Goal: Transaction & Acquisition: Purchase product/service

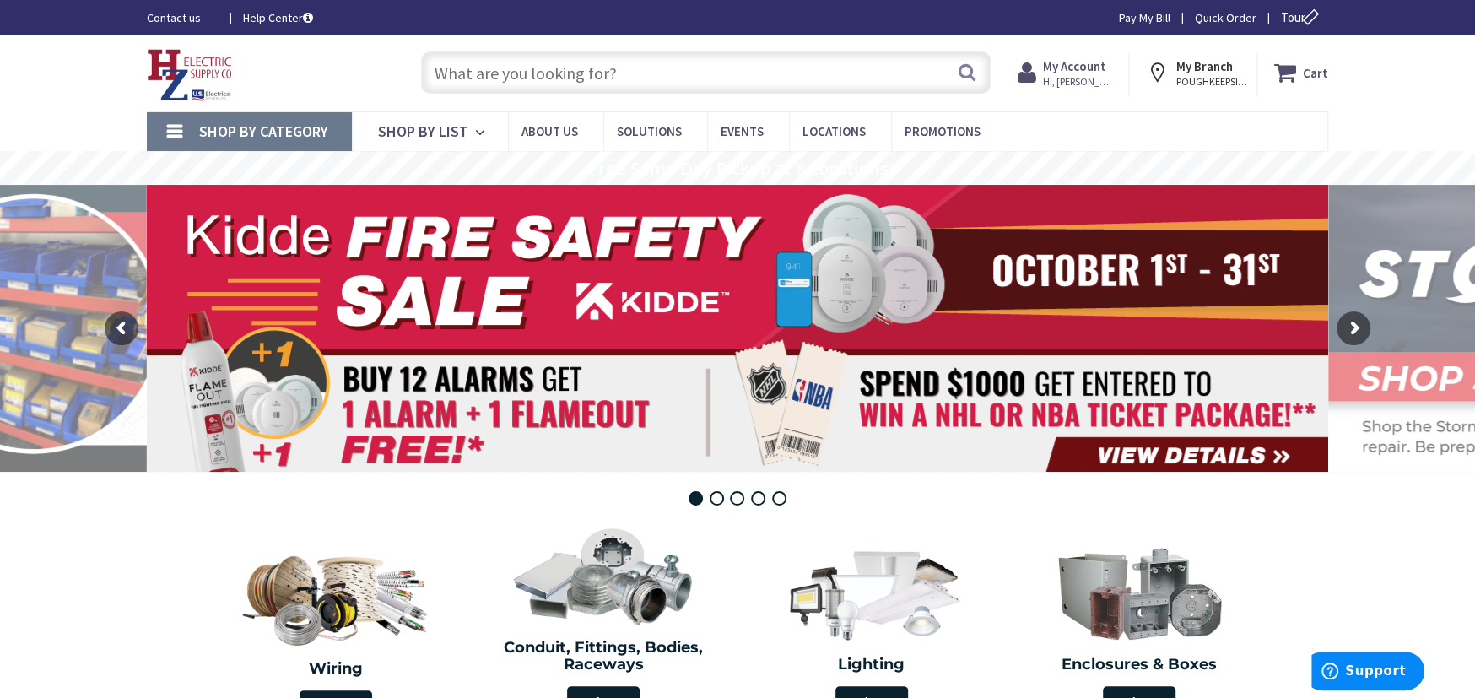
click at [444, 81] on input "text" at bounding box center [706, 72] width 570 height 42
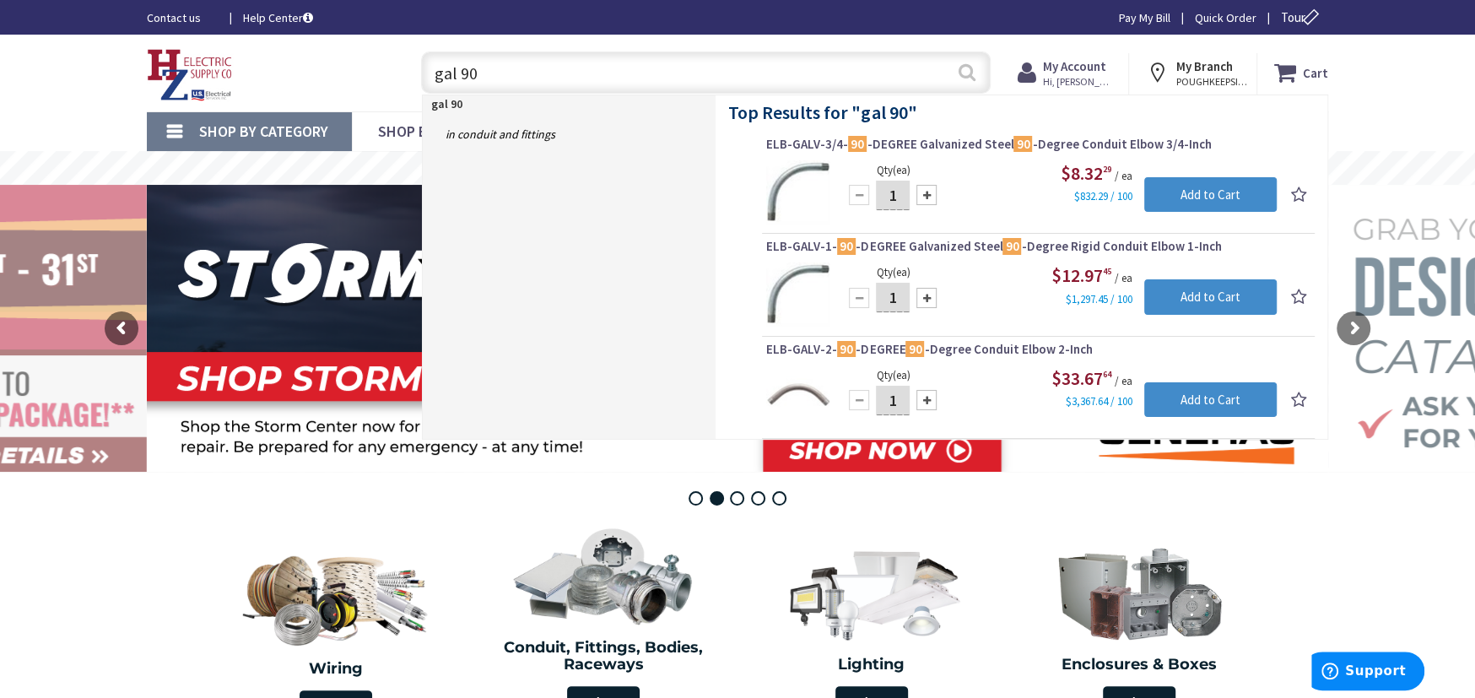
type input "gal 90"
click at [964, 68] on button "Search" at bounding box center [967, 72] width 22 height 38
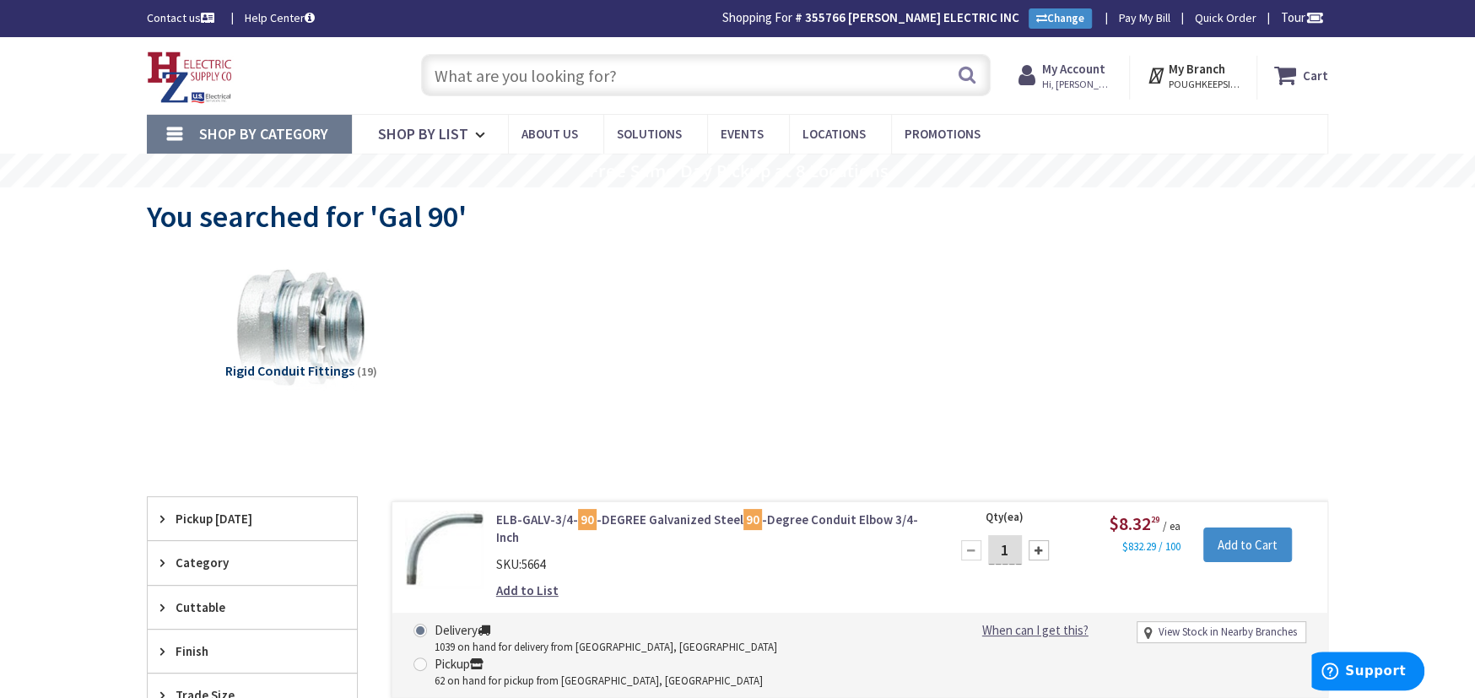
click at [1041, 553] on div at bounding box center [1039, 550] width 20 height 20
type input "2"
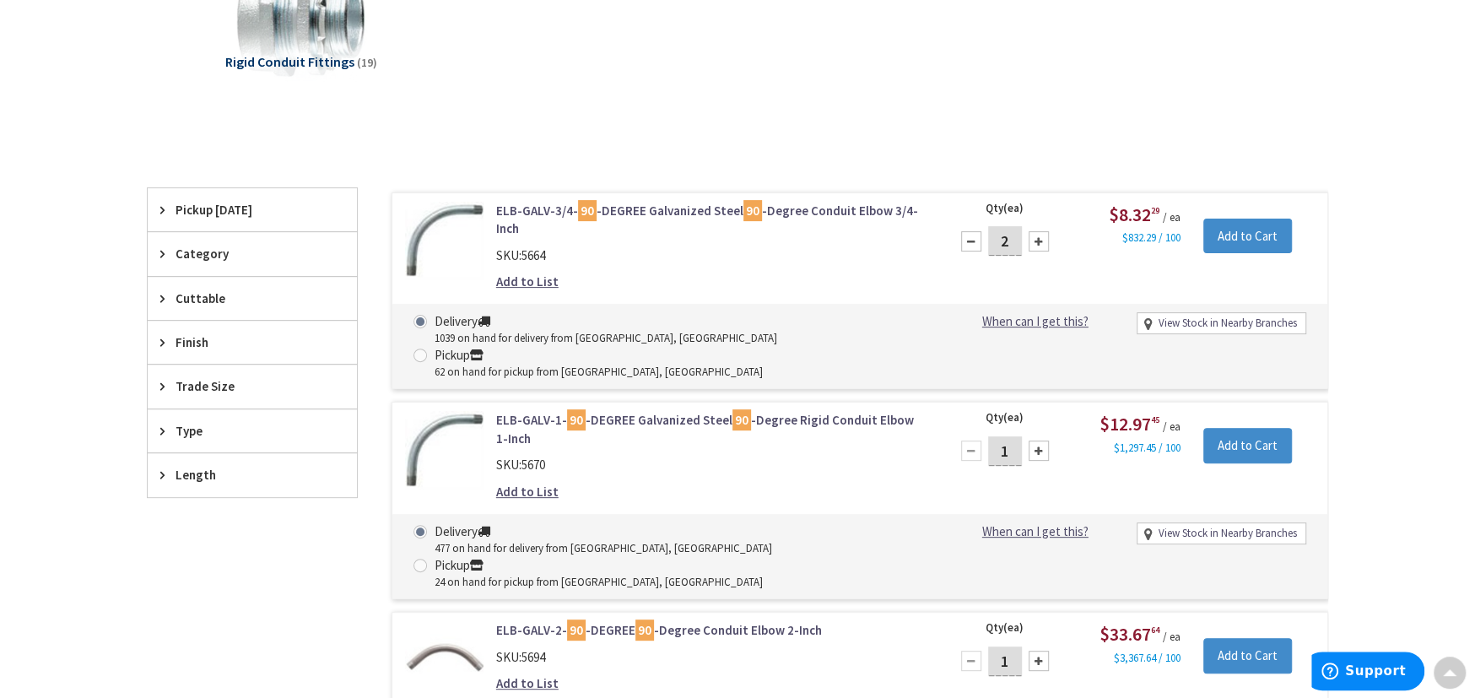
click at [1036, 441] on div at bounding box center [1039, 451] width 20 height 20
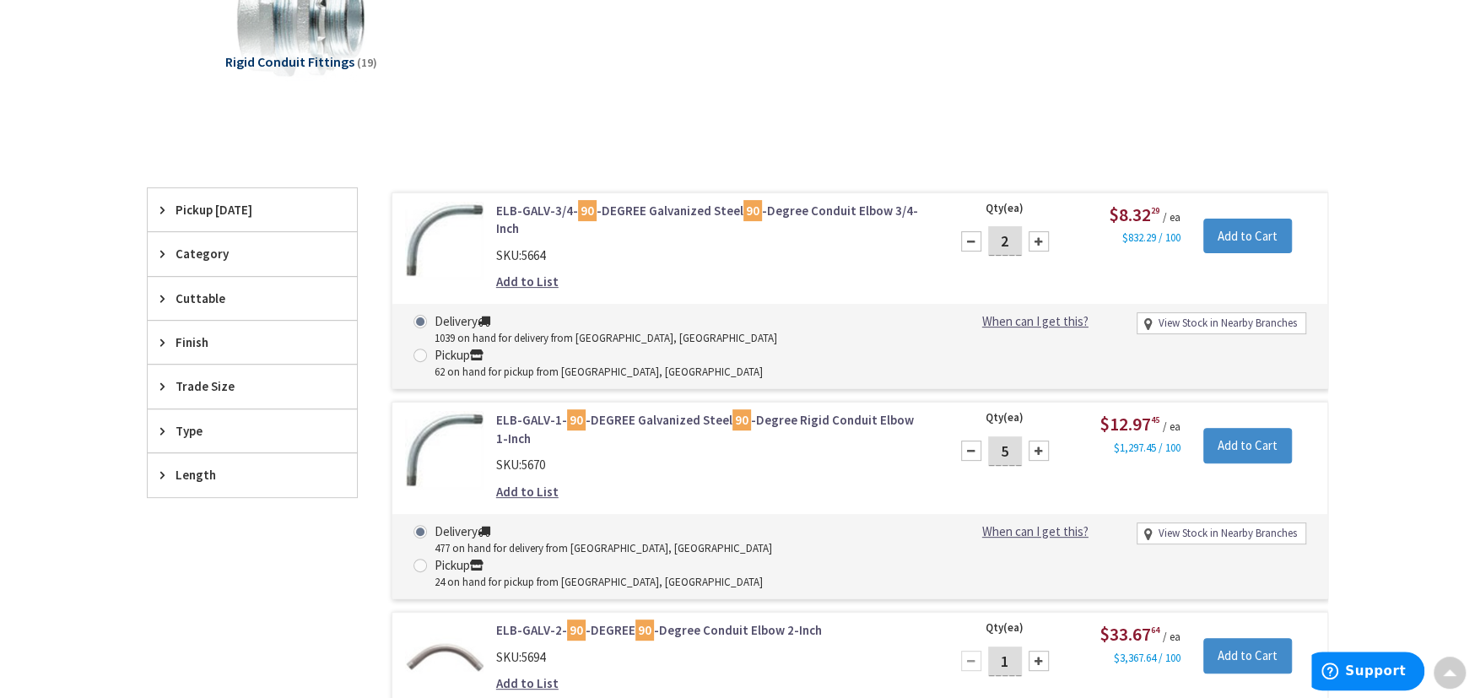
type input "6"
click at [1036, 651] on div at bounding box center [1039, 661] width 20 height 20
type input "3"
click at [1253, 231] on input "Add to Cart" at bounding box center [1248, 236] width 89 height 35
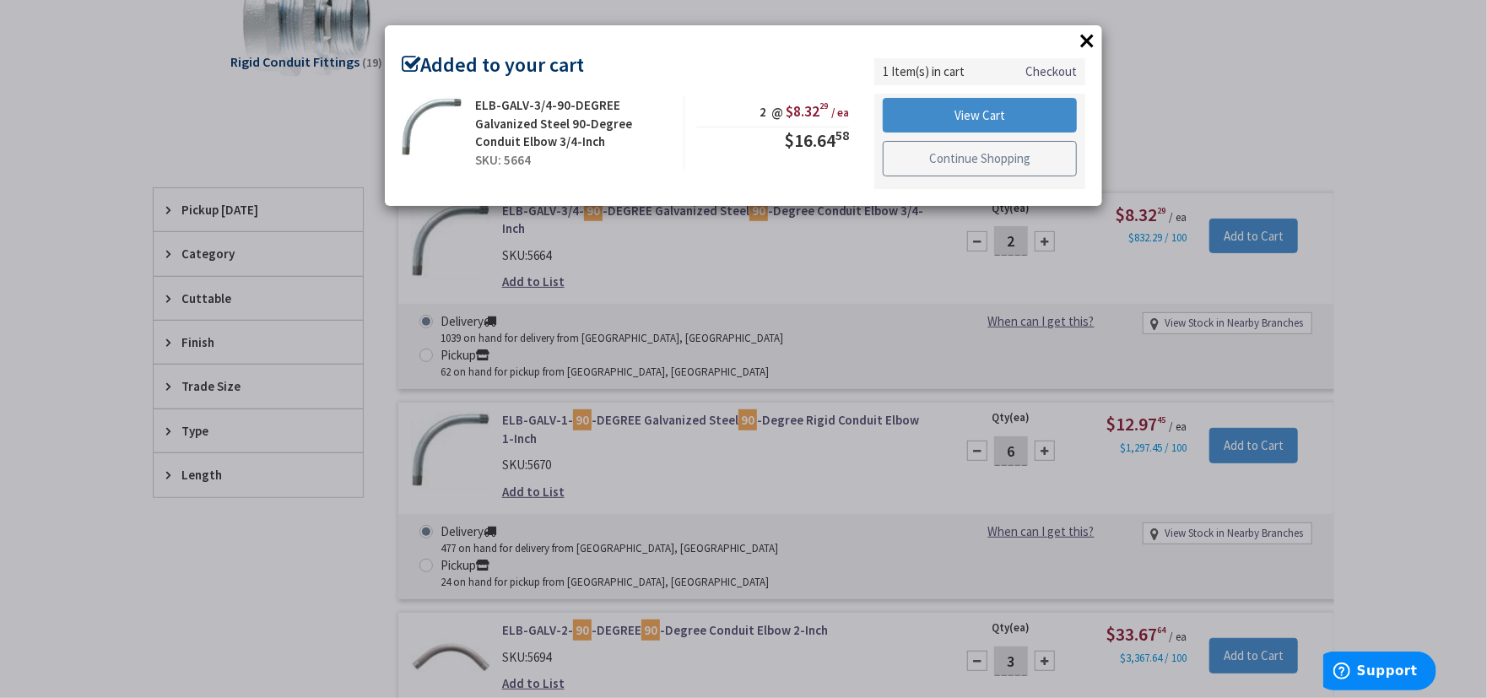
click at [968, 165] on link "Continue Shopping" at bounding box center [980, 158] width 194 height 35
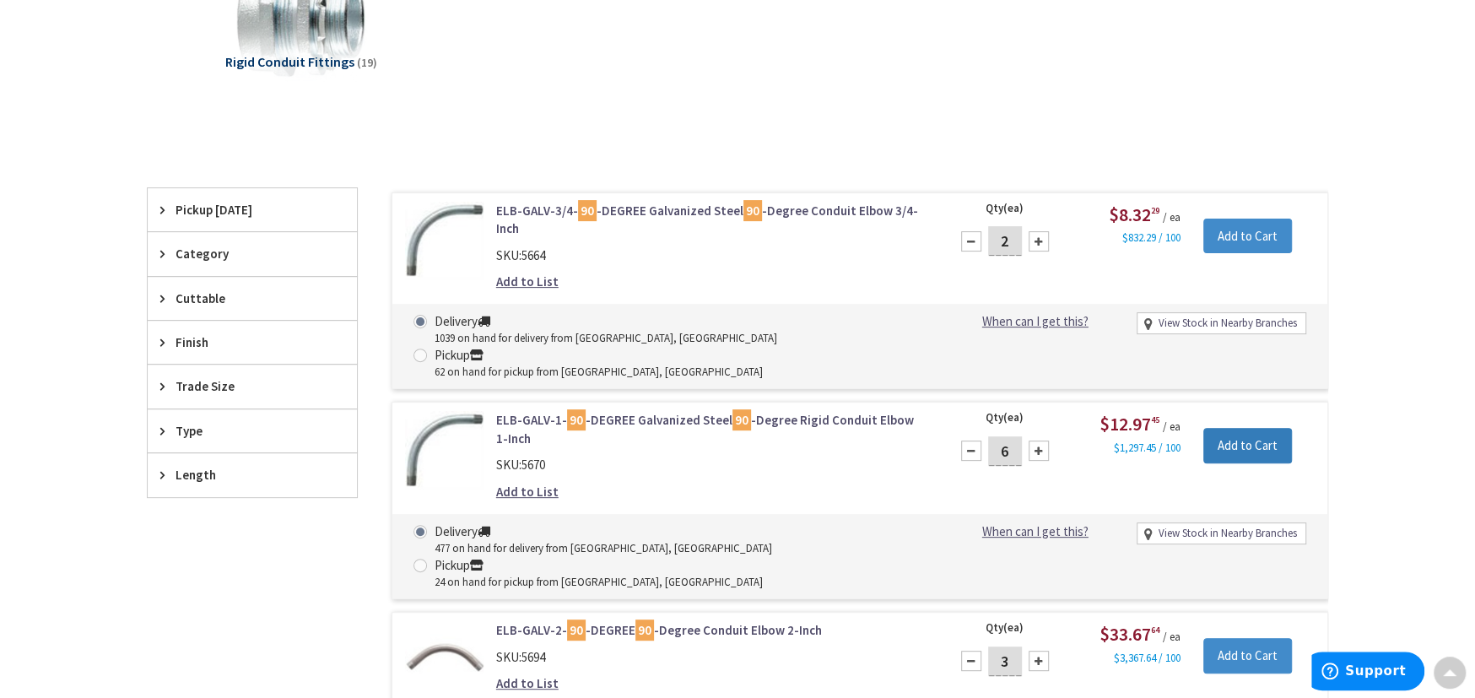
click at [1210, 428] on input "Add to Cart" at bounding box center [1248, 445] width 89 height 35
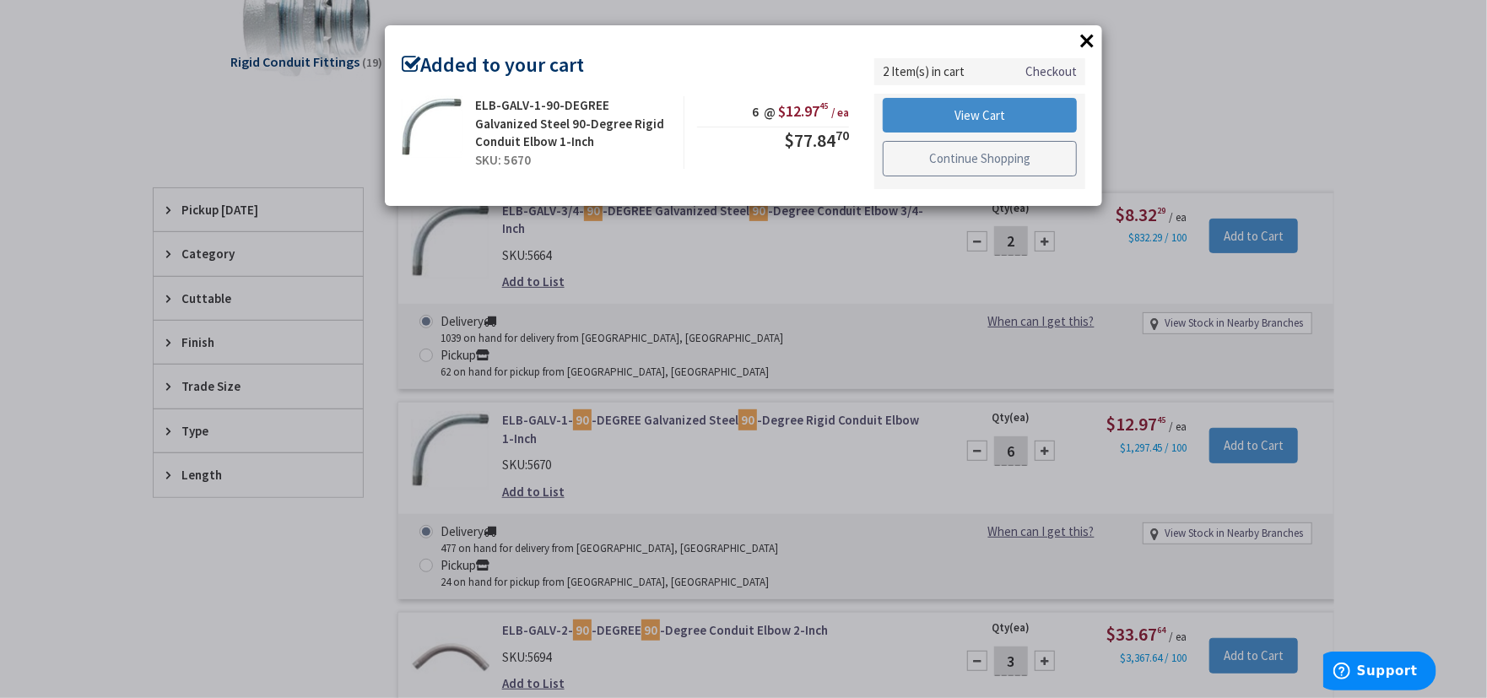
click at [955, 167] on link "Continue Shopping" at bounding box center [980, 158] width 194 height 35
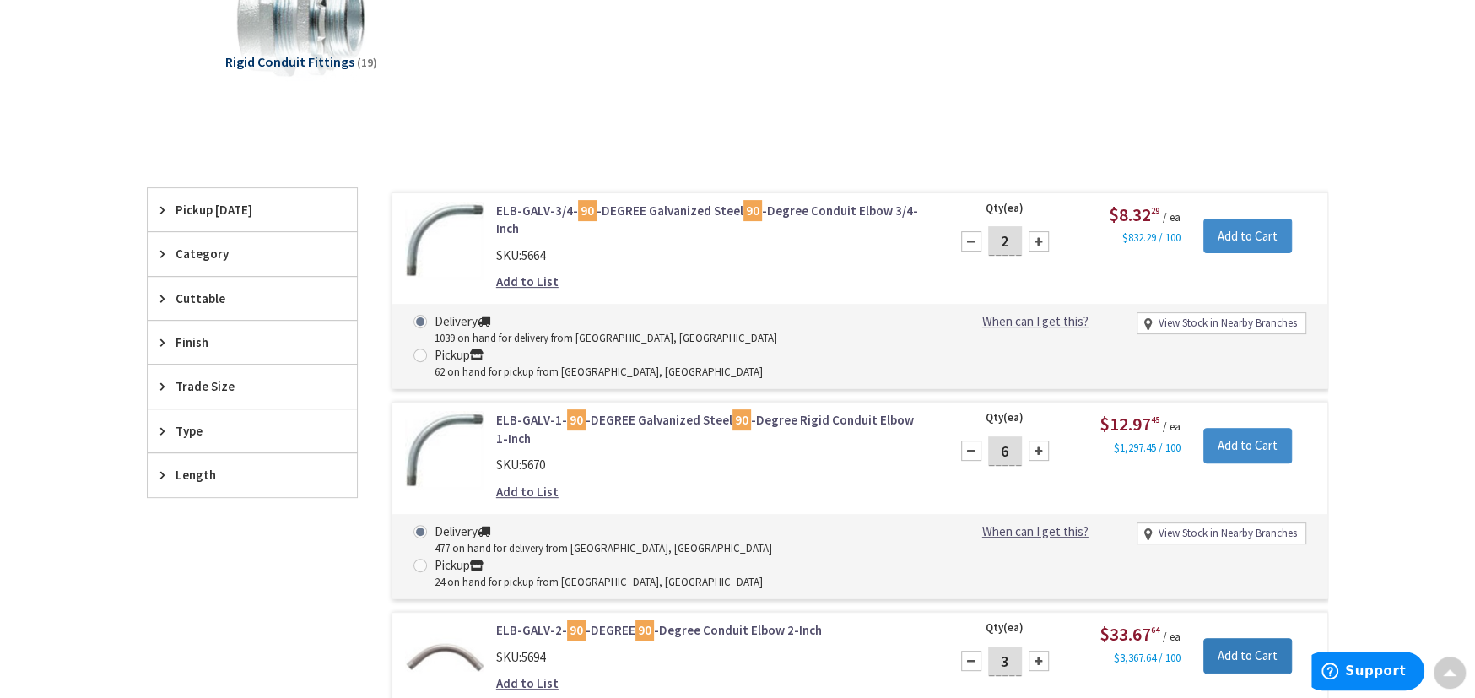
click at [1233, 638] on input "Add to Cart" at bounding box center [1248, 655] width 89 height 35
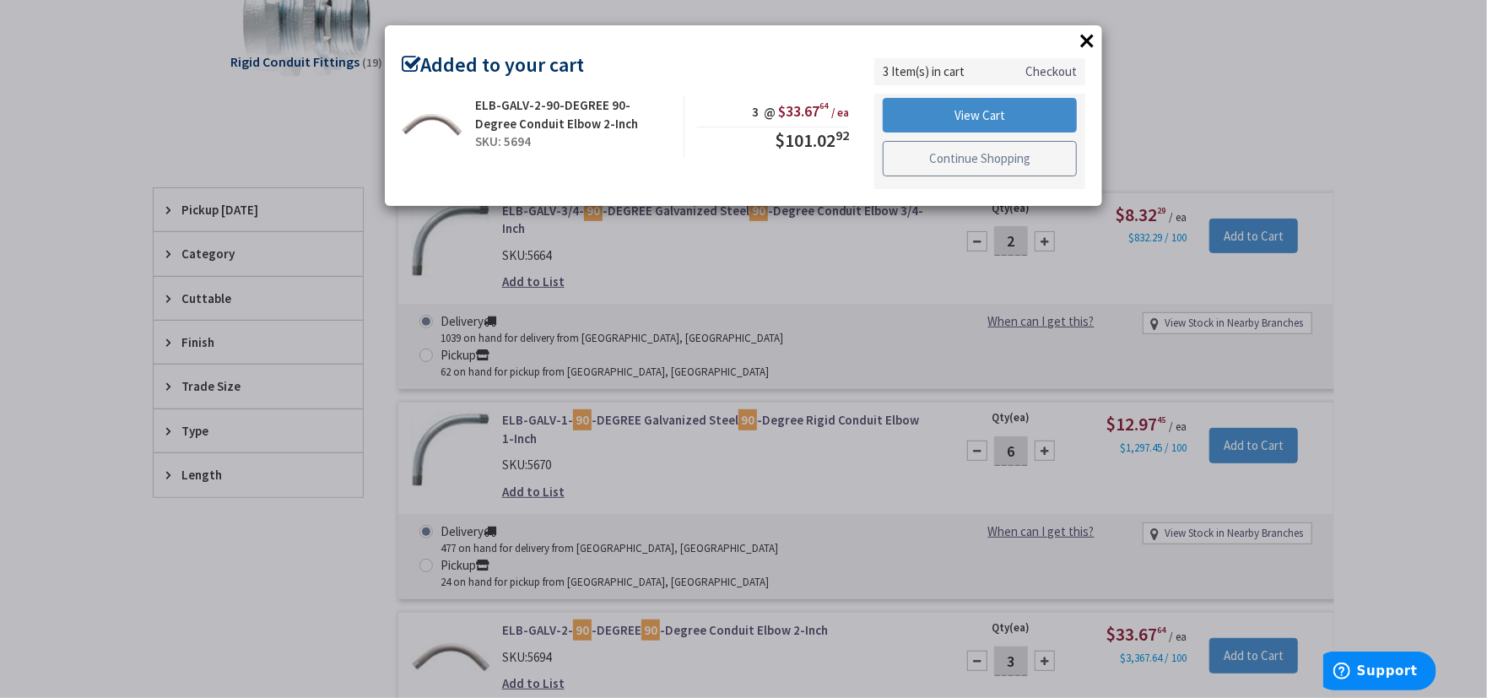
click at [908, 160] on link "Continue Shopping" at bounding box center [980, 158] width 194 height 35
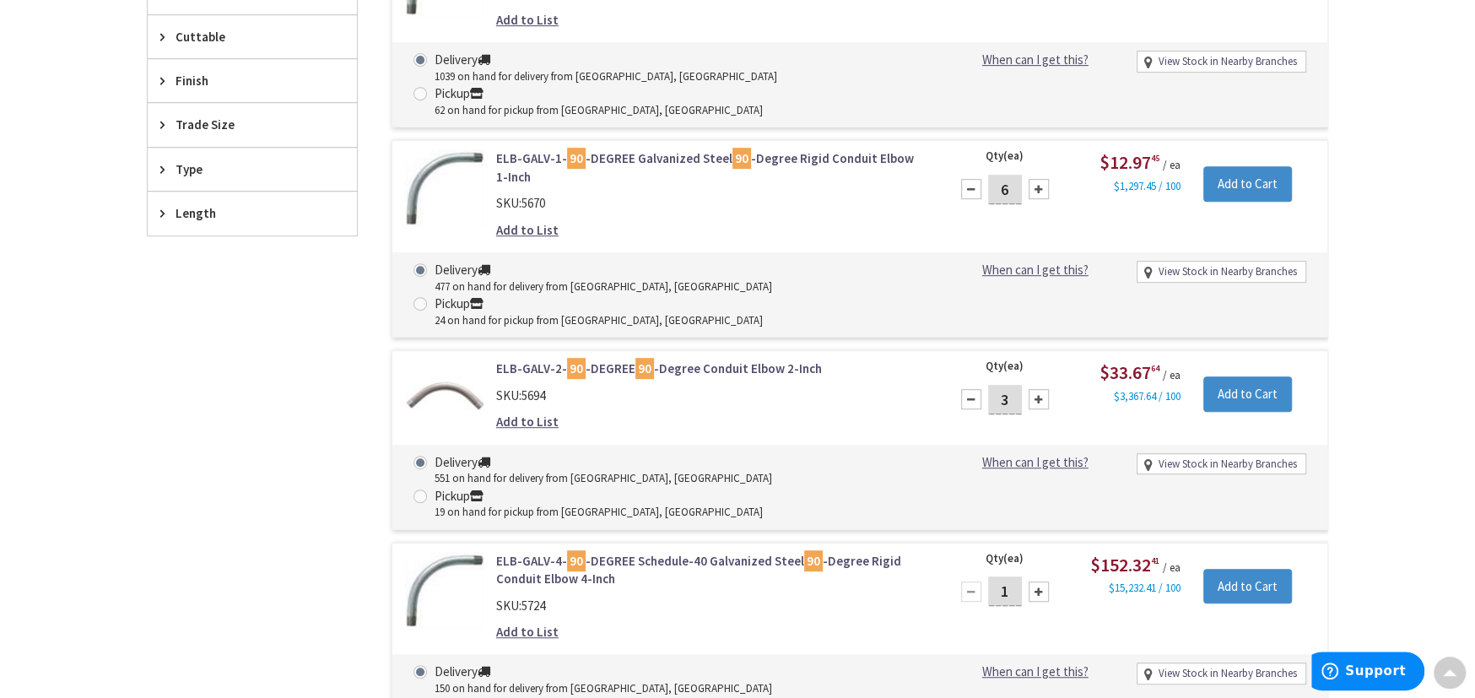
scroll to position [928, 0]
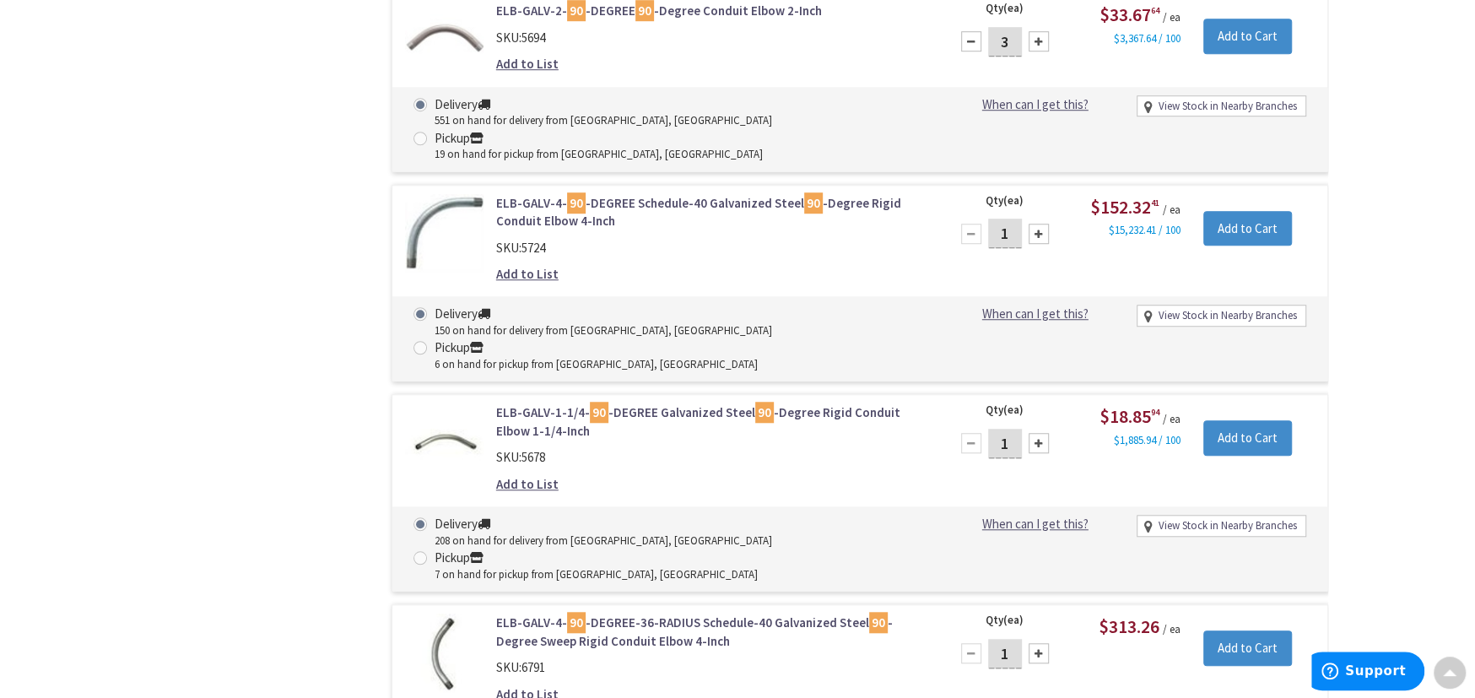
type input "2"
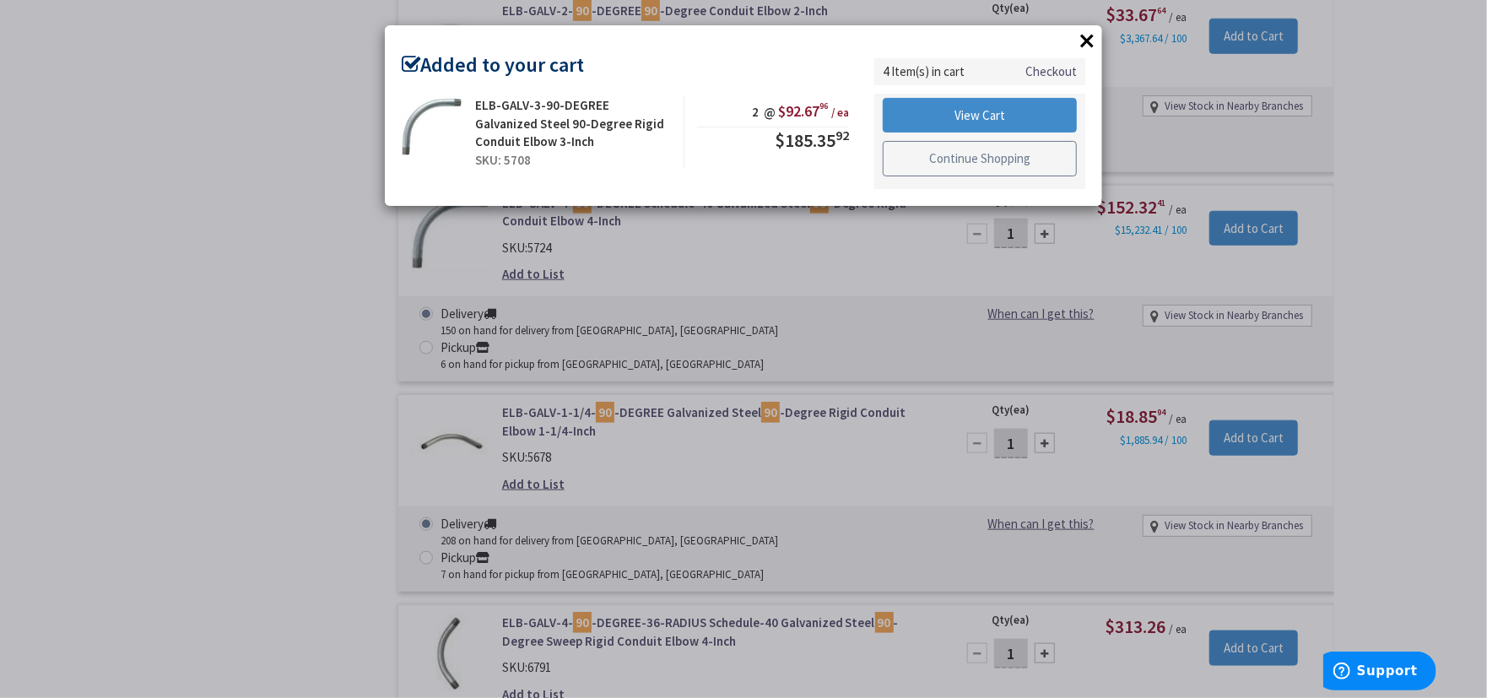
click at [928, 162] on link "Continue Shopping" at bounding box center [980, 158] width 194 height 35
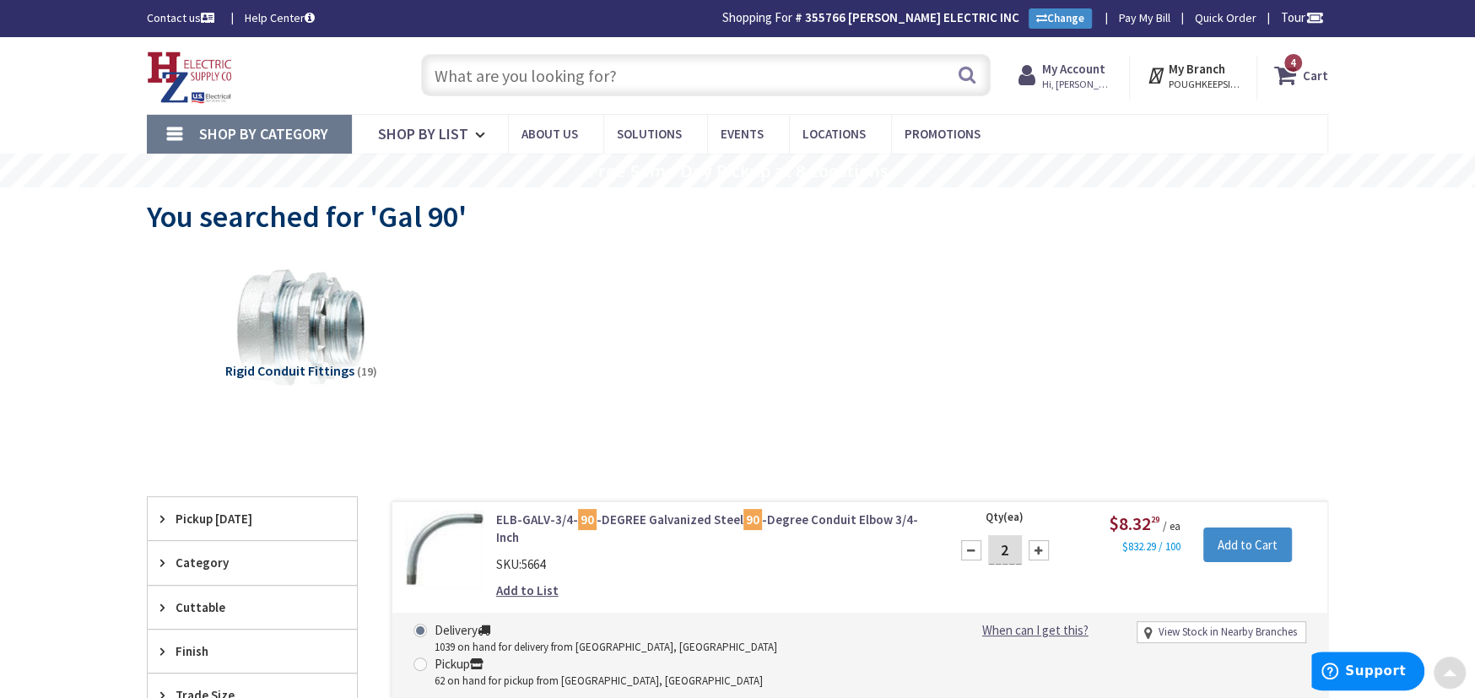
scroll to position [0, 0]
click at [464, 73] on input "text" at bounding box center [706, 75] width 570 height 42
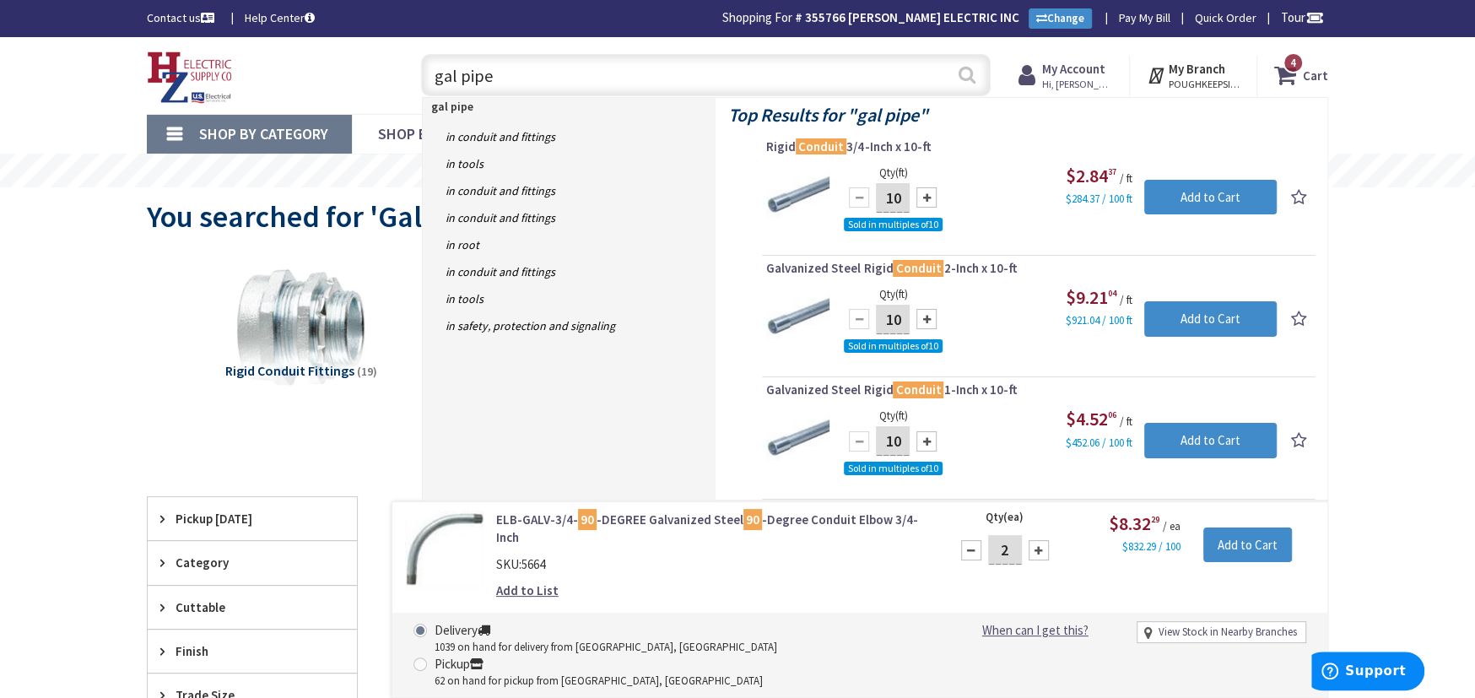
type input "gal pipe"
click at [968, 76] on button "Search" at bounding box center [967, 75] width 22 height 38
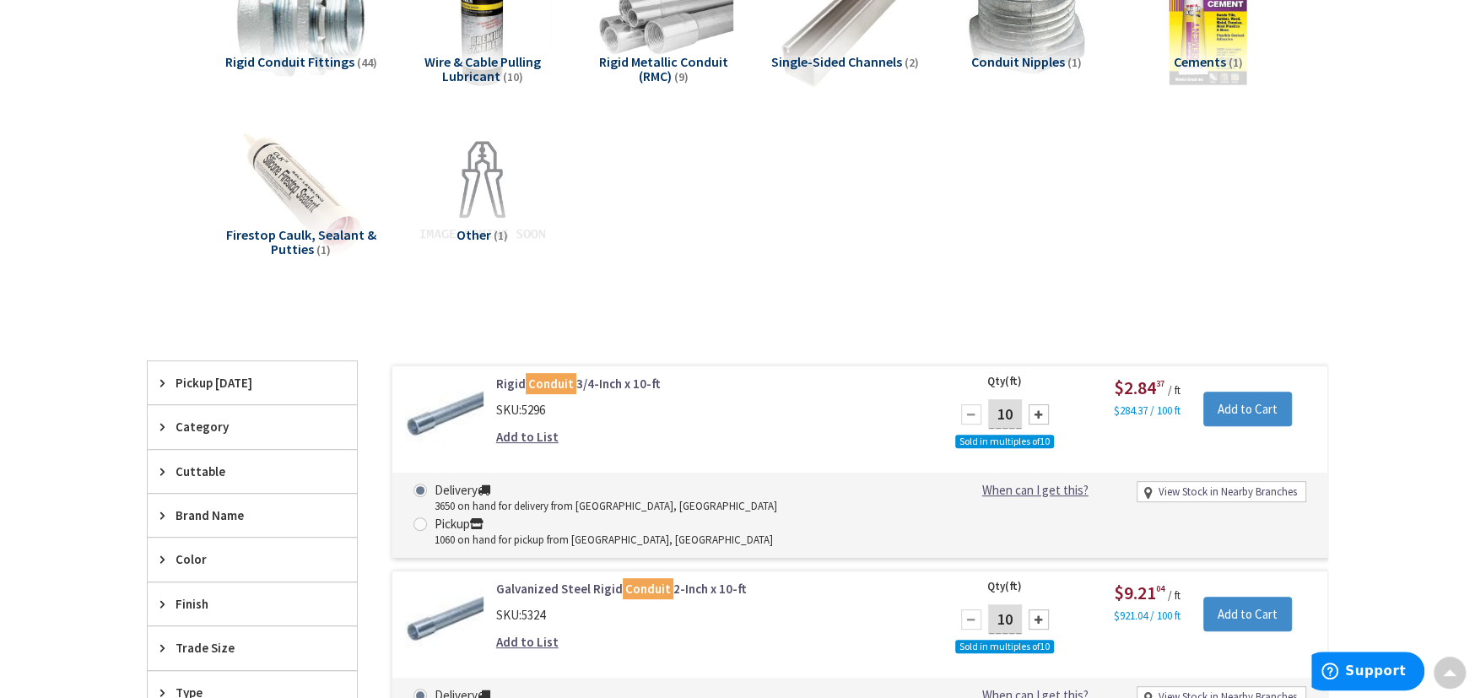
scroll to position [619, 0]
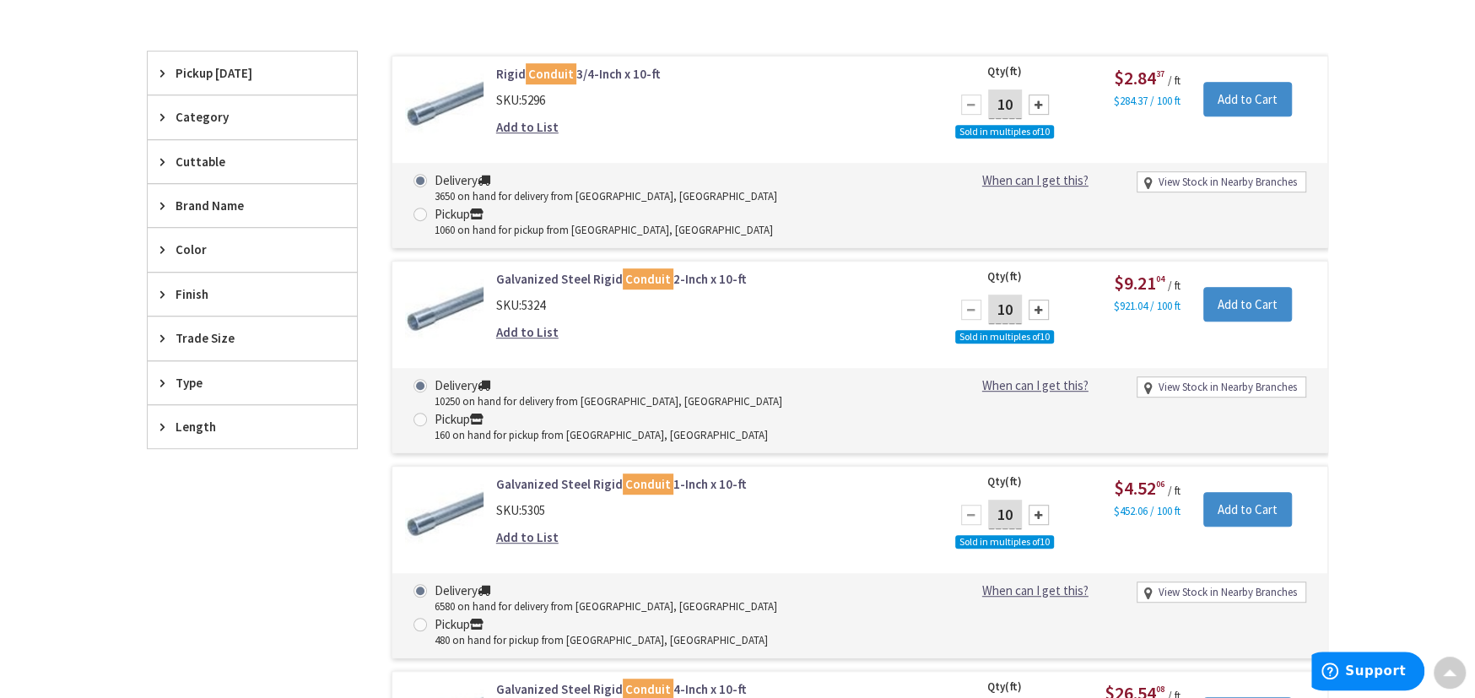
click at [1041, 505] on div at bounding box center [1039, 515] width 20 height 20
type input "30"
click at [1253, 492] on input "Add to Cart" at bounding box center [1248, 509] width 89 height 35
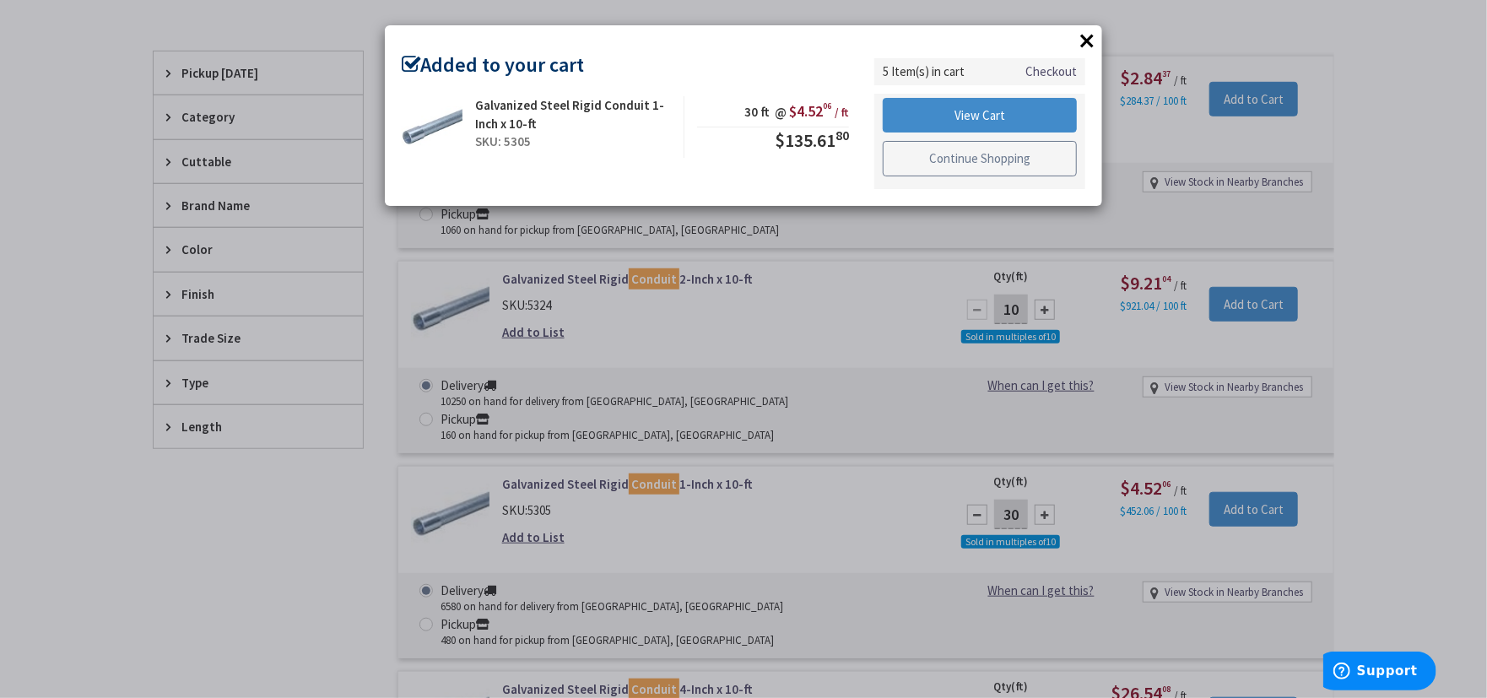
click at [1013, 168] on link "Continue Shopping" at bounding box center [980, 158] width 194 height 35
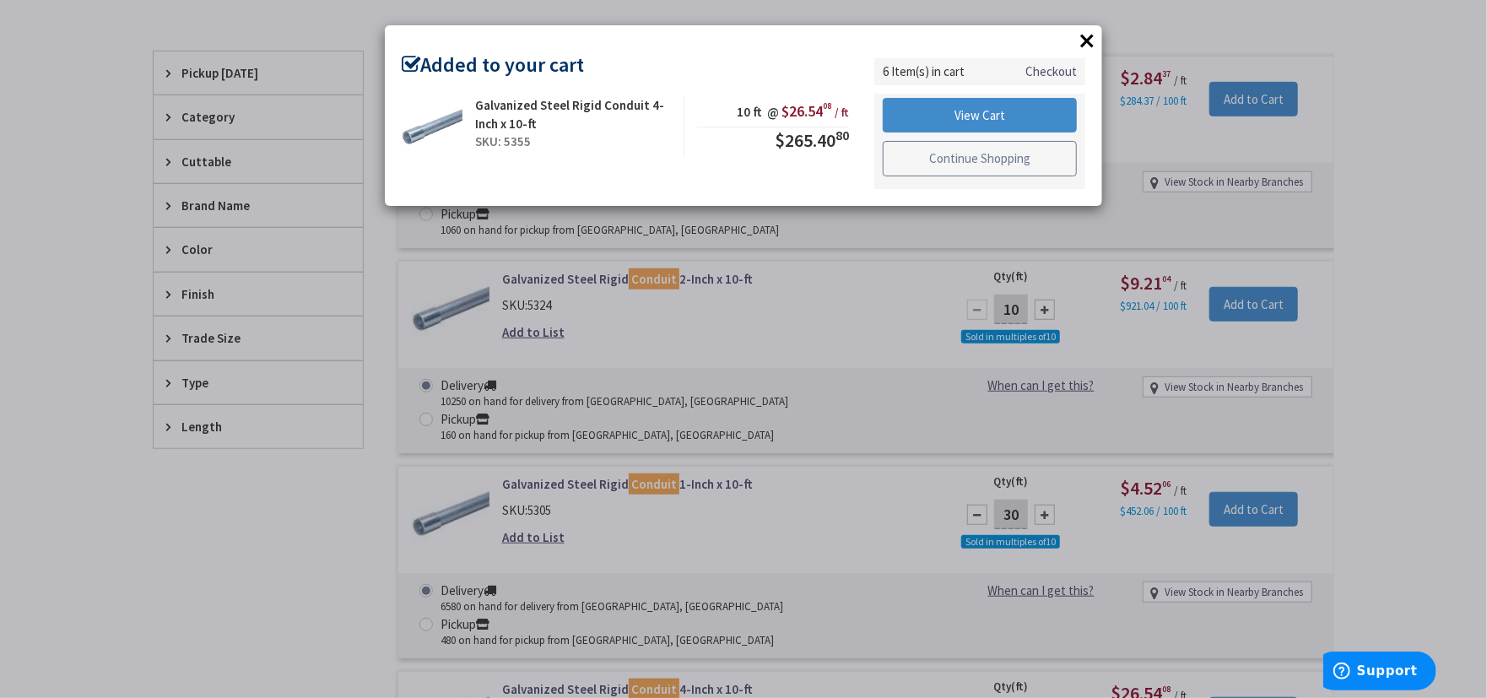
click at [903, 150] on link "Continue Shopping" at bounding box center [980, 158] width 194 height 35
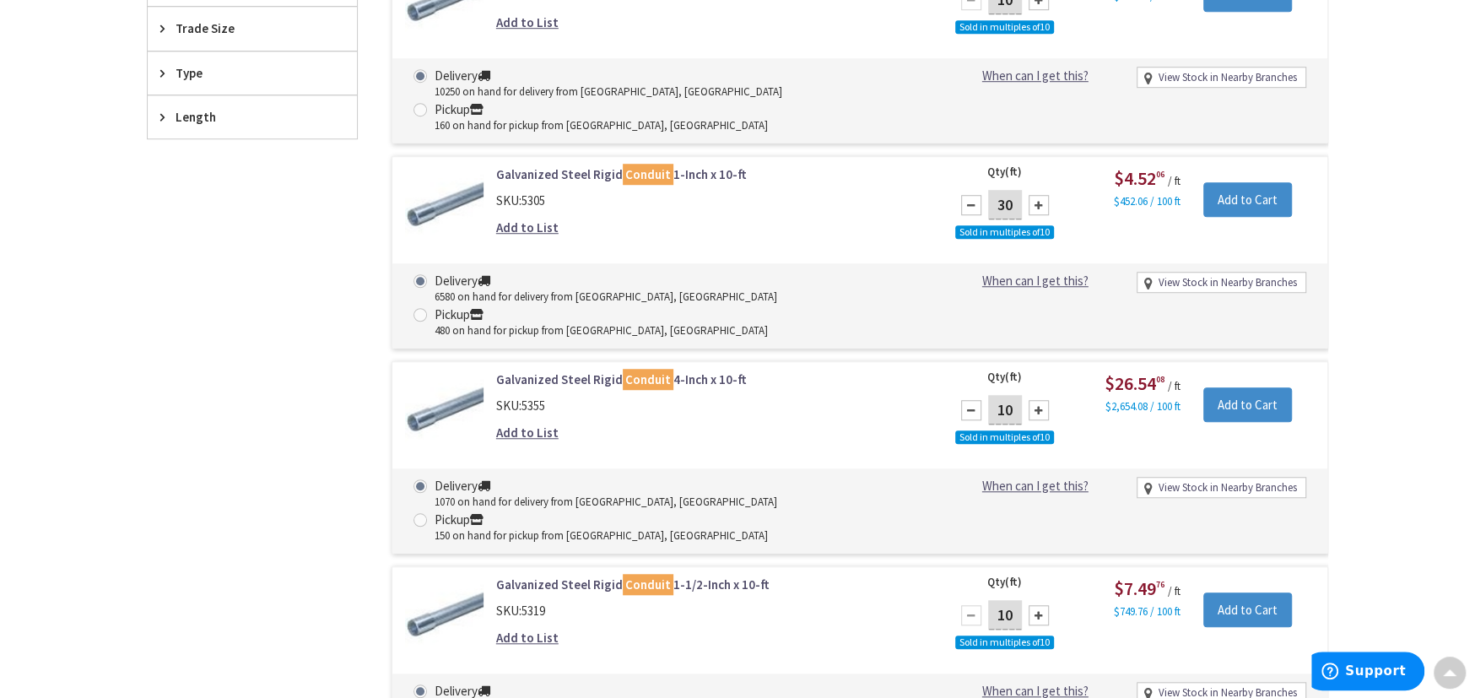
scroll to position [1237, 0]
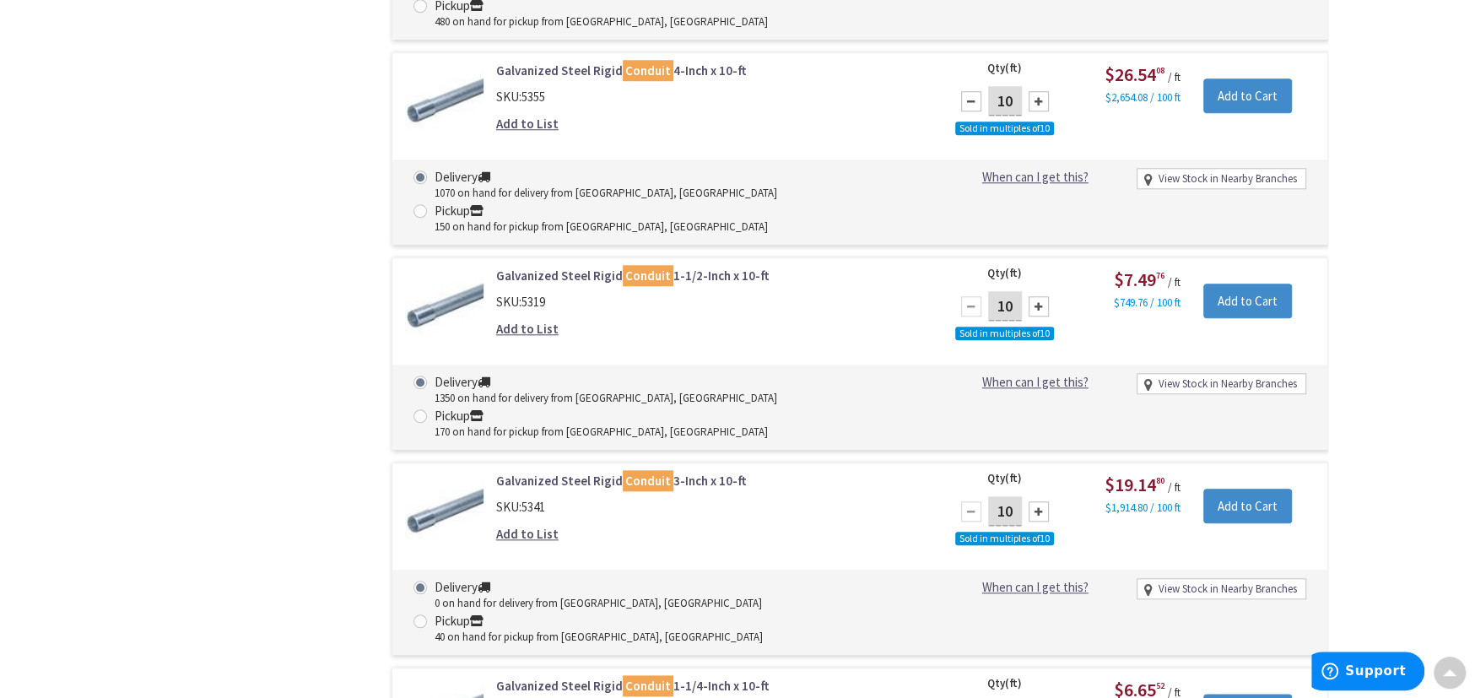
click at [1003, 496] on input "10" at bounding box center [1005, 511] width 34 height 30
click at [1249, 489] on input "Add to Cart" at bounding box center [1248, 506] width 89 height 35
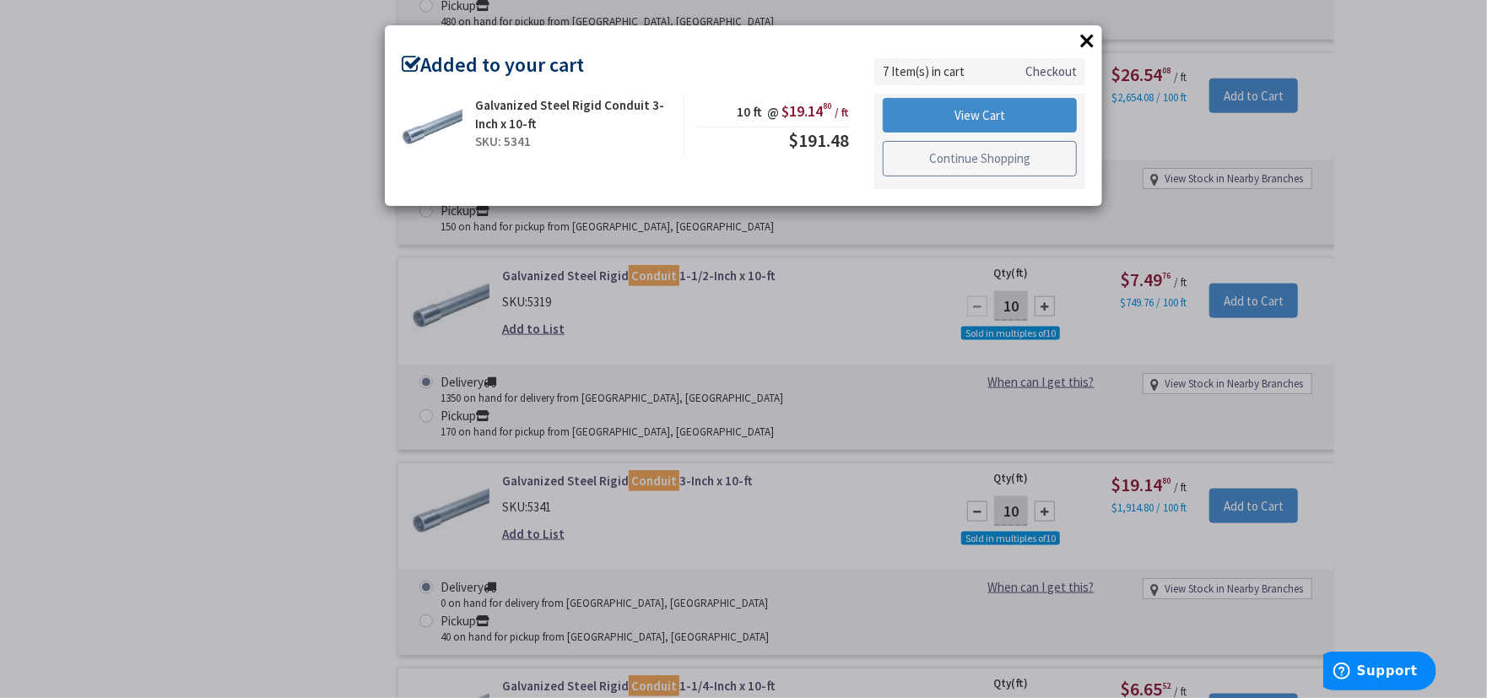
click at [957, 155] on link "Continue Shopping" at bounding box center [980, 158] width 194 height 35
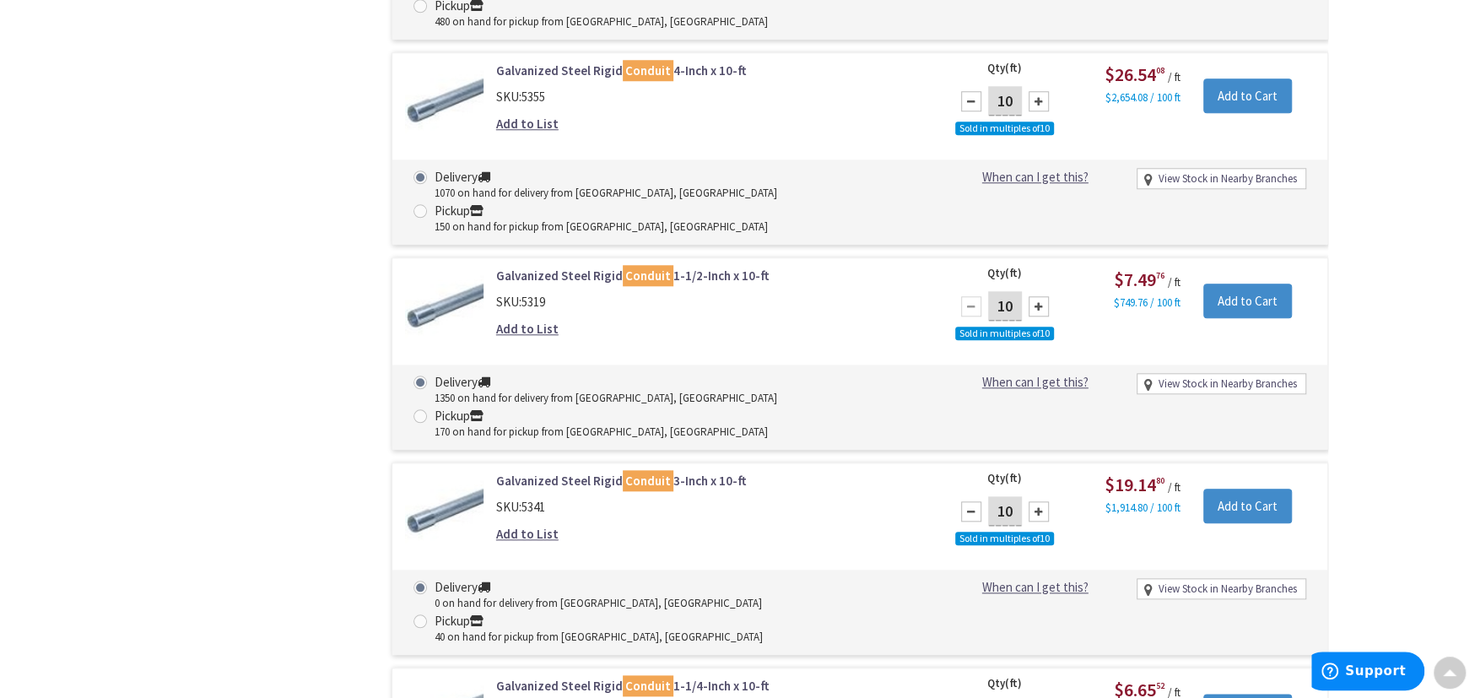
scroll to position [0, 0]
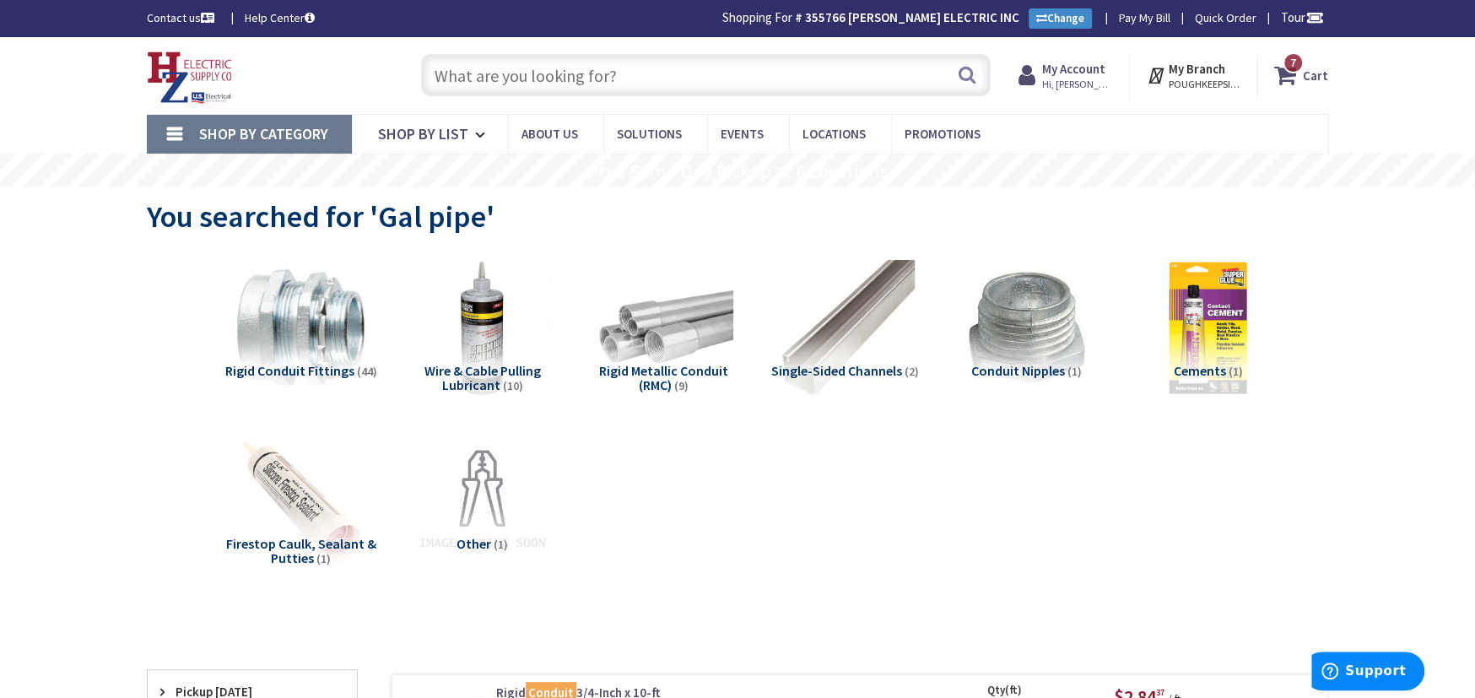
click at [276, 132] on span "Shop By Category" at bounding box center [263, 133] width 129 height 19
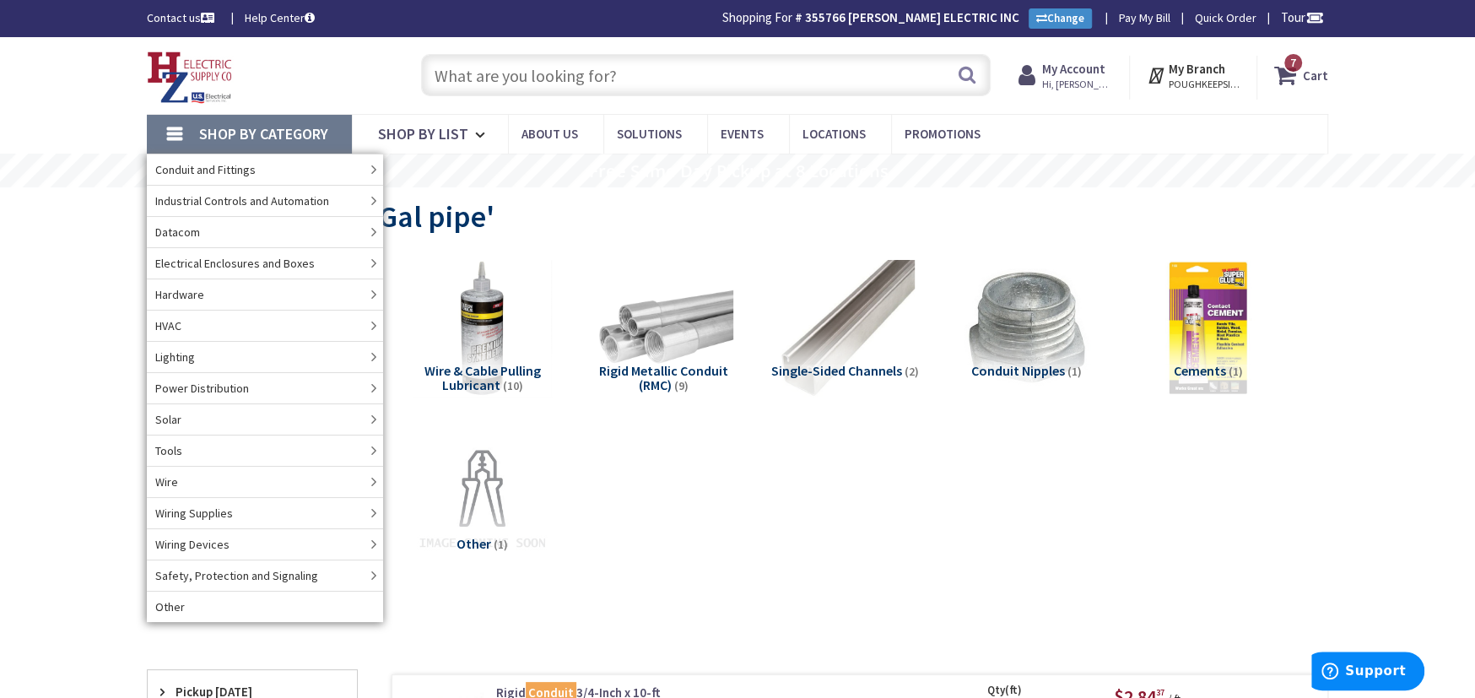
click at [276, 132] on span "Shop By Category" at bounding box center [263, 133] width 129 height 19
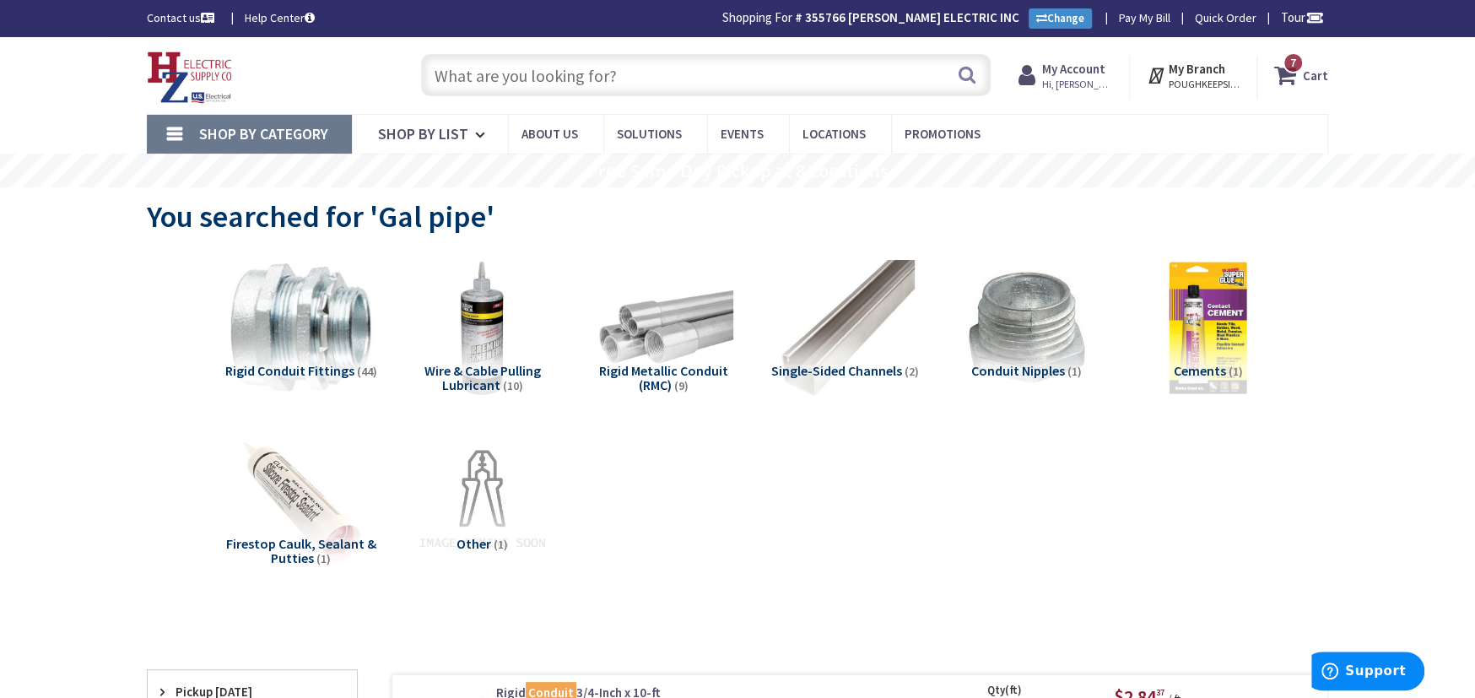
click at [279, 346] on img at bounding box center [300, 328] width 153 height 153
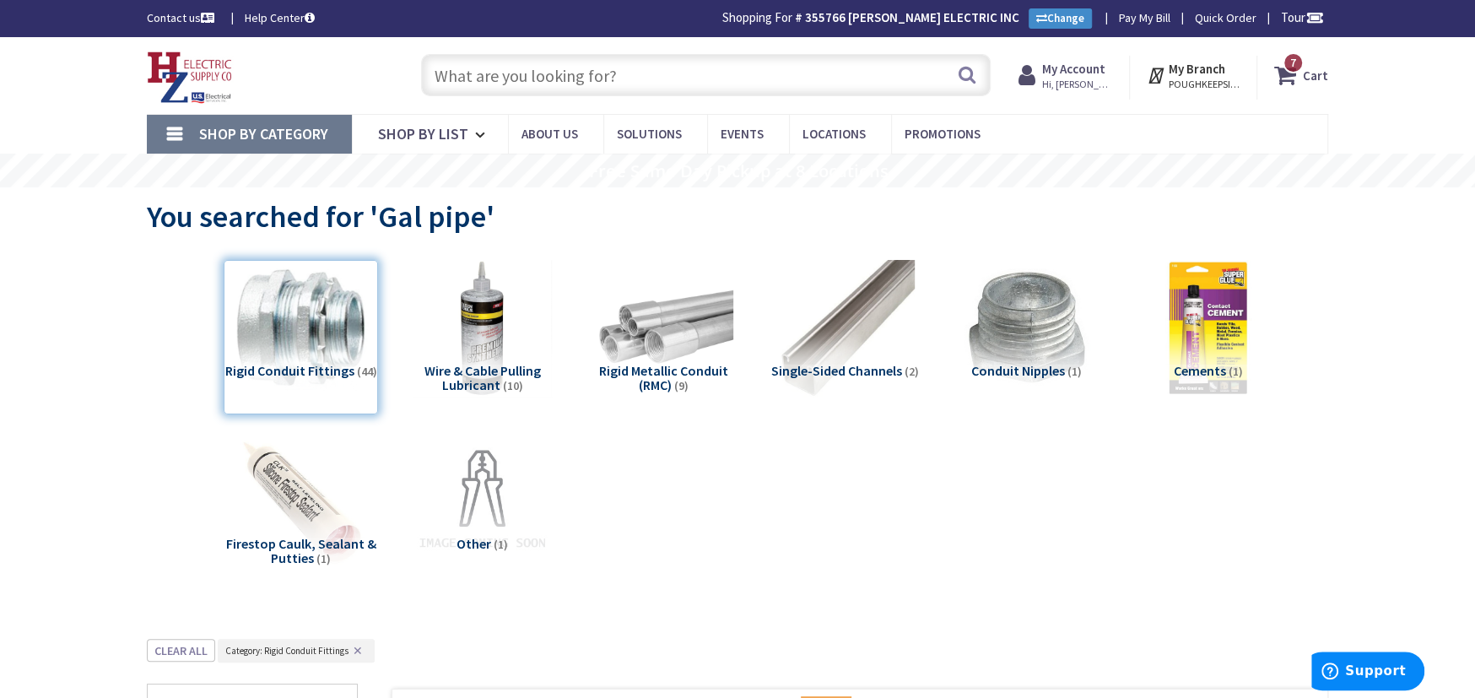
click at [282, 373] on div "Rigid Conduit Fittings (44)" at bounding box center [301, 337] width 154 height 154
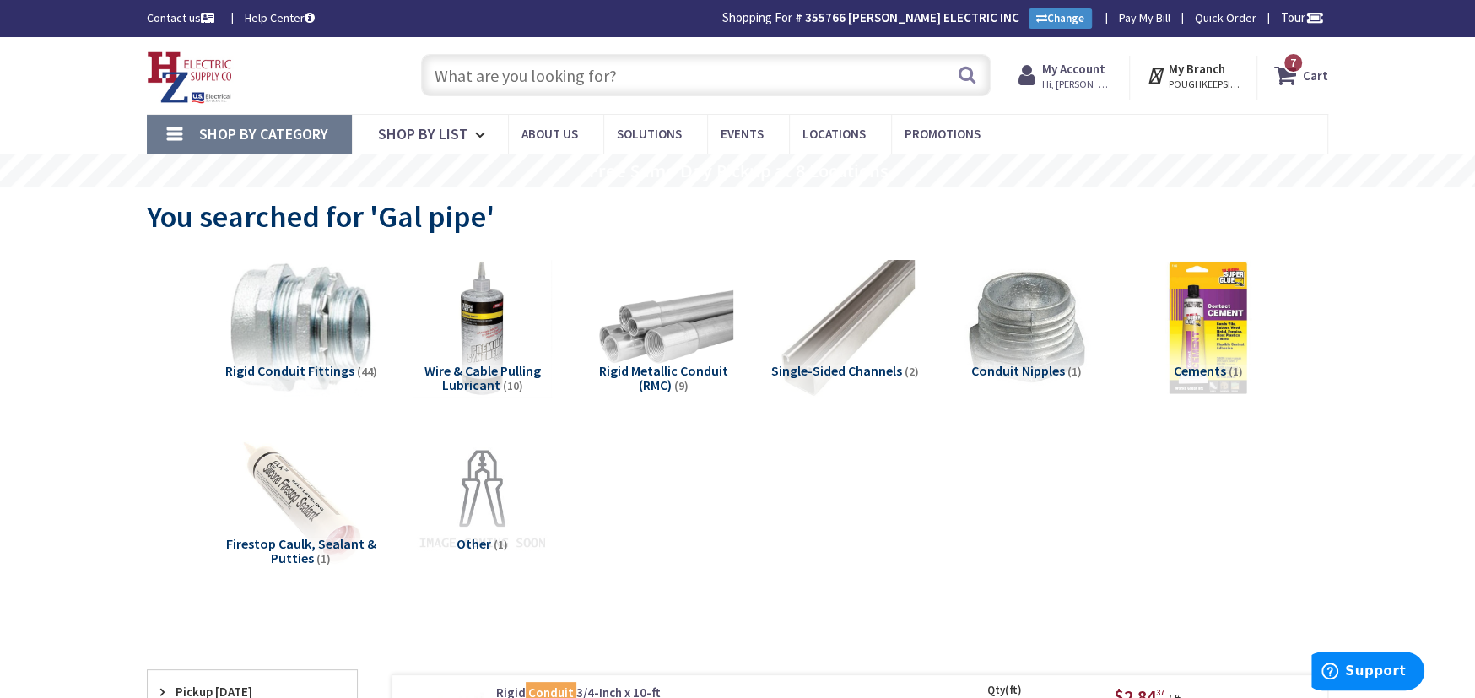
click at [327, 327] on img at bounding box center [300, 328] width 153 height 153
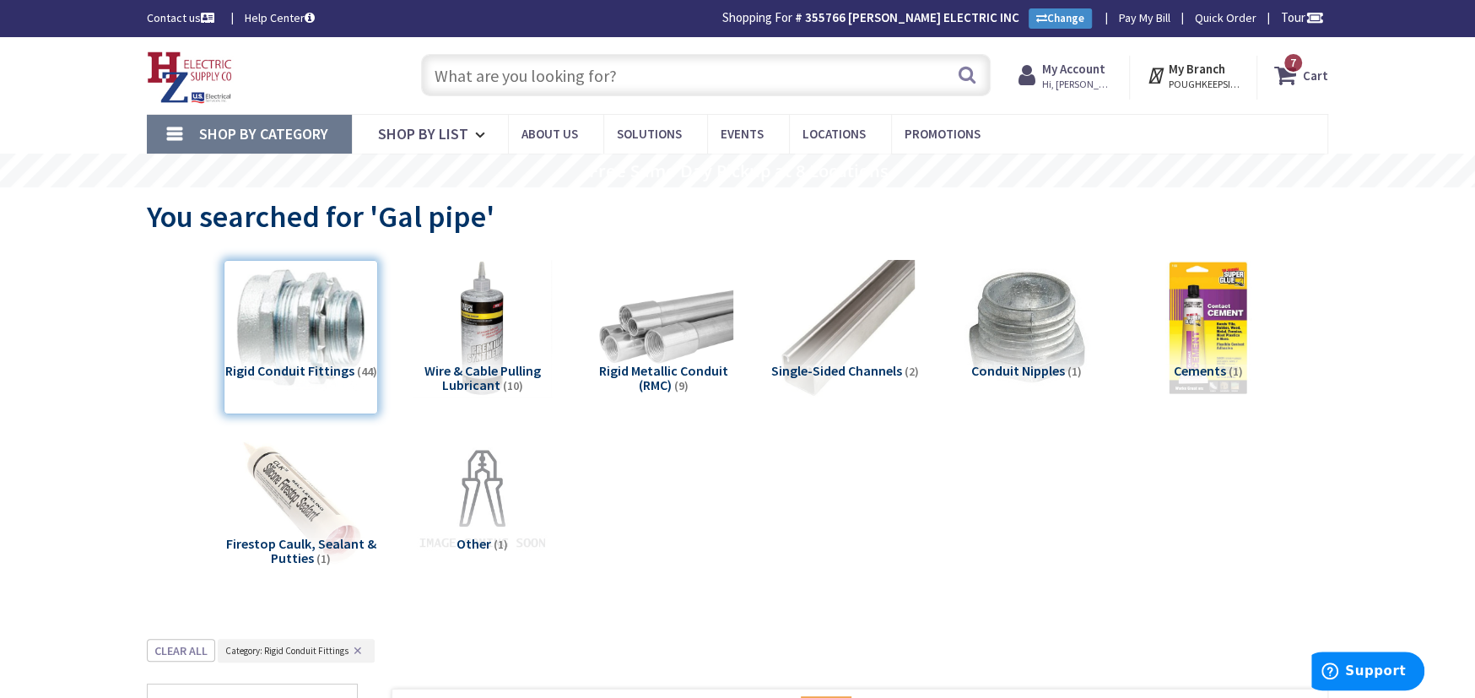
click at [216, 138] on span "Shop By Category" at bounding box center [263, 133] width 129 height 19
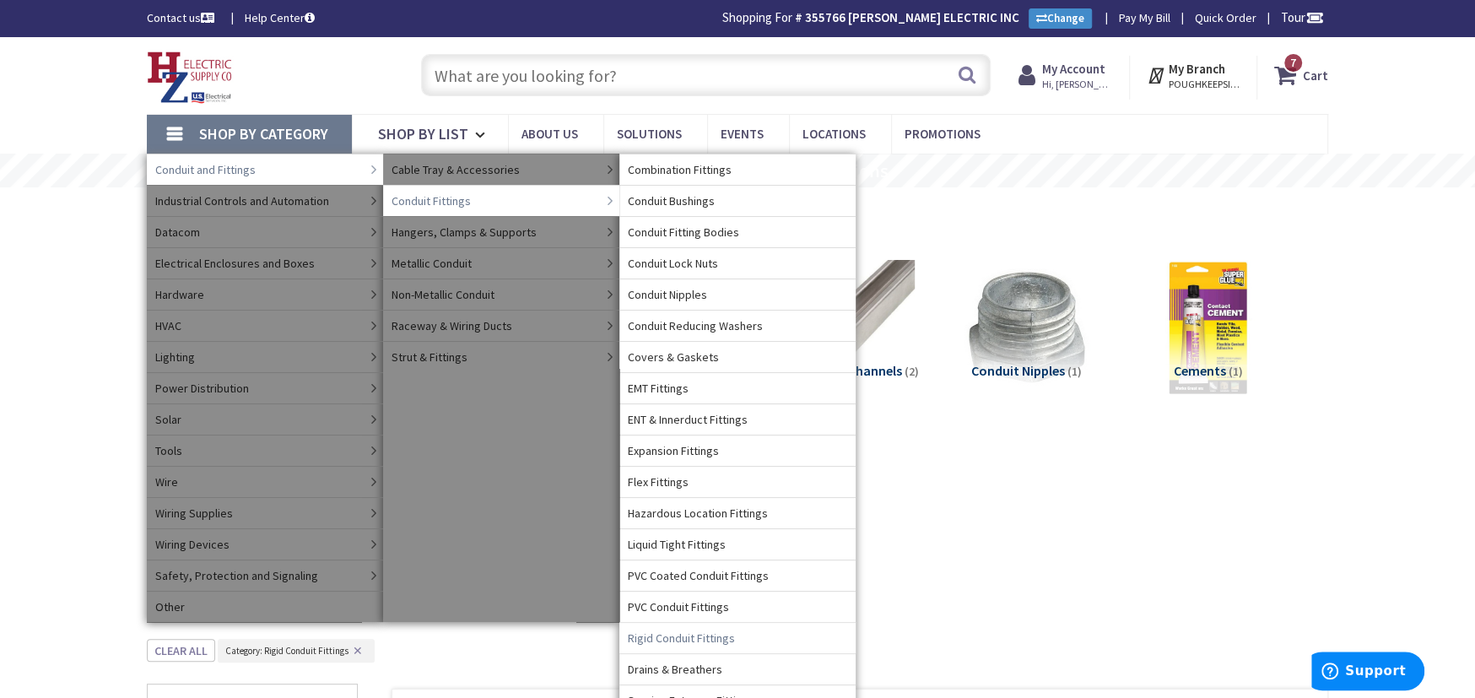
click at [673, 641] on span "Rigid Conduit Fittings" at bounding box center [681, 638] width 107 height 17
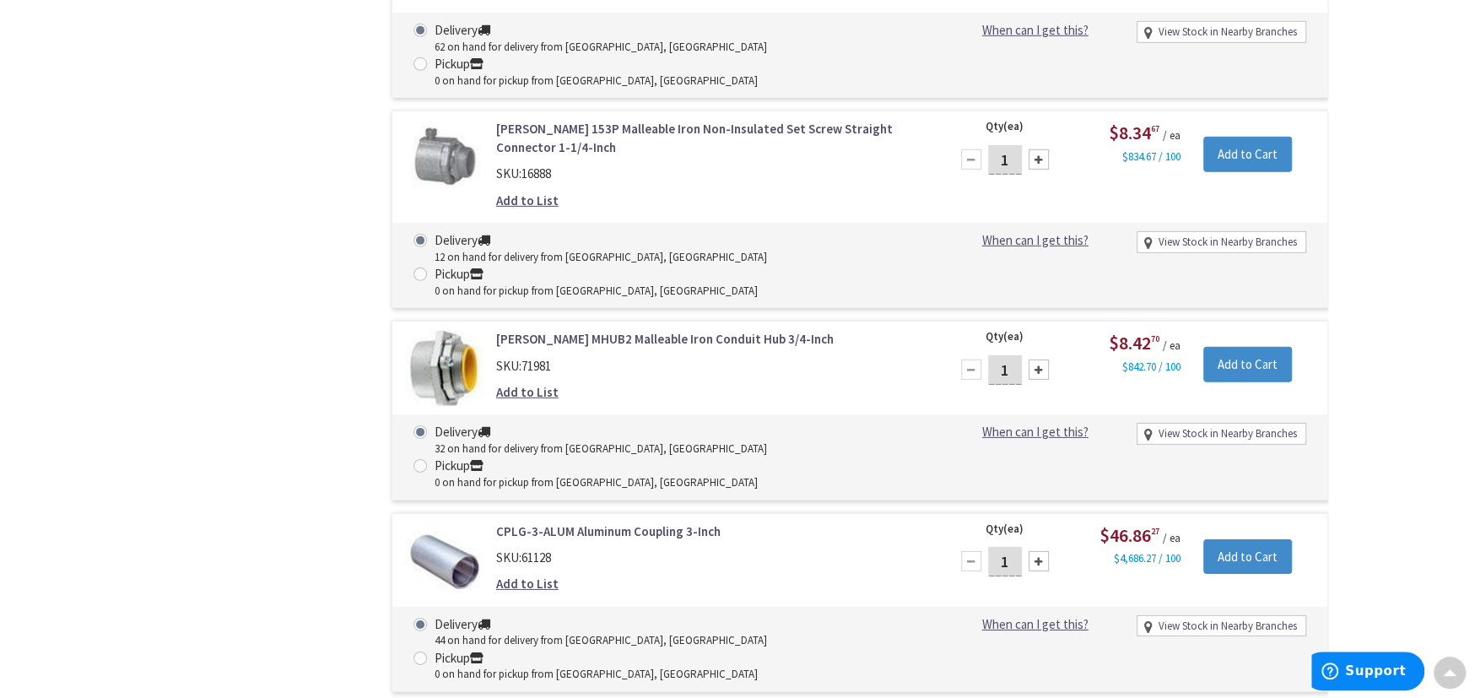
scroll to position [14150, 0]
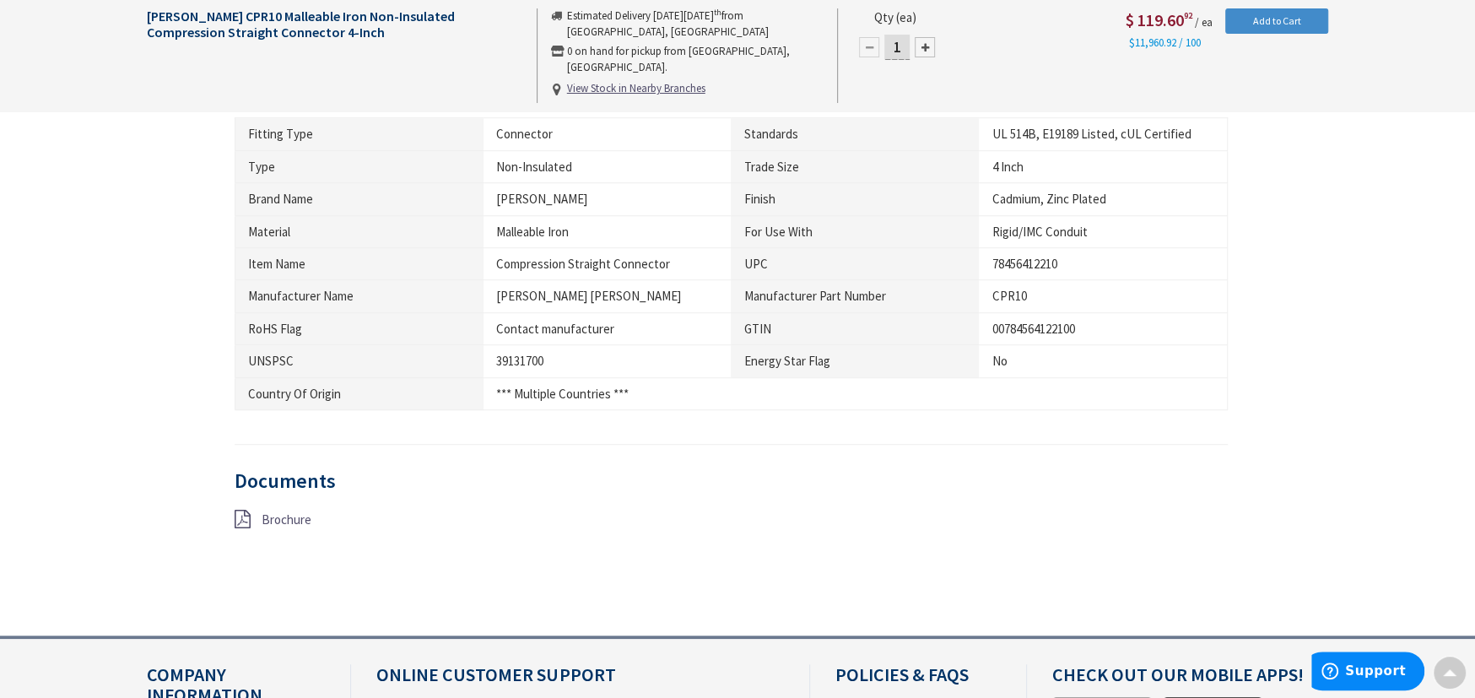
scroll to position [930, 0]
click at [240, 509] on icon at bounding box center [243, 518] width 16 height 19
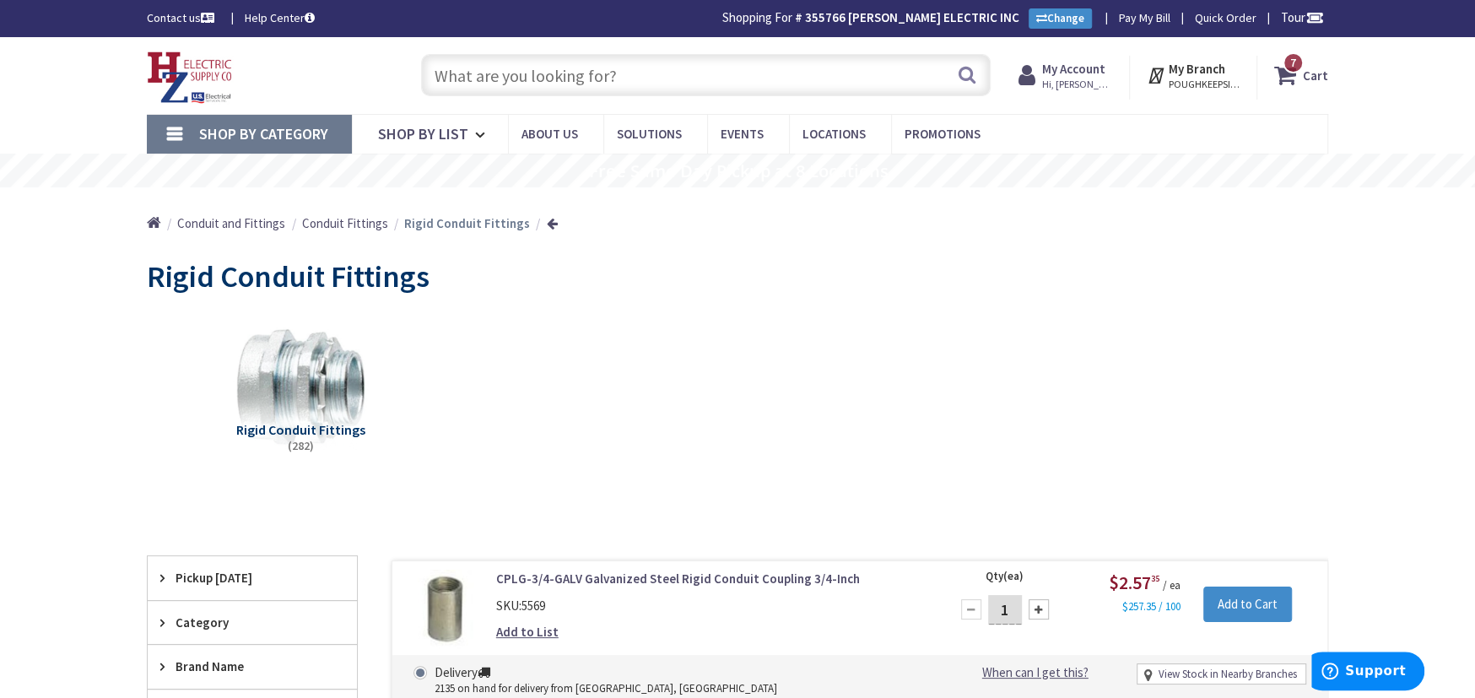
click at [1301, 60] on span "7 7 items" at bounding box center [1293, 62] width 21 height 21
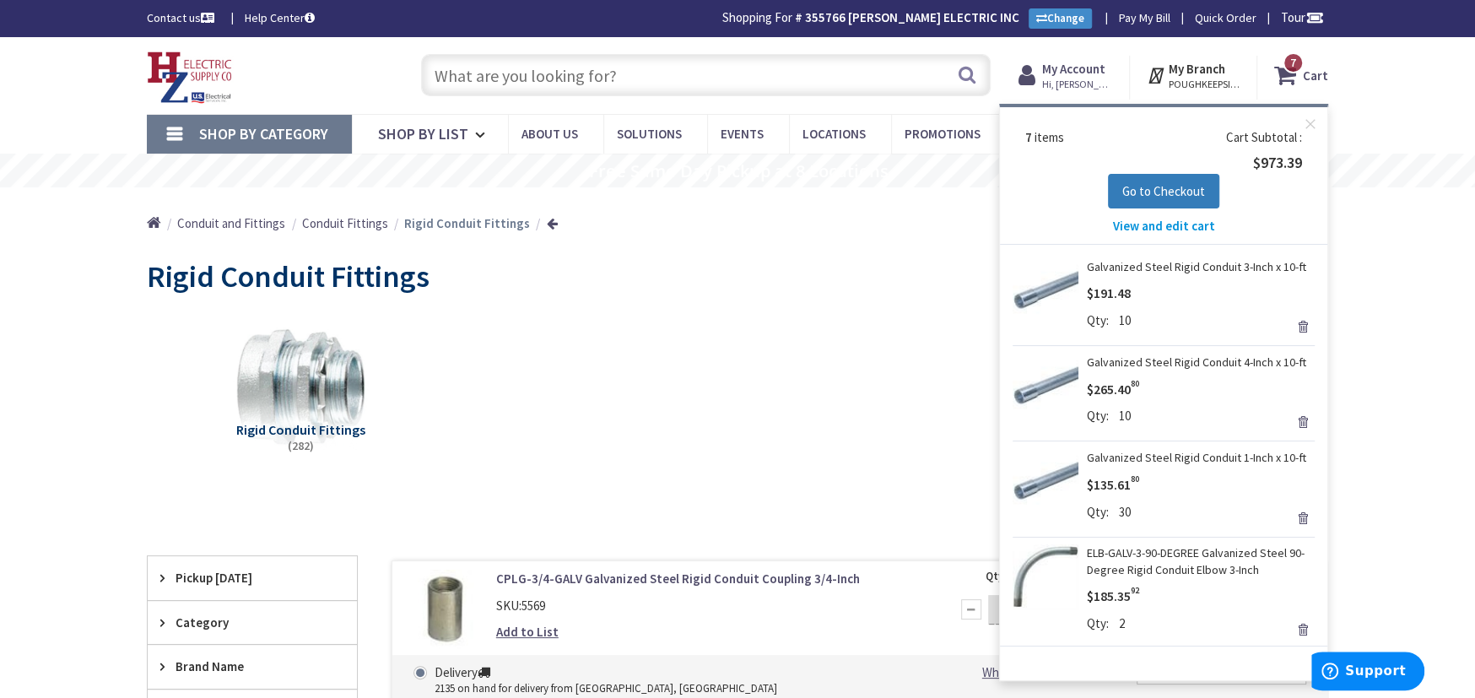
click at [1182, 195] on span "Go to Checkout" at bounding box center [1163, 191] width 83 height 16
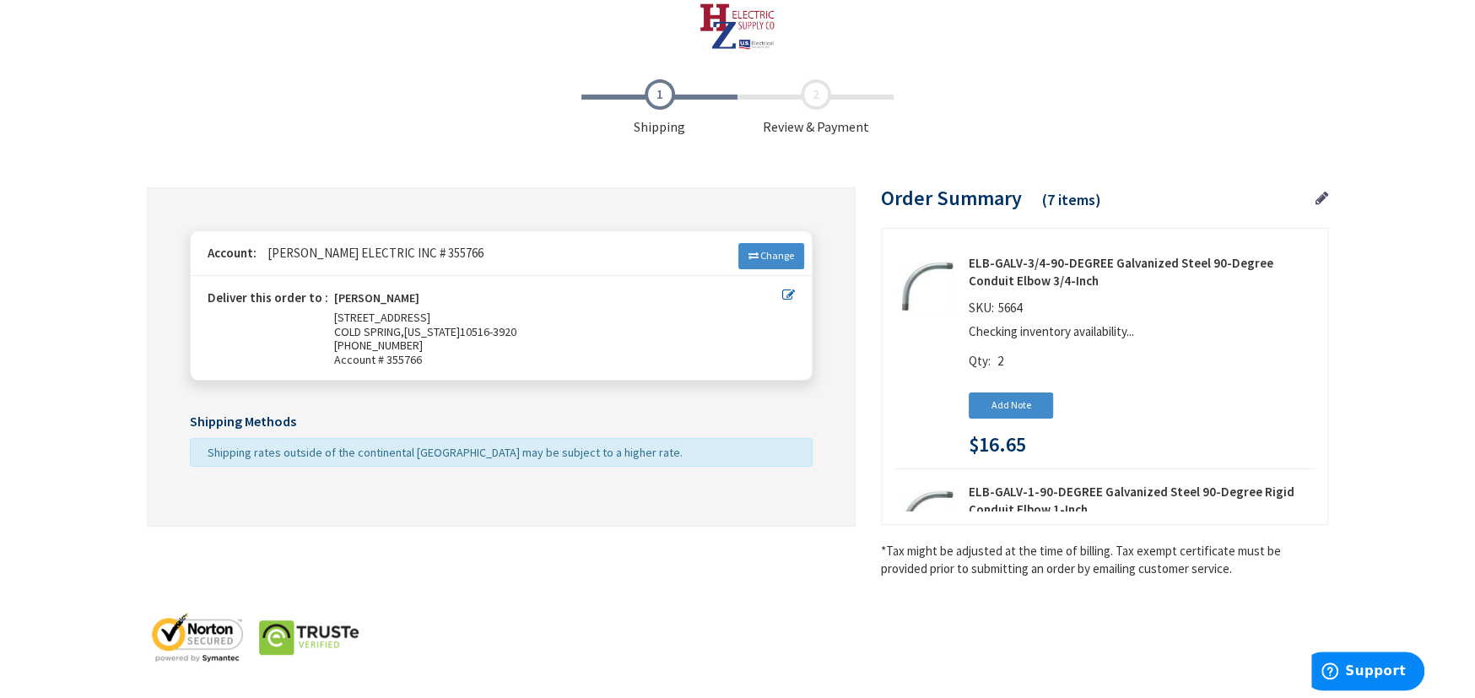
scroll to position [19, 0]
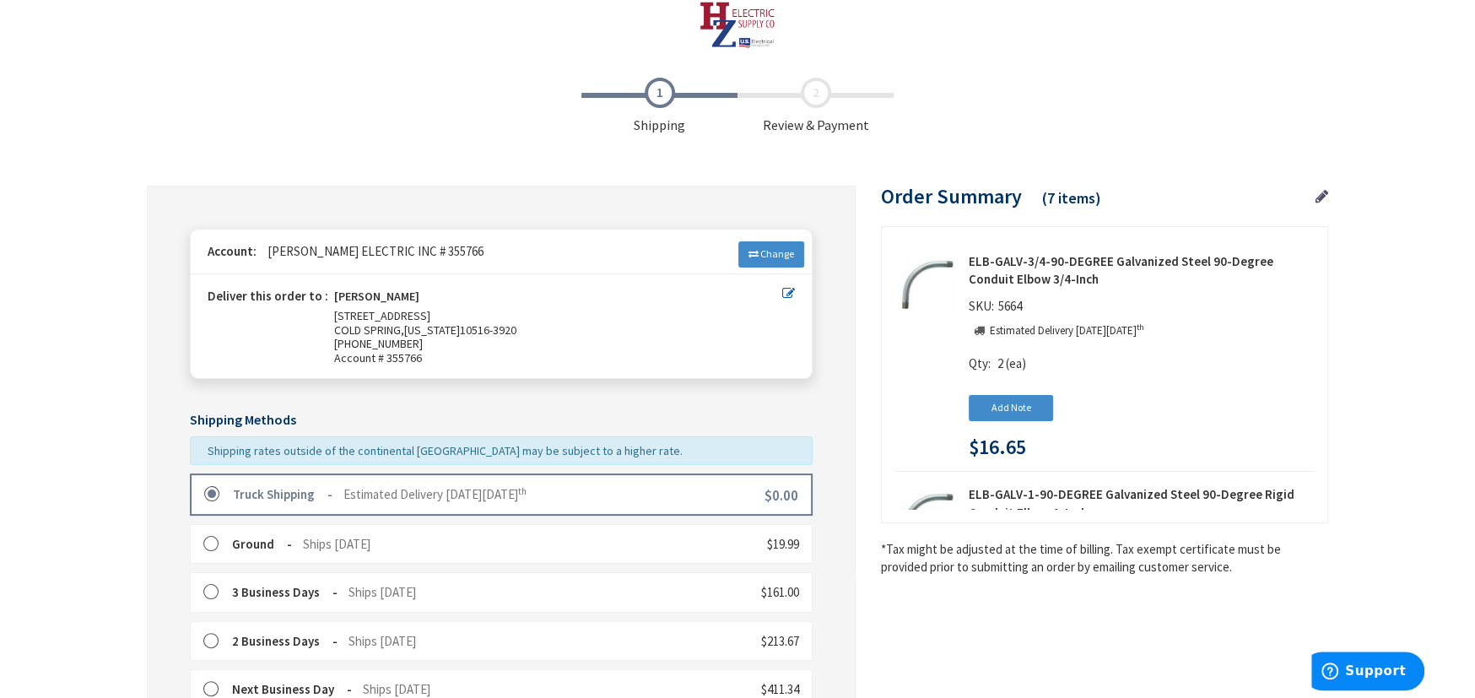
click at [207, 489] on label at bounding box center [217, 494] width 26 height 17
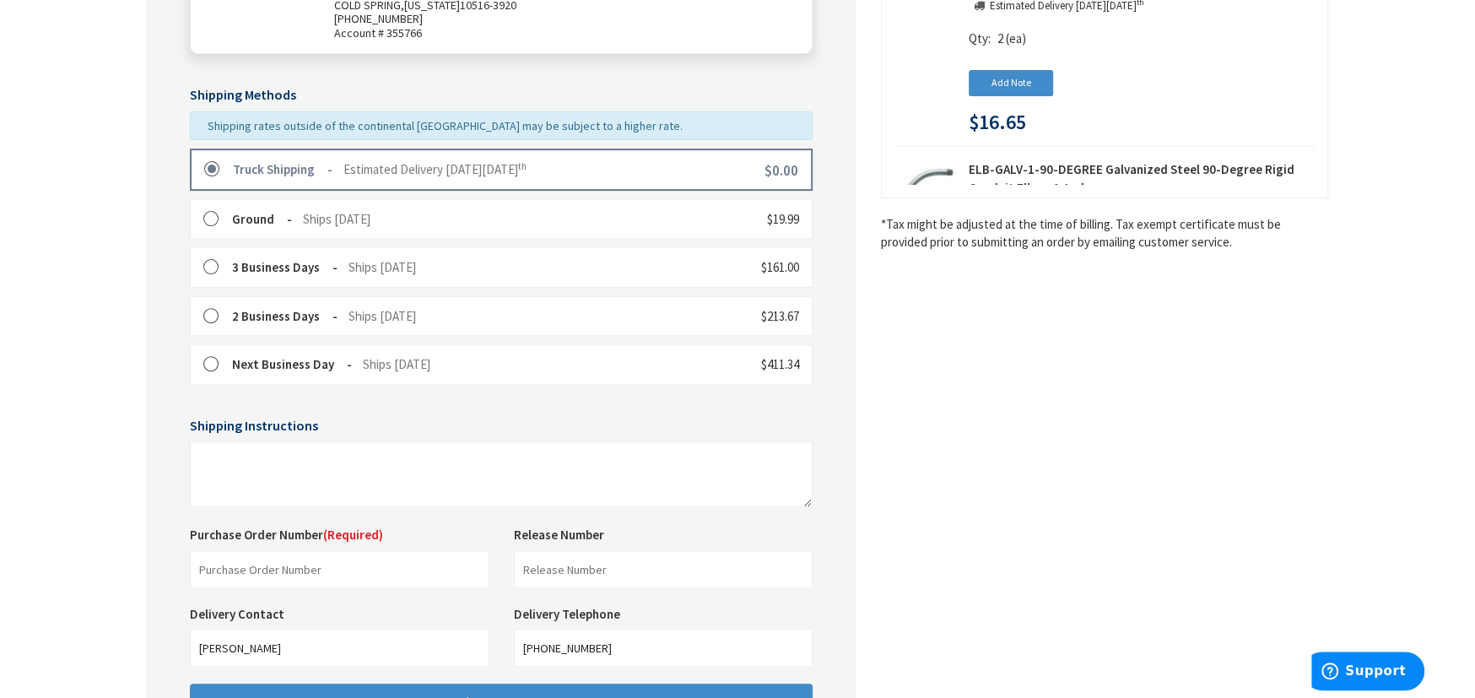
scroll to position [550, 0]
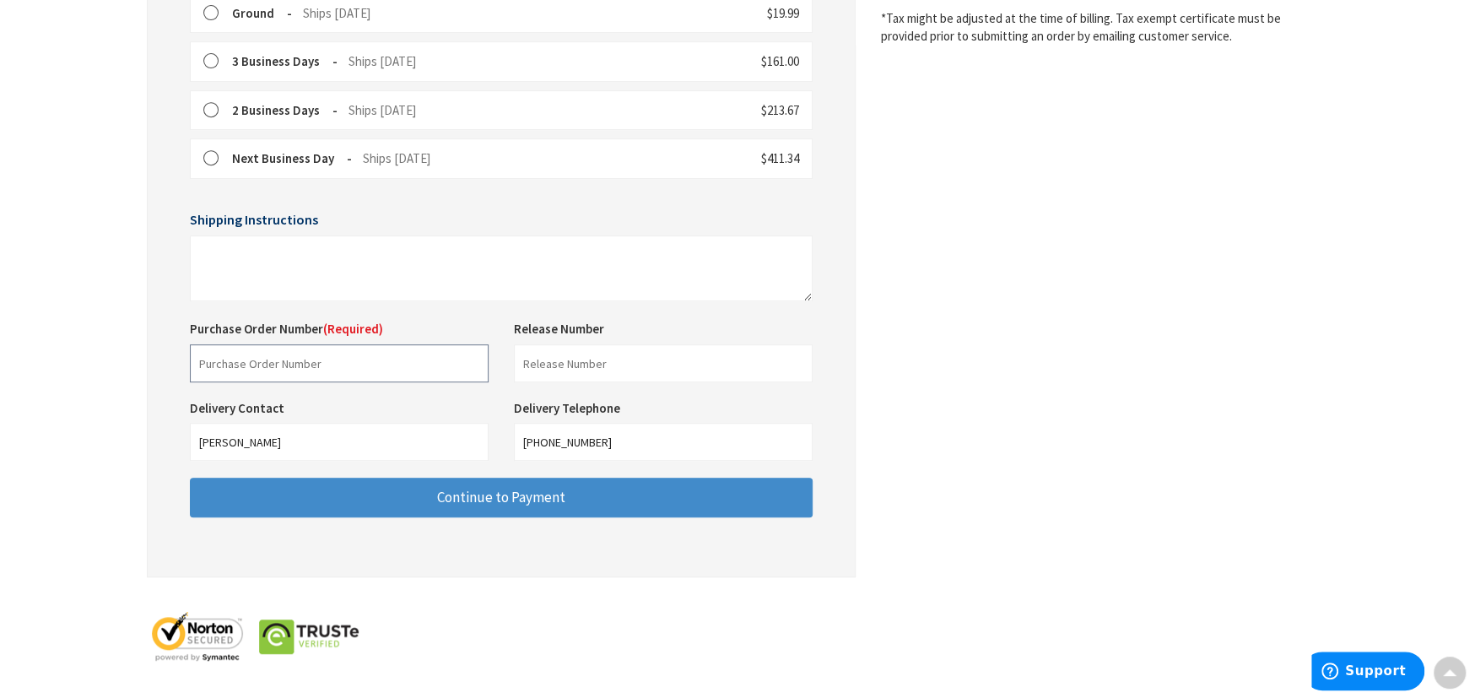
click at [214, 363] on input "text" at bounding box center [339, 363] width 299 height 38
type input "HVSF"
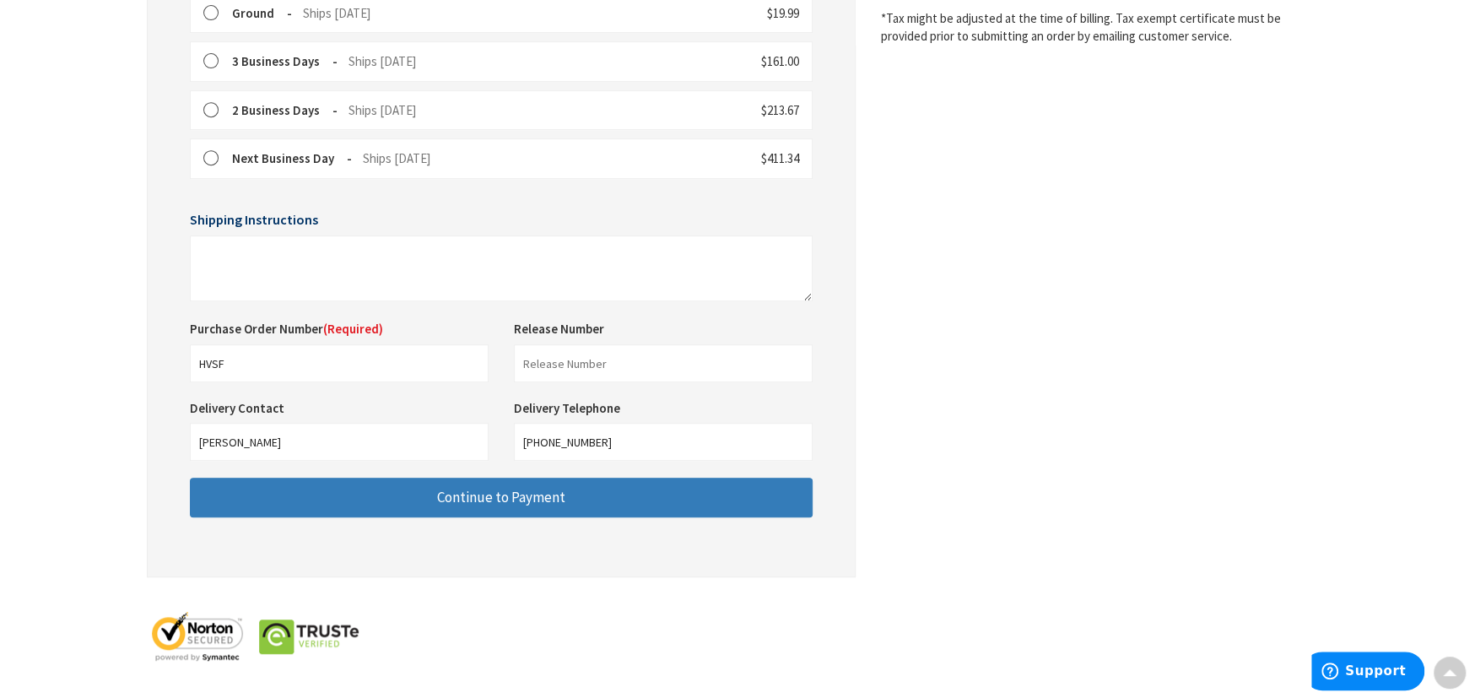
click at [502, 499] on span "Continue to Payment" at bounding box center [501, 497] width 128 height 19
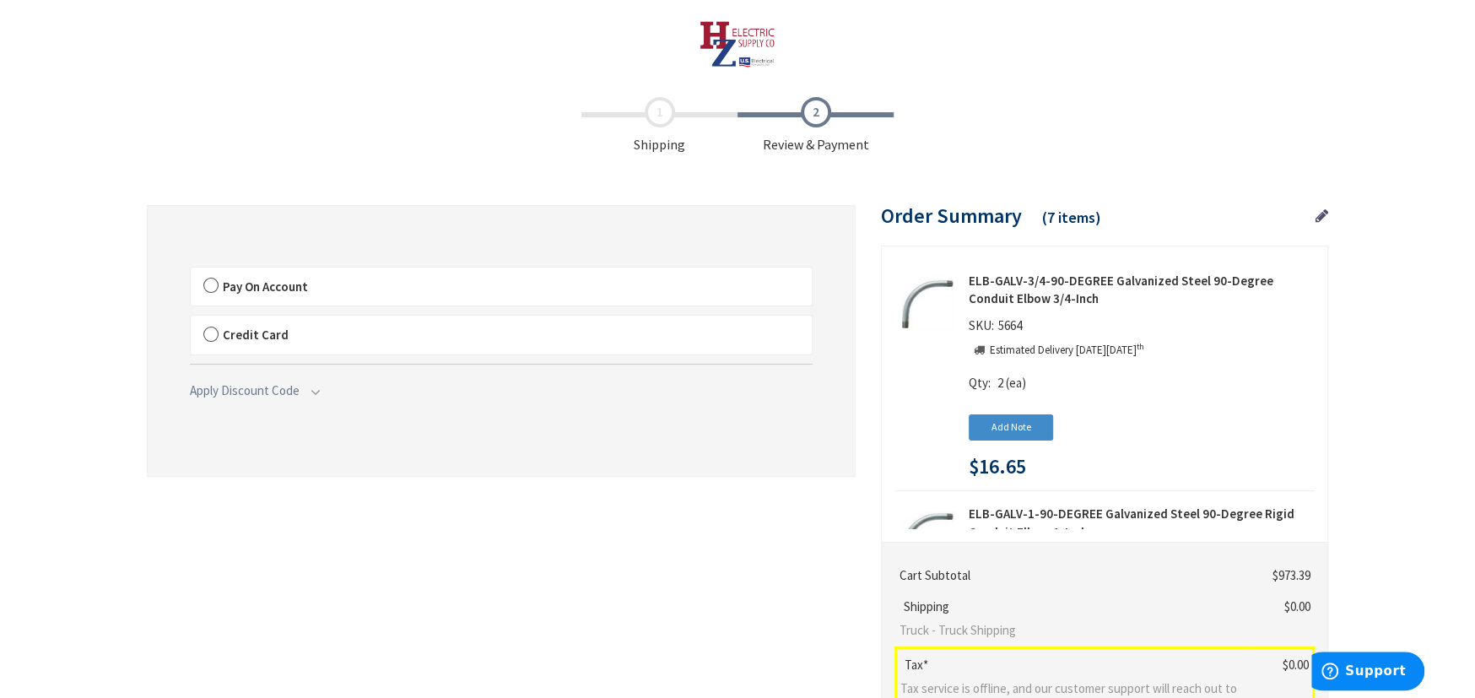
click at [213, 284] on label "Pay On Account" at bounding box center [501, 287] width 621 height 39
click at [191, 271] on input "Pay On Account" at bounding box center [191, 271] width 0 height 0
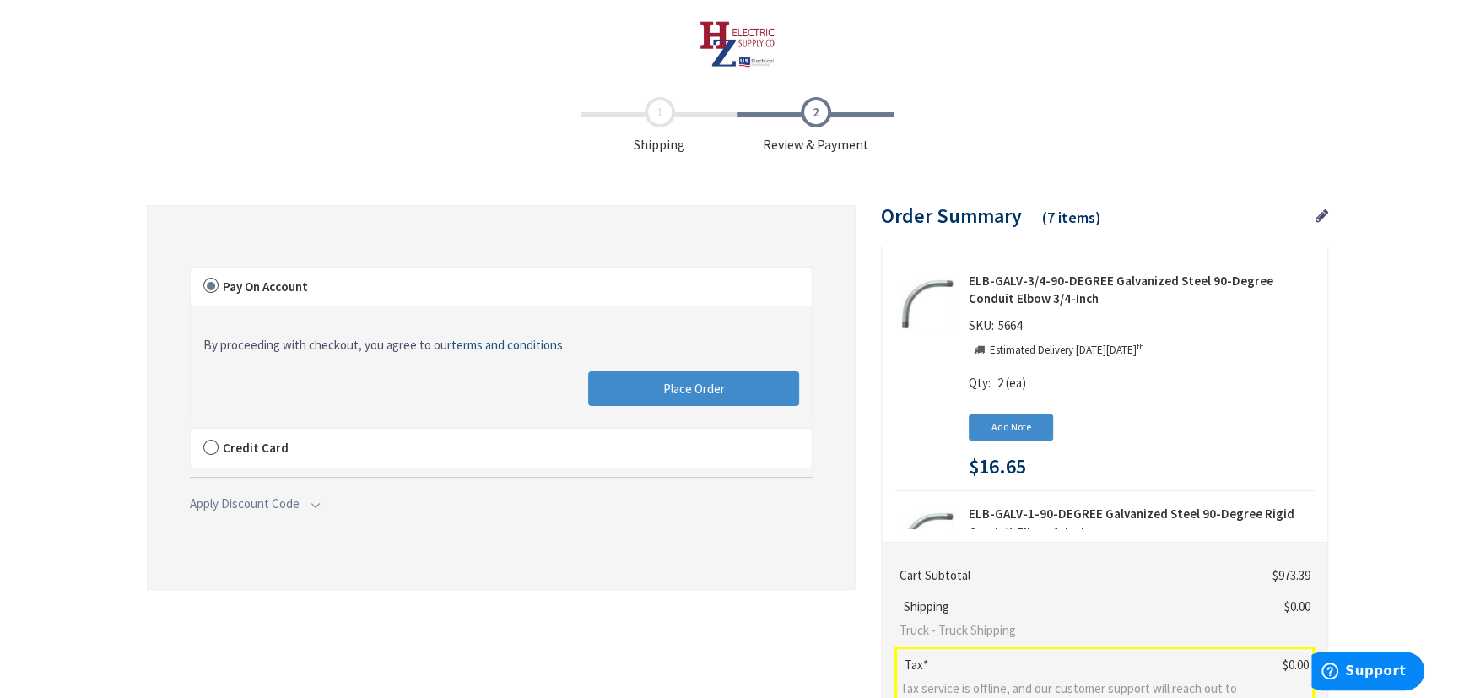
click at [213, 284] on label "Pay On Account" at bounding box center [501, 287] width 621 height 39
click at [191, 271] on input "Pay On Account" at bounding box center [191, 271] width 0 height 0
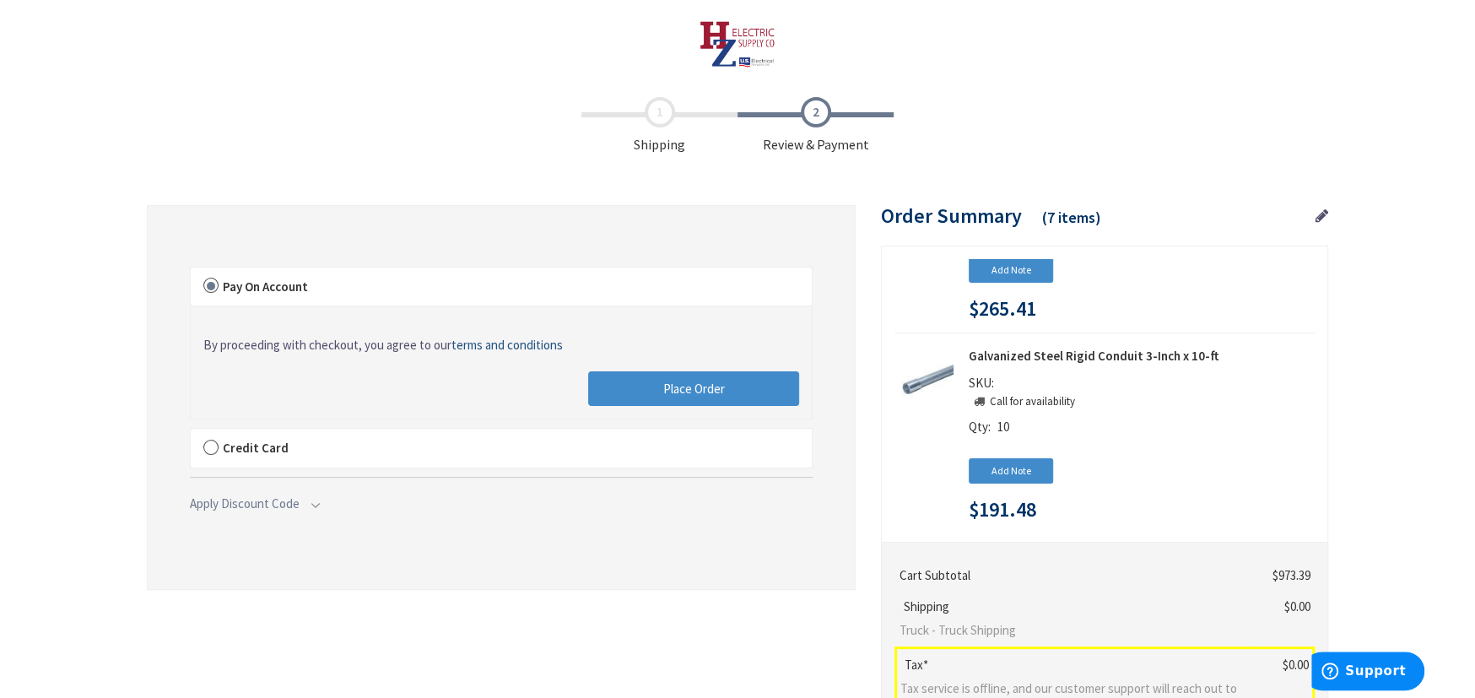
scroll to position [257, 0]
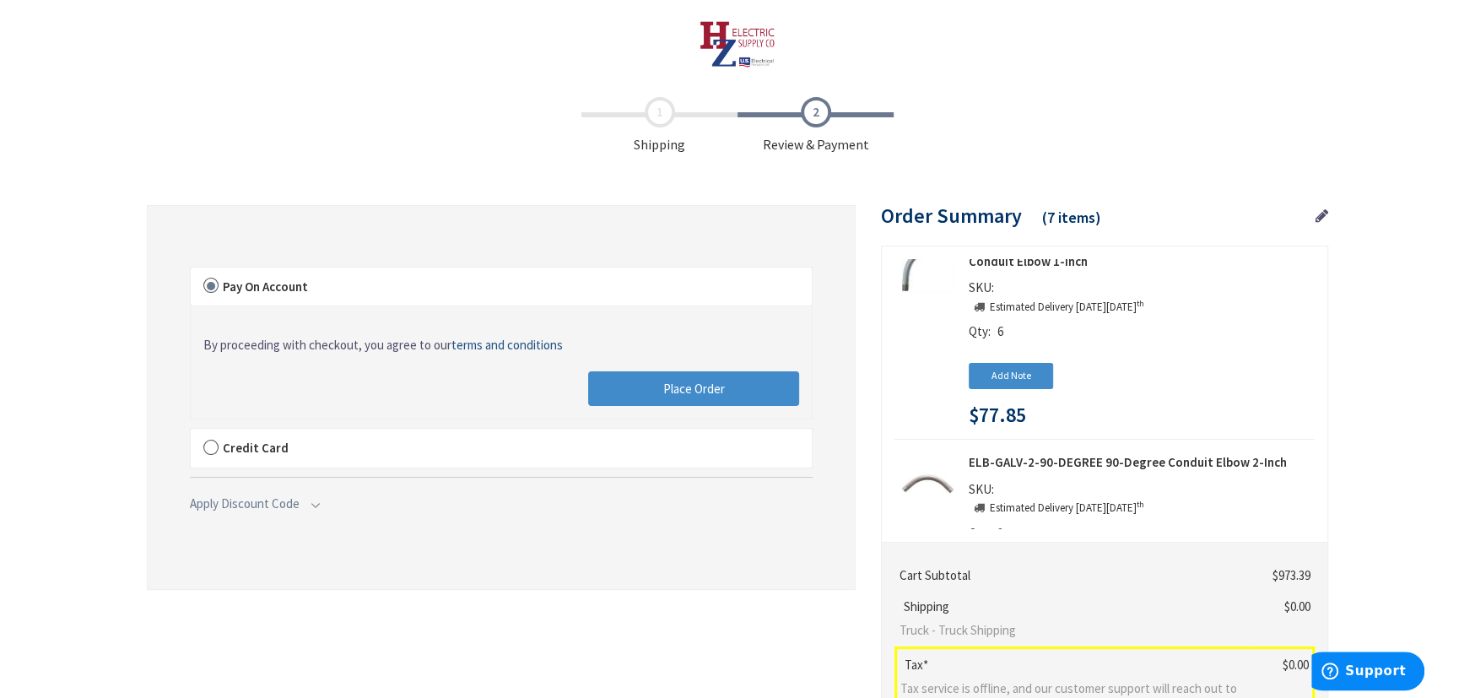
scroll to position [19, 0]
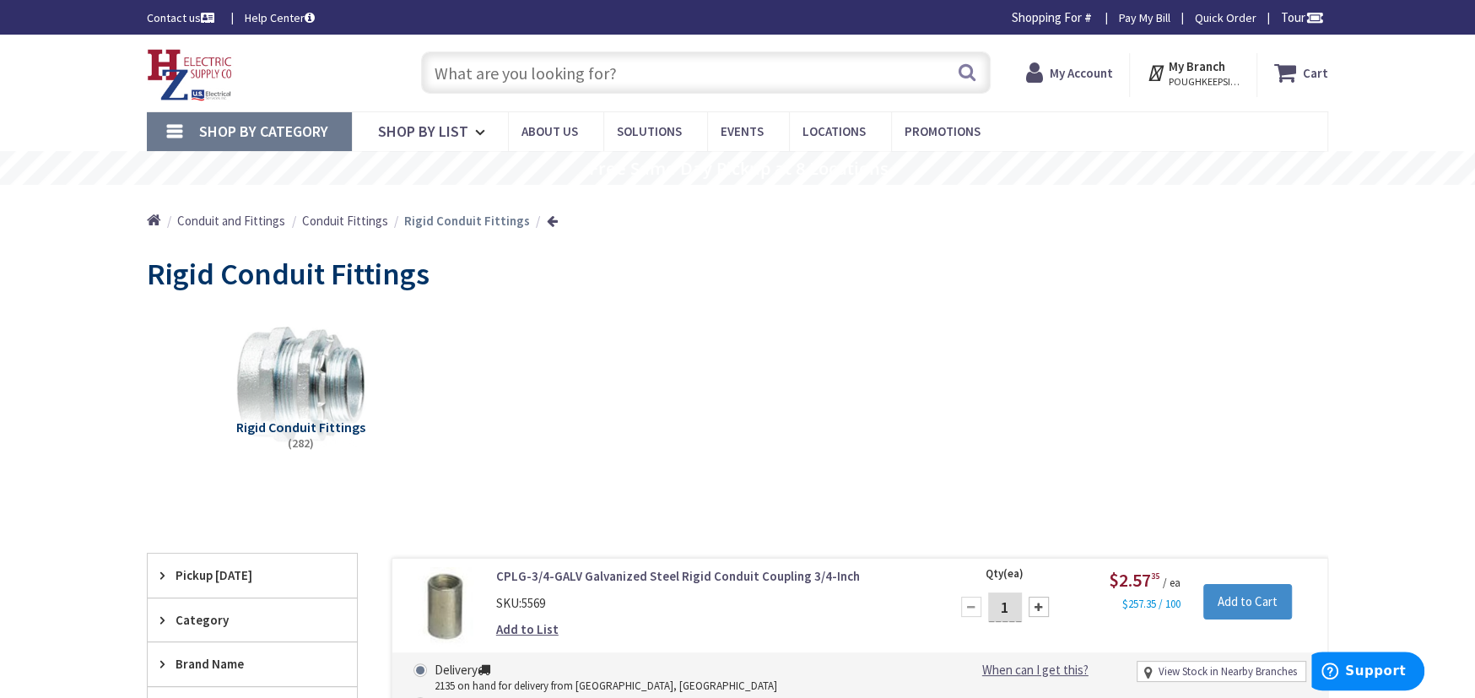
click at [1098, 71] on strong "My Account" at bounding box center [1080, 73] width 63 height 16
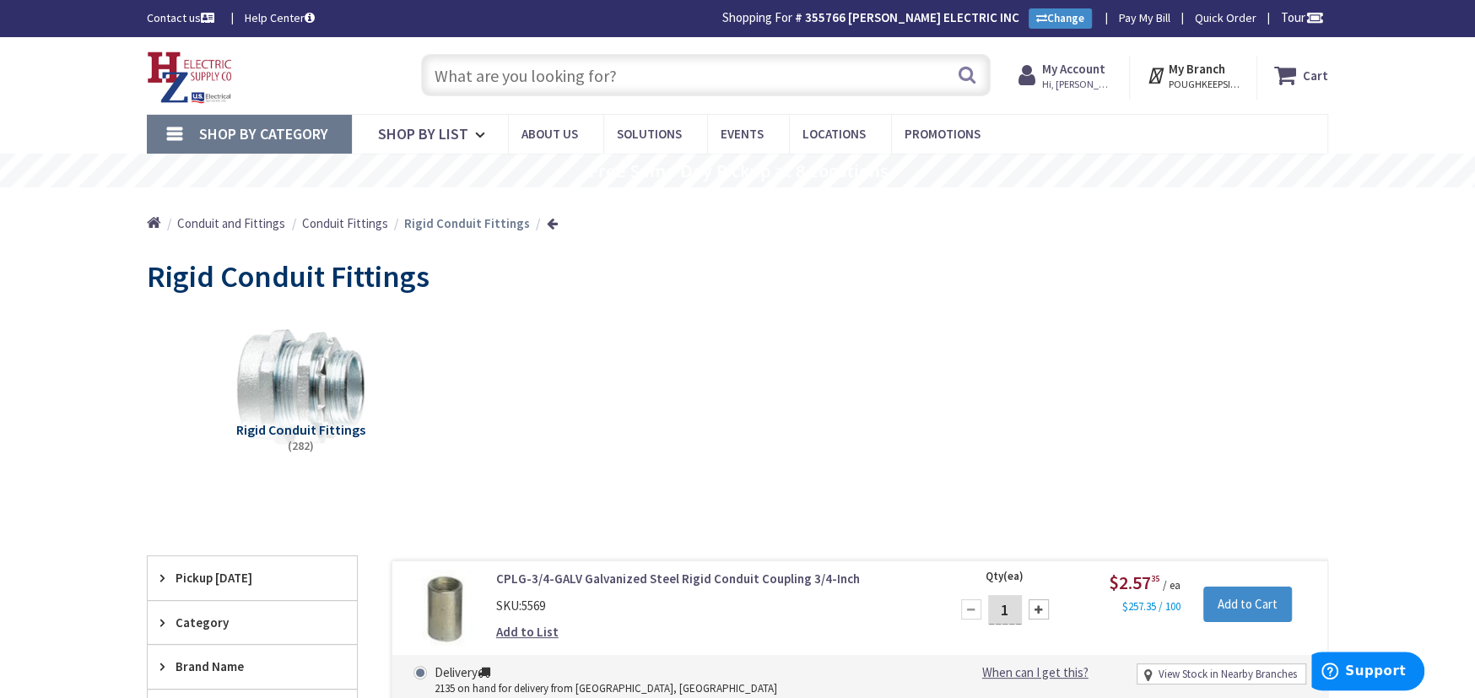
click at [1098, 71] on strong "My Account" at bounding box center [1073, 69] width 63 height 16
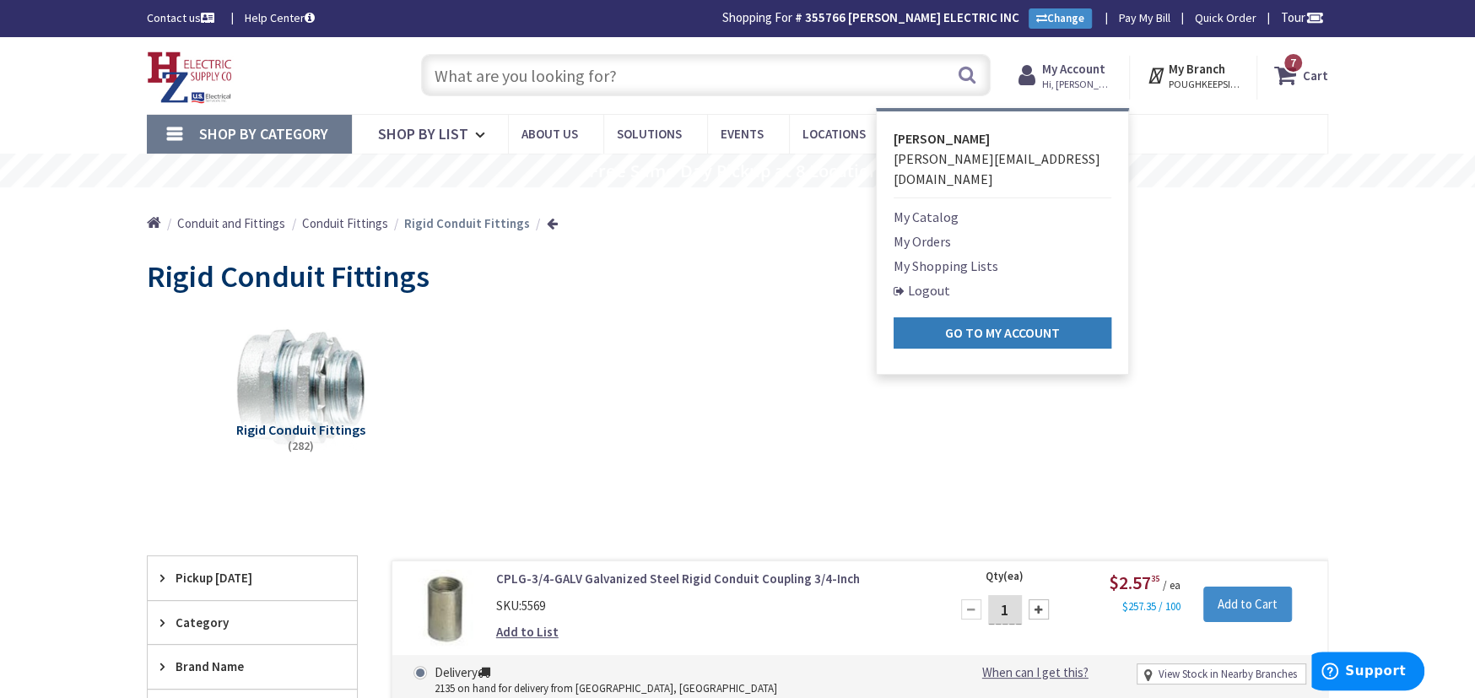
click at [948, 324] on strong "Go to My Account" at bounding box center [1002, 332] width 115 height 17
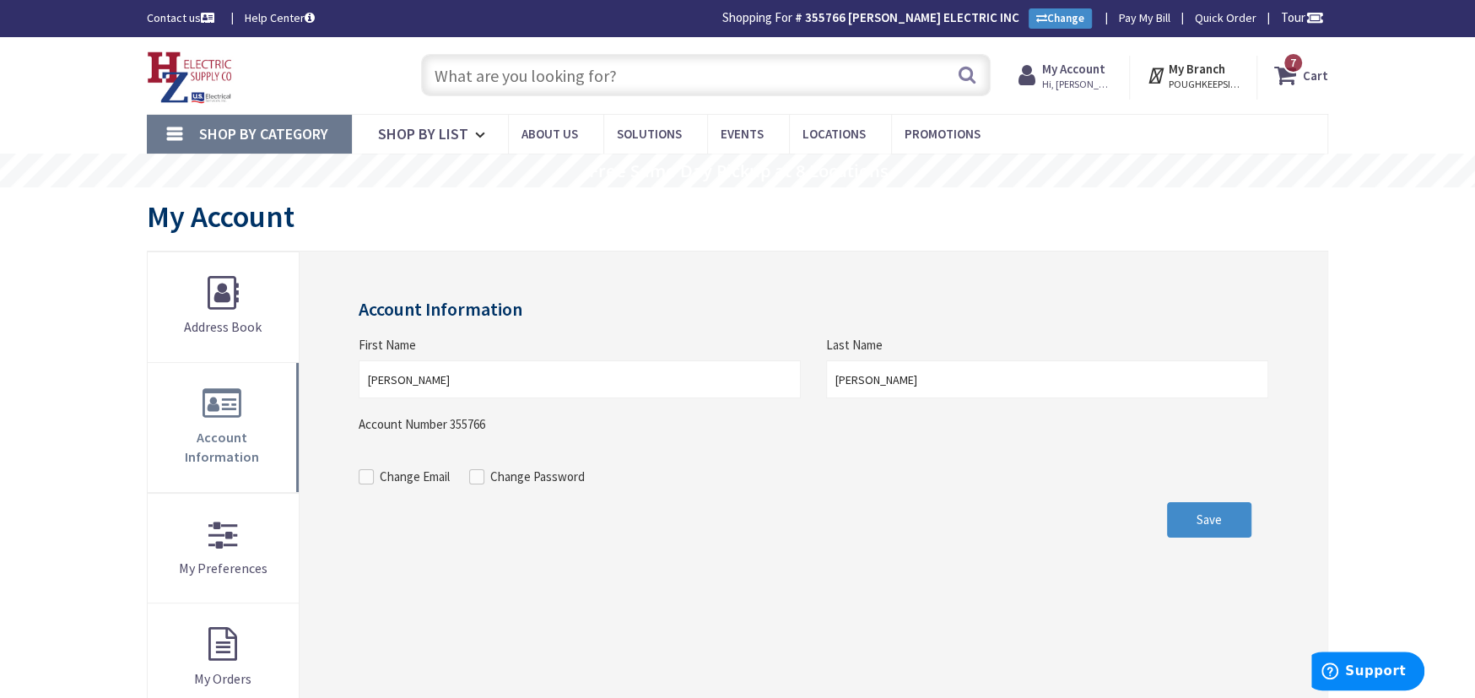
click at [1060, 73] on strong "My Account" at bounding box center [1073, 69] width 63 height 16
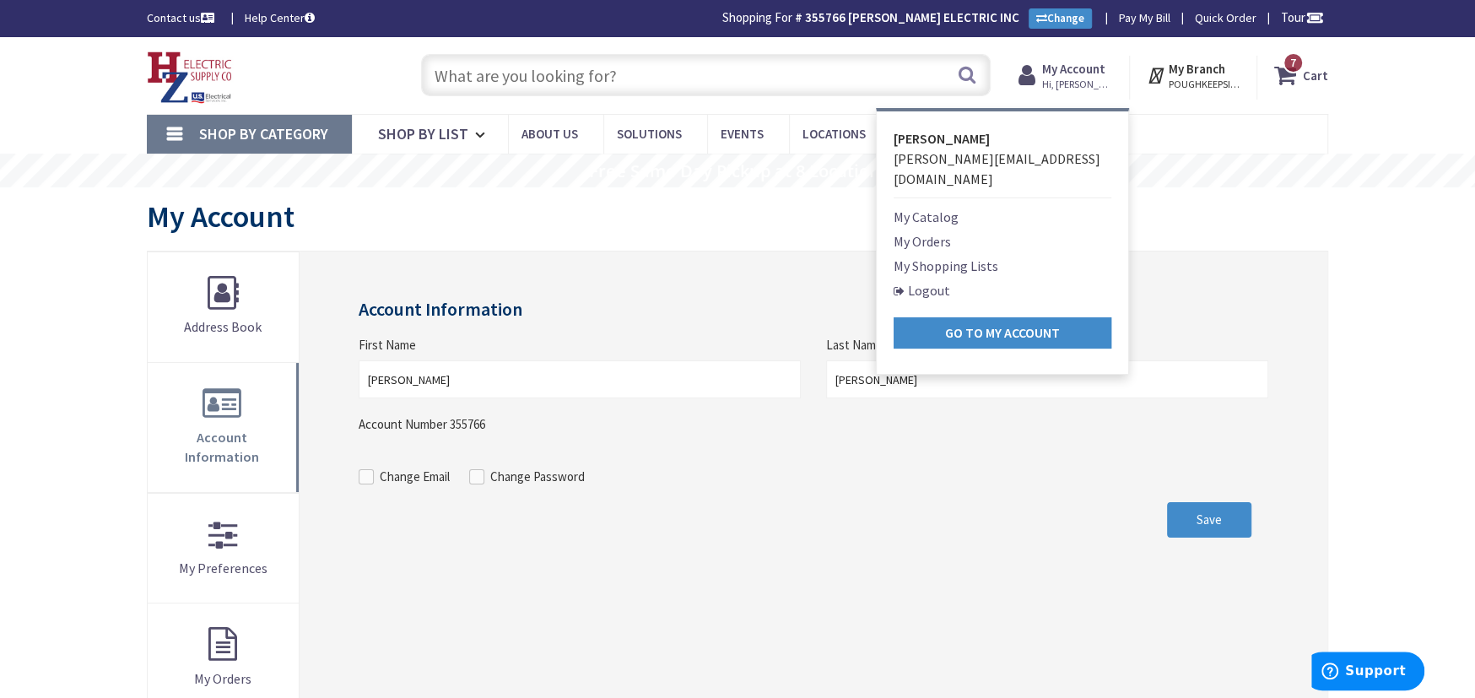
click at [943, 231] on link "My Orders" at bounding box center [922, 241] width 57 height 20
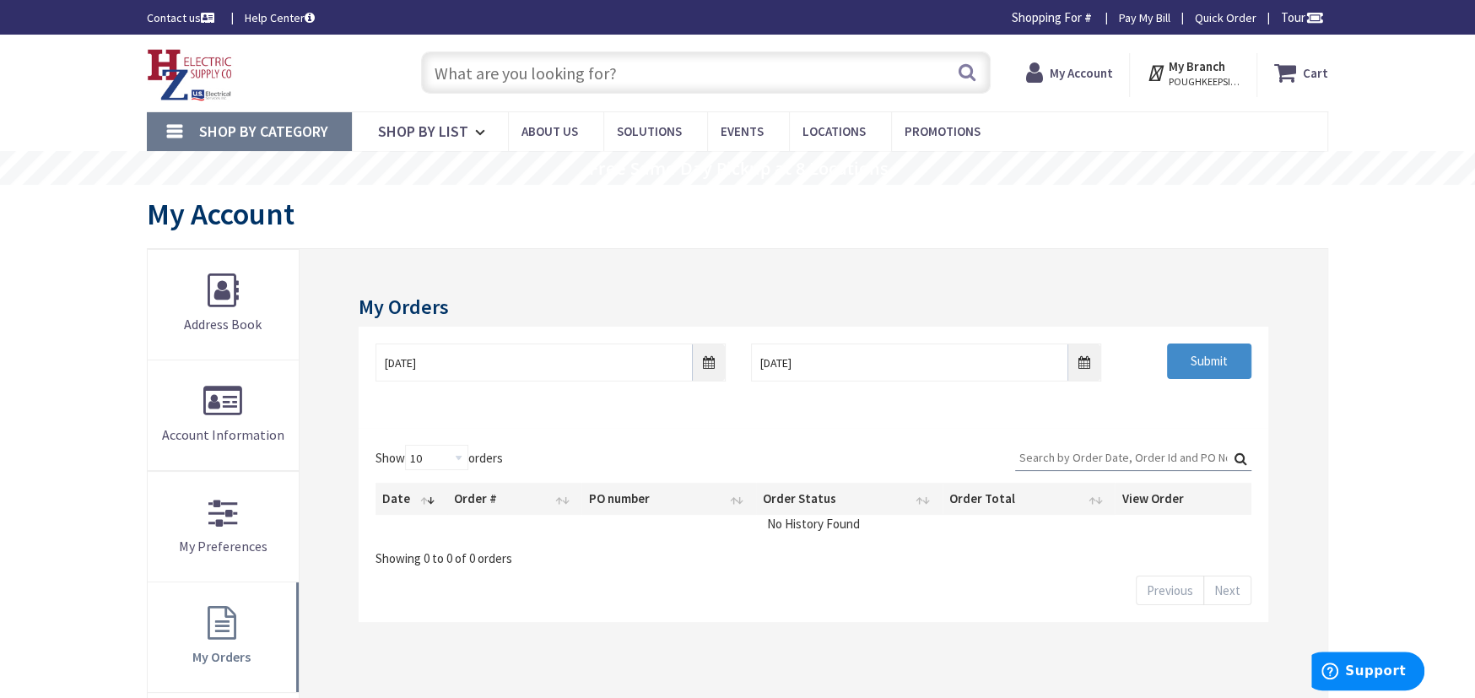
click at [1093, 76] on strong "My Account" at bounding box center [1080, 73] width 63 height 16
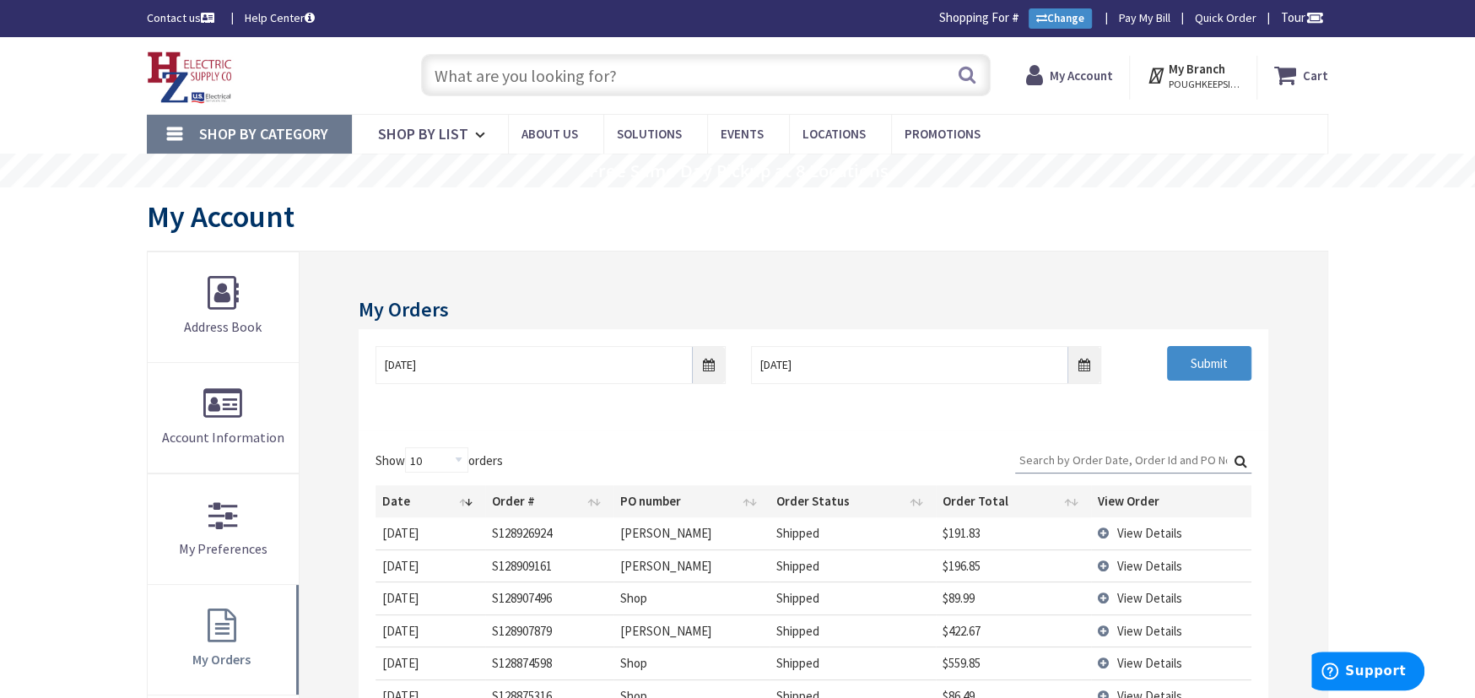
click at [1093, 76] on strong "My Account" at bounding box center [1080, 76] width 63 height 16
click at [1048, 26] on link "Change" at bounding box center [1060, 18] width 63 height 20
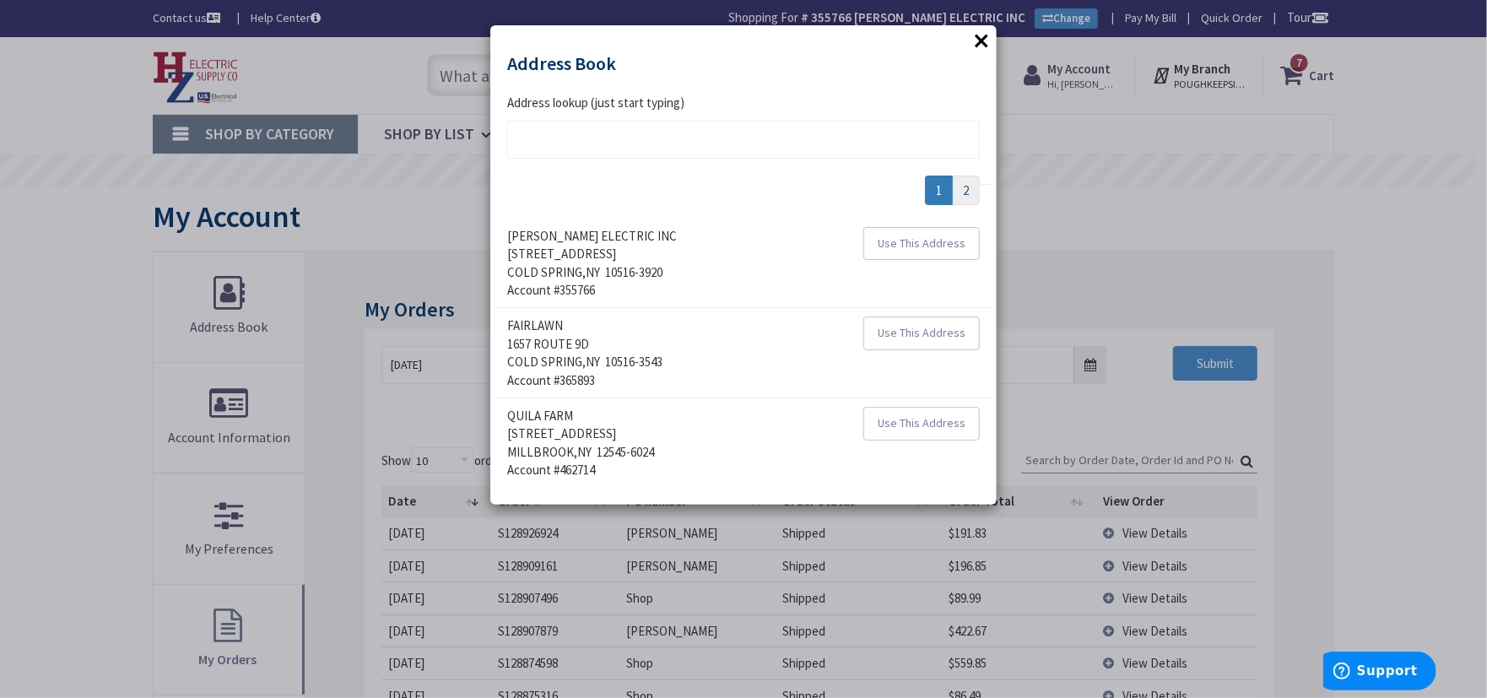
click at [967, 198] on link "2" at bounding box center [966, 191] width 28 height 30
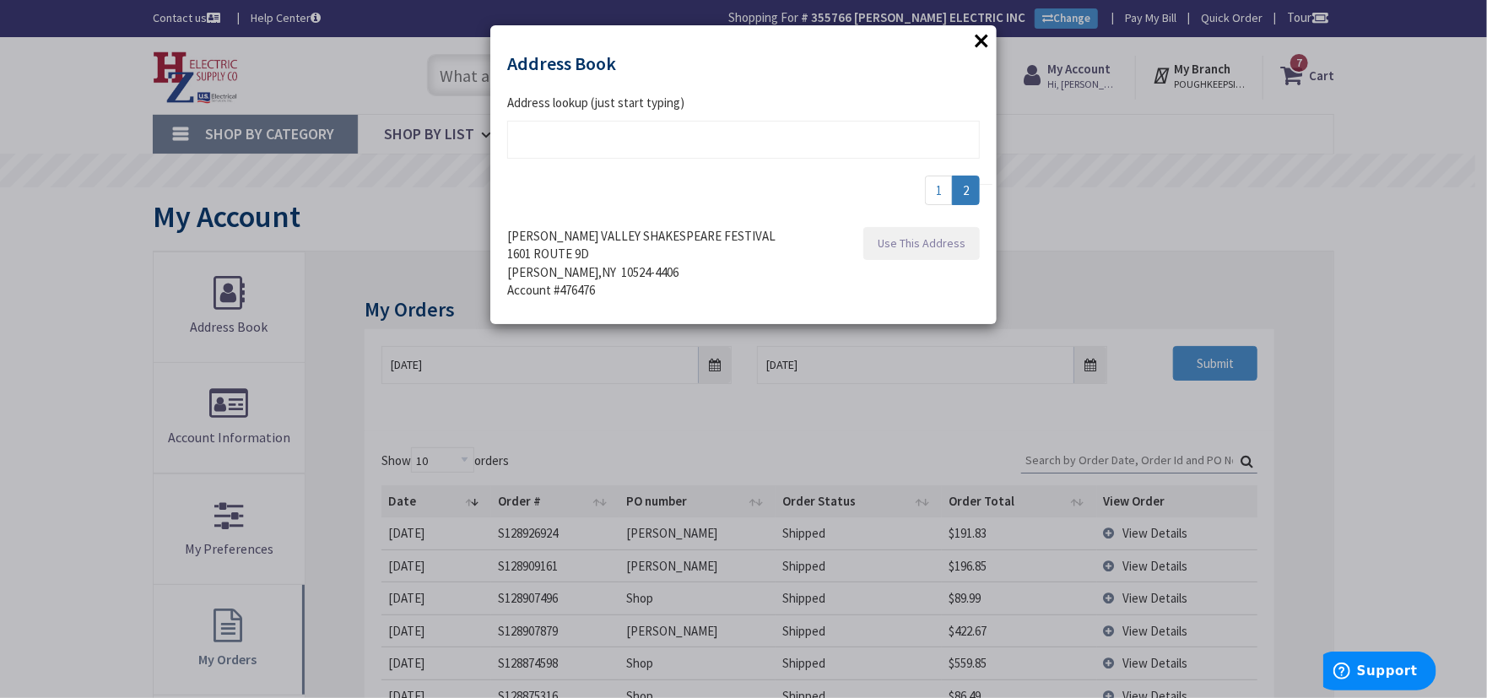
click at [928, 244] on span "Use This Address" at bounding box center [922, 242] width 88 height 15
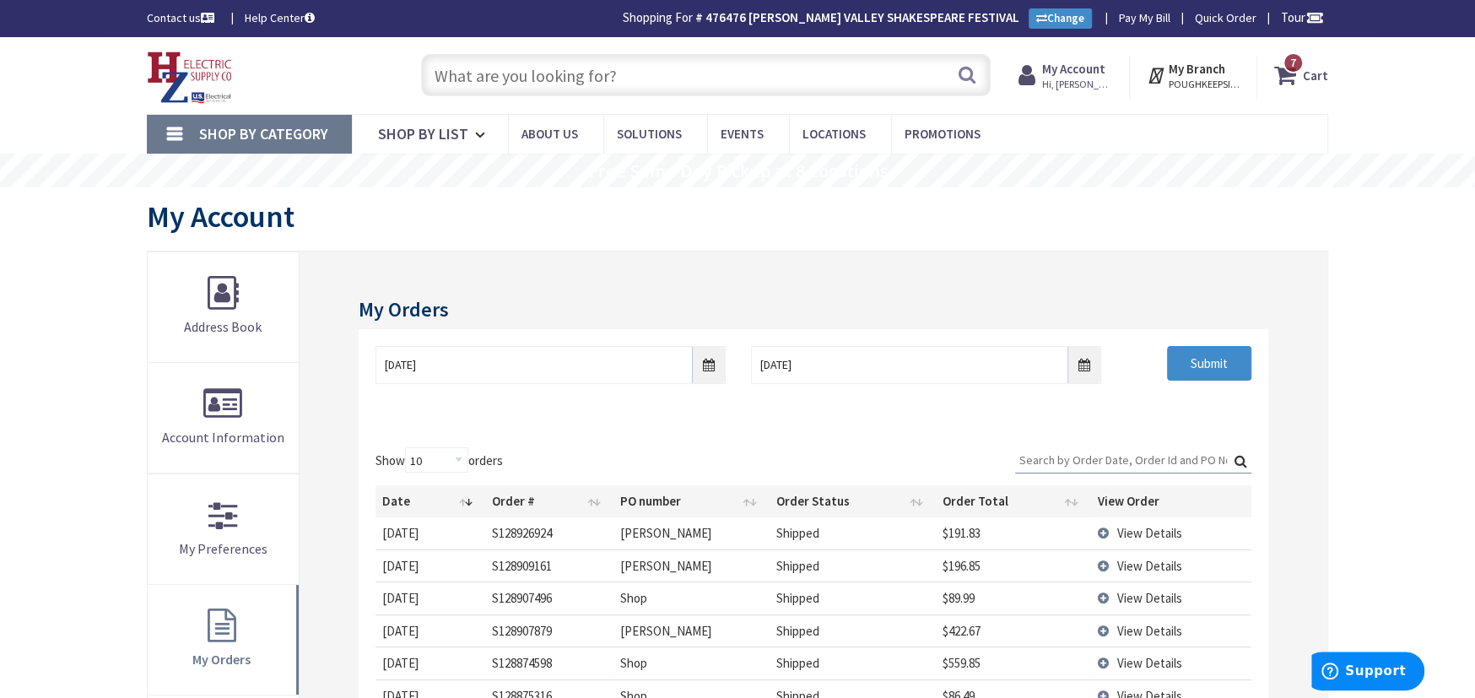
click at [1290, 62] on span "7 7 items" at bounding box center [1293, 62] width 21 height 21
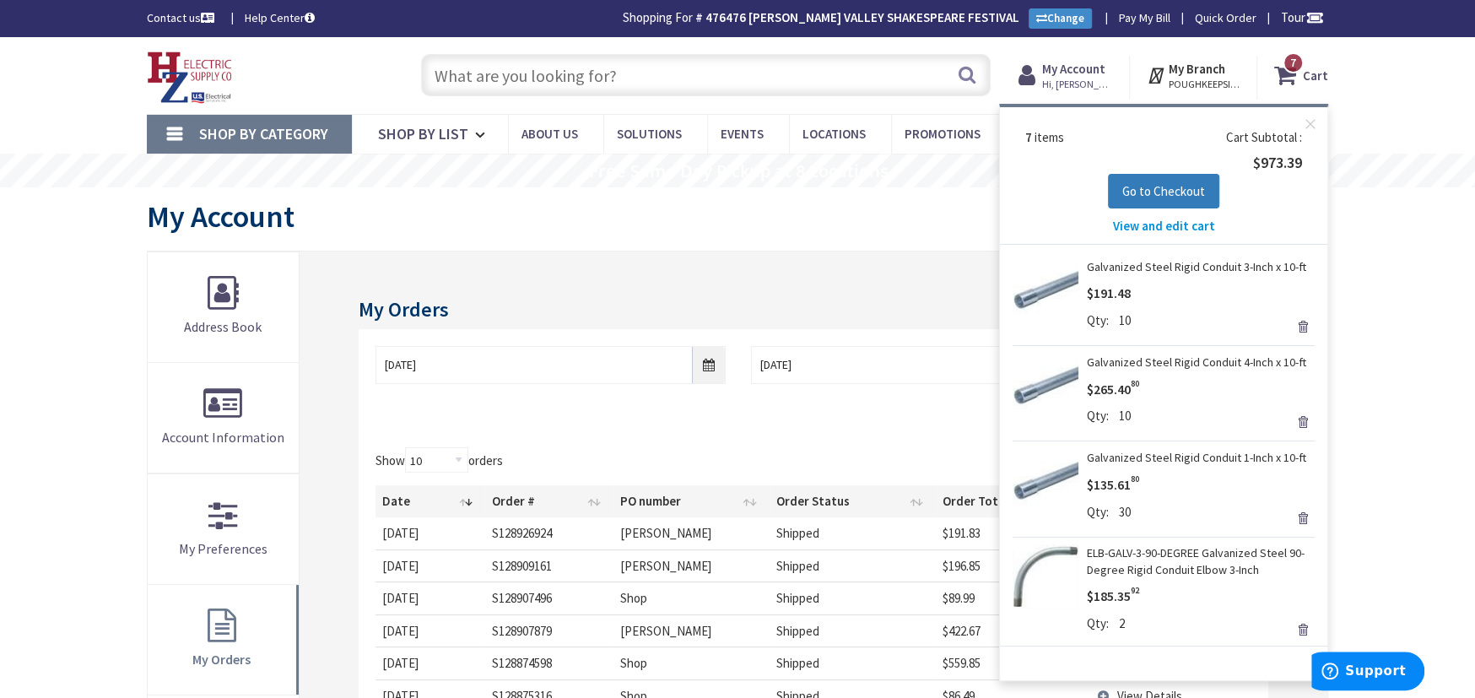
click at [1154, 193] on span "Go to Checkout" at bounding box center [1163, 191] width 83 height 16
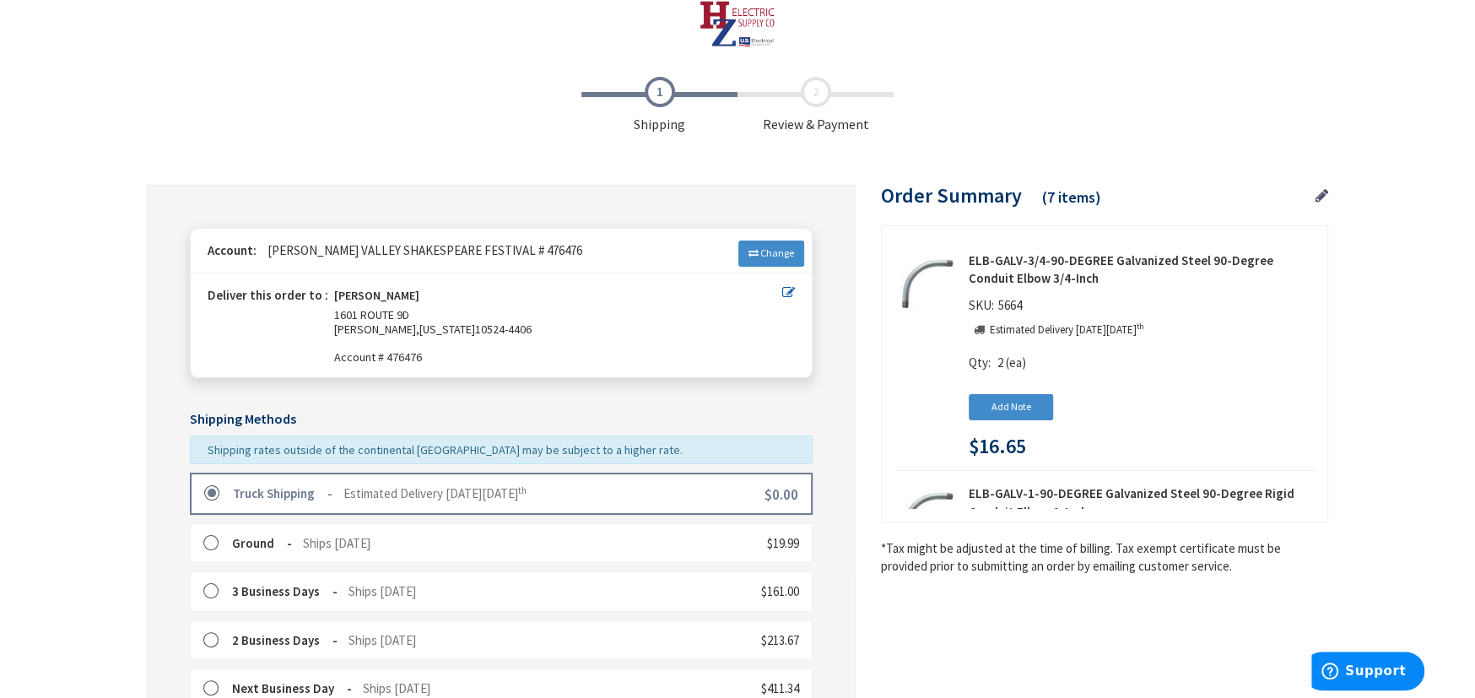
click at [213, 492] on label at bounding box center [217, 493] width 26 height 17
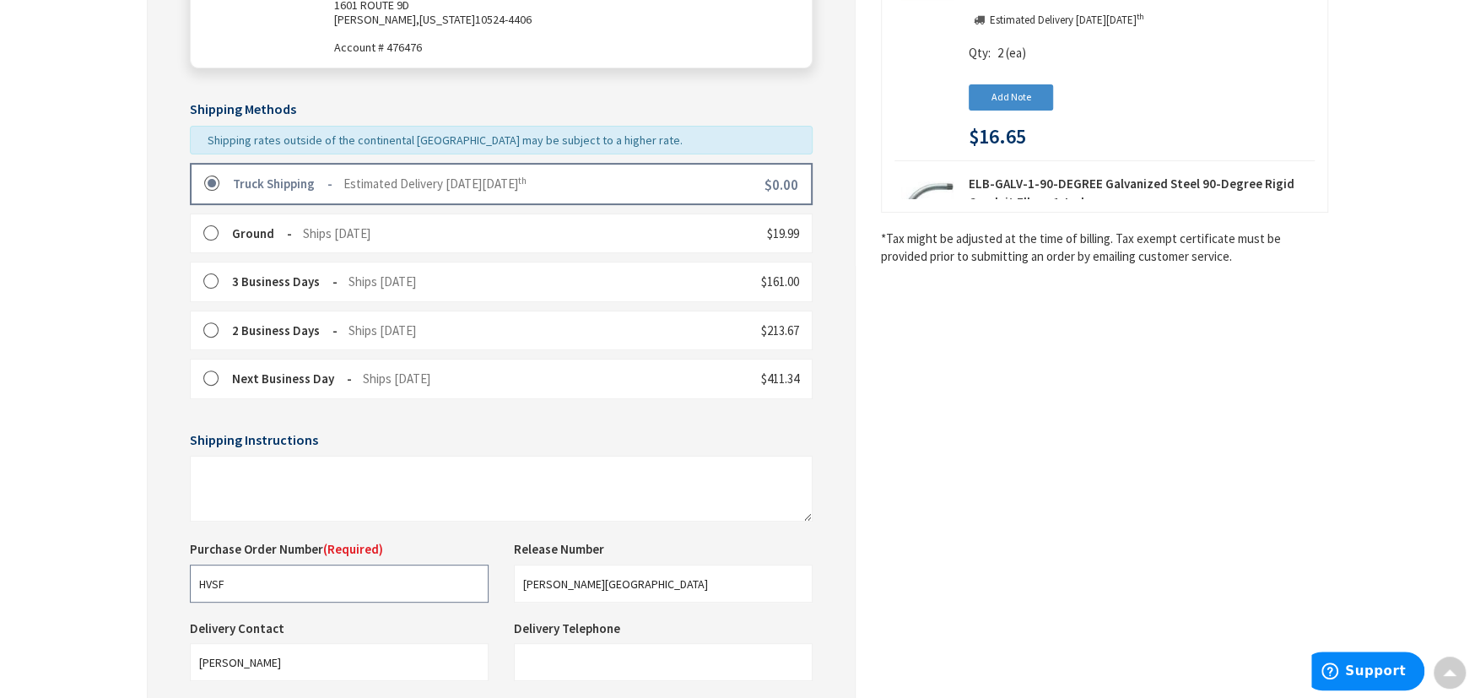
click at [280, 585] on input "HVSF" at bounding box center [339, 584] width 299 height 38
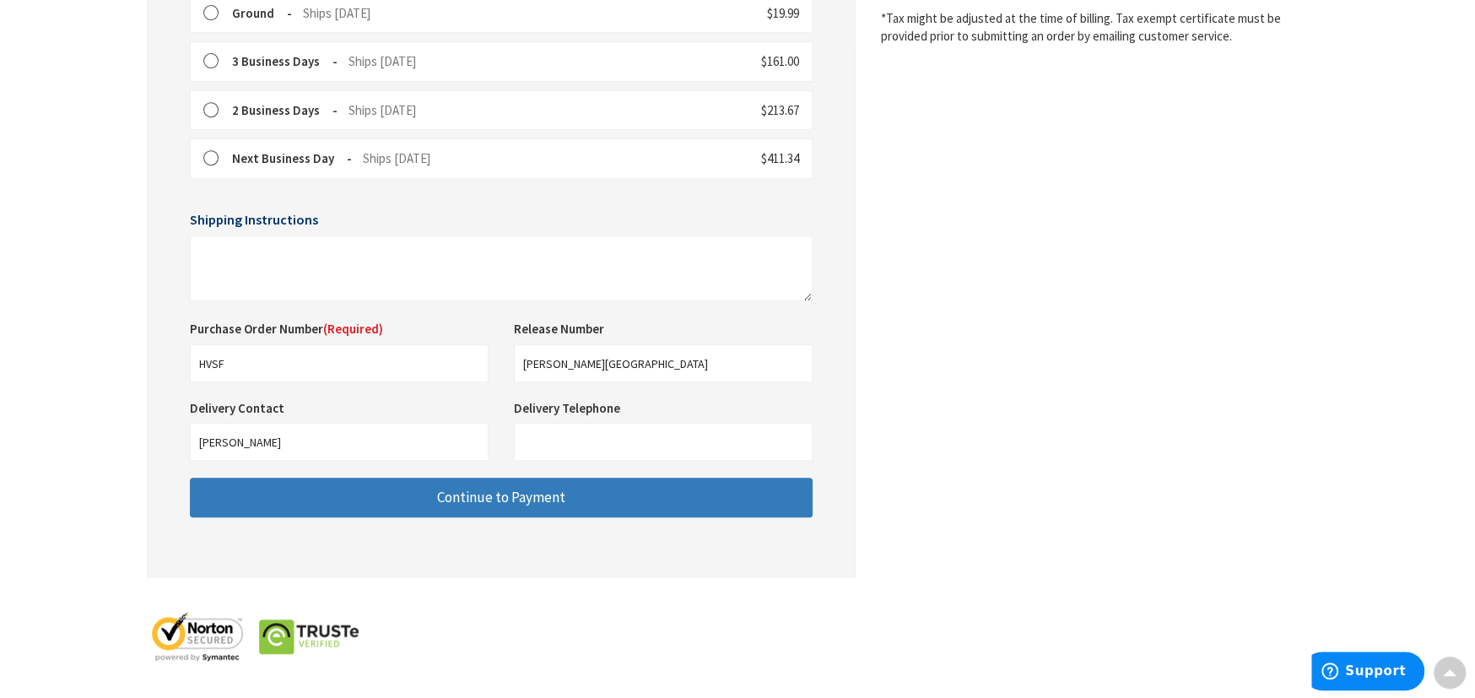
click at [297, 506] on button "Continue to Payment" at bounding box center [501, 498] width 623 height 40
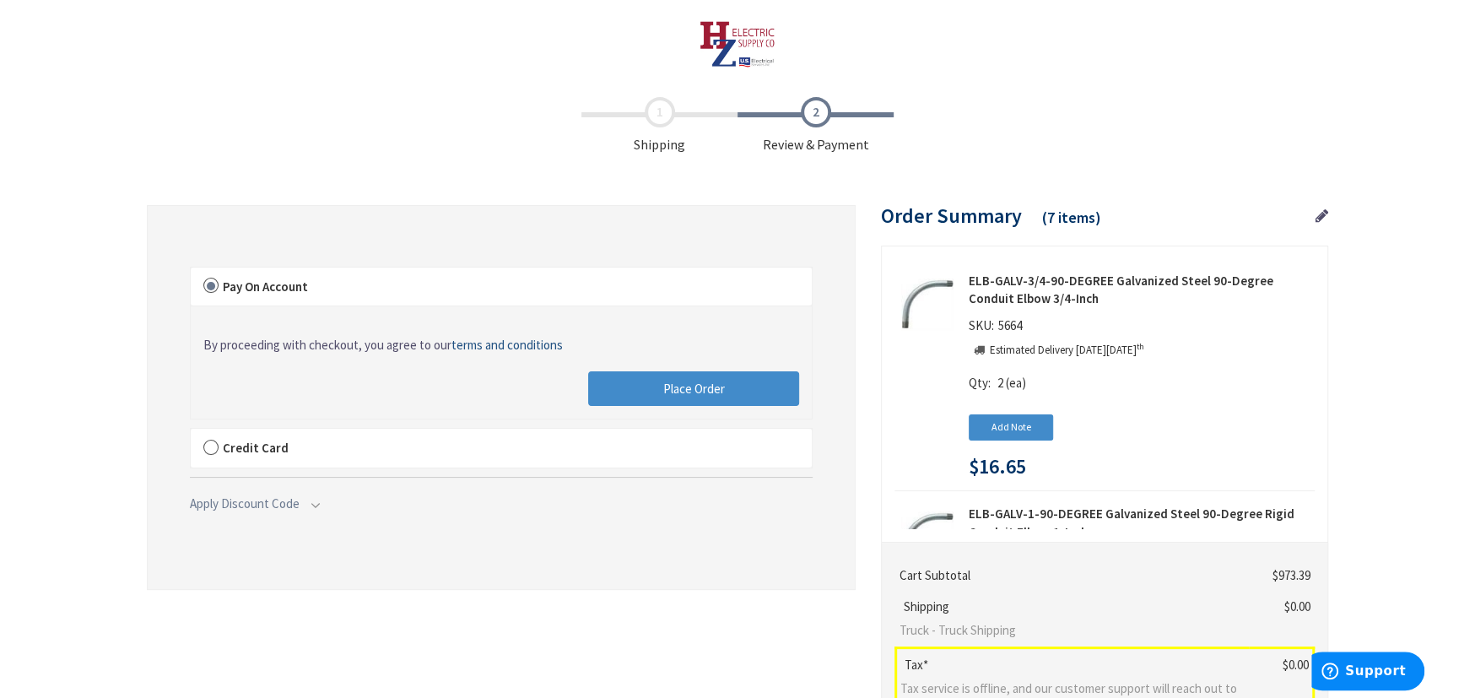
click at [206, 285] on label "Pay On Account" at bounding box center [501, 287] width 621 height 39
click at [191, 271] on input "Pay On Account" at bounding box center [191, 271] width 0 height 0
click at [641, 384] on button "Place Order" at bounding box center [693, 388] width 211 height 35
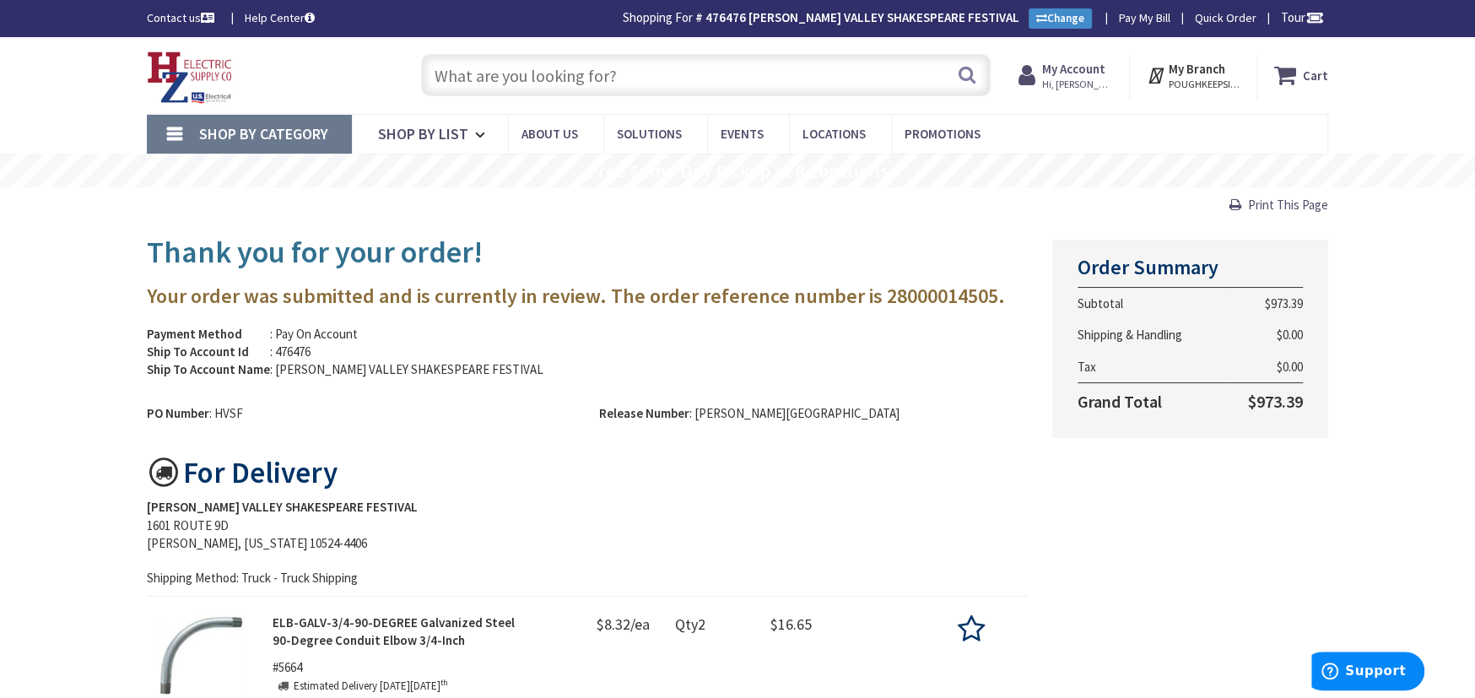
click at [1083, 74] on strong "My Account" at bounding box center [1073, 69] width 63 height 16
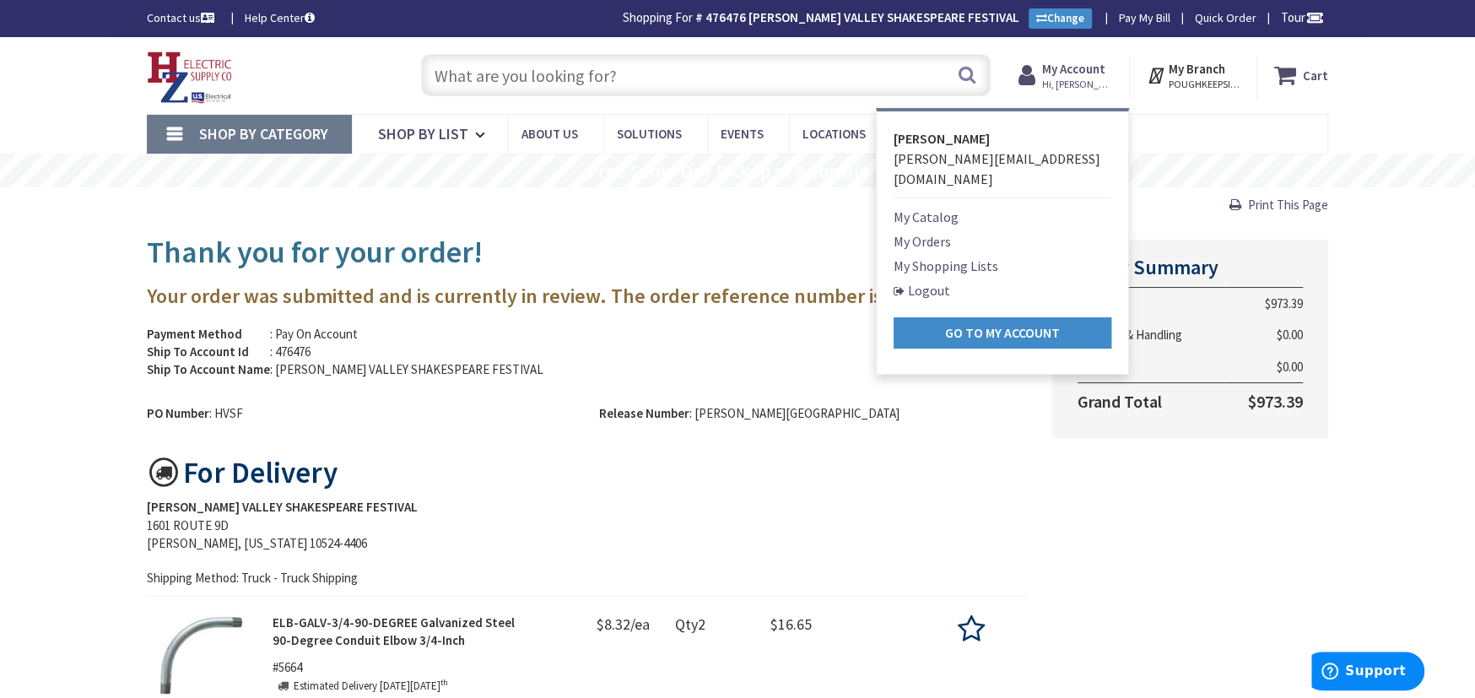
click at [924, 256] on link "My Shopping Lists" at bounding box center [946, 266] width 105 height 20
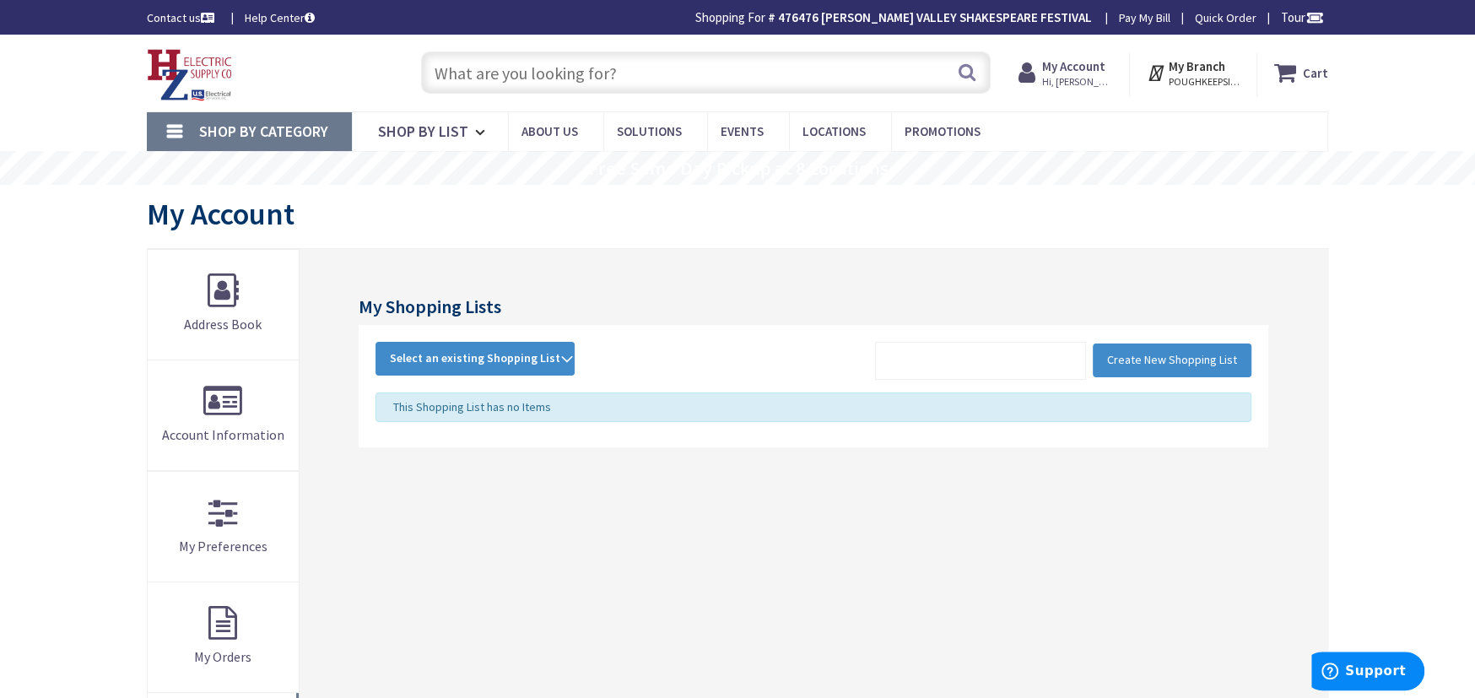
click at [1082, 80] on span "Hi, [PERSON_NAME]" at bounding box center [1078, 82] width 72 height 14
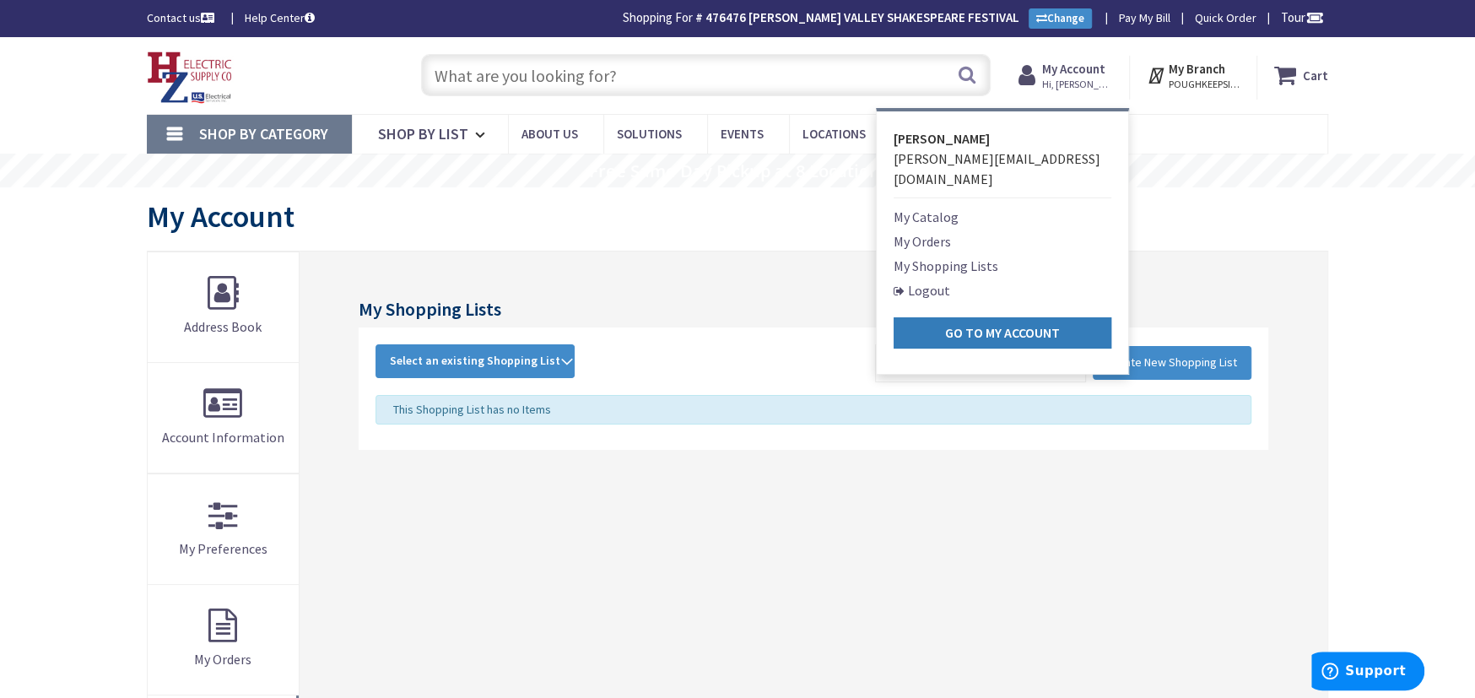
click at [960, 324] on strong "Go to My Account" at bounding box center [1002, 332] width 115 height 17
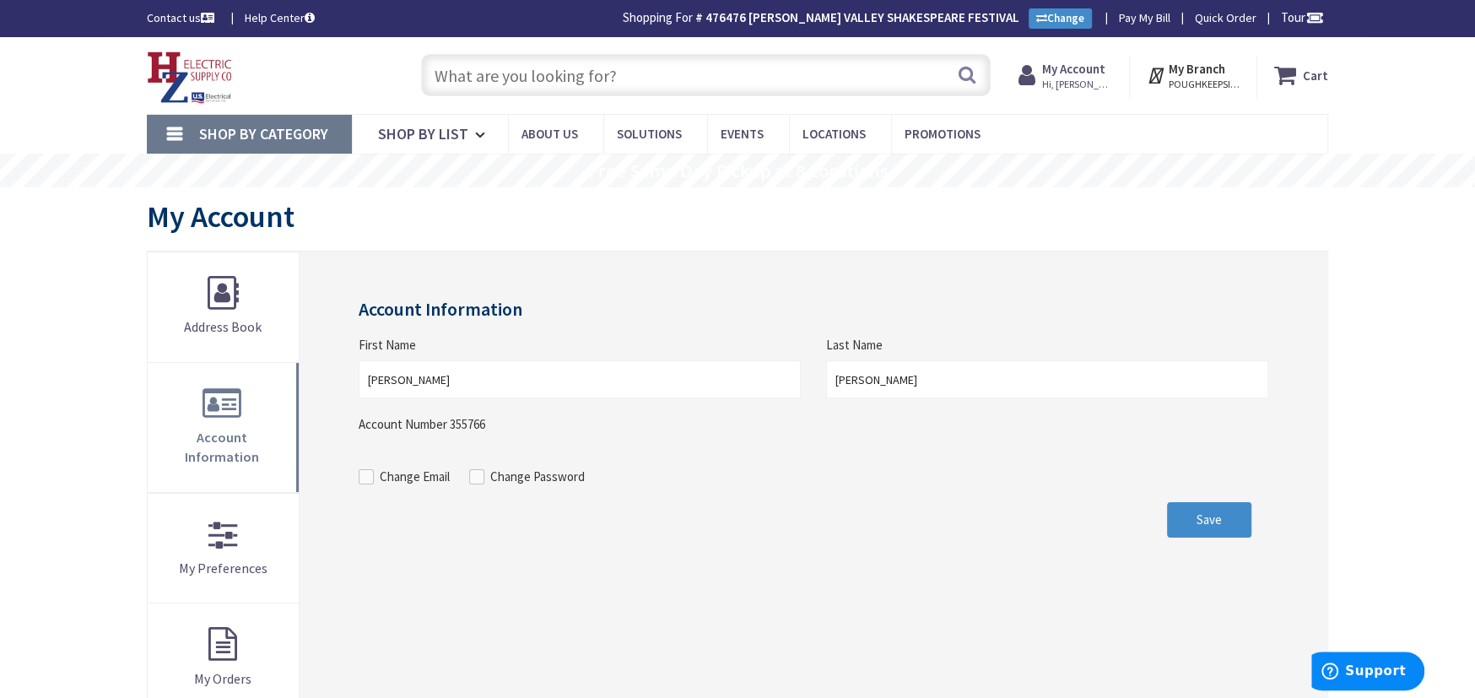
click at [1099, 79] on span "Hi, Andrew" at bounding box center [1078, 85] width 72 height 14
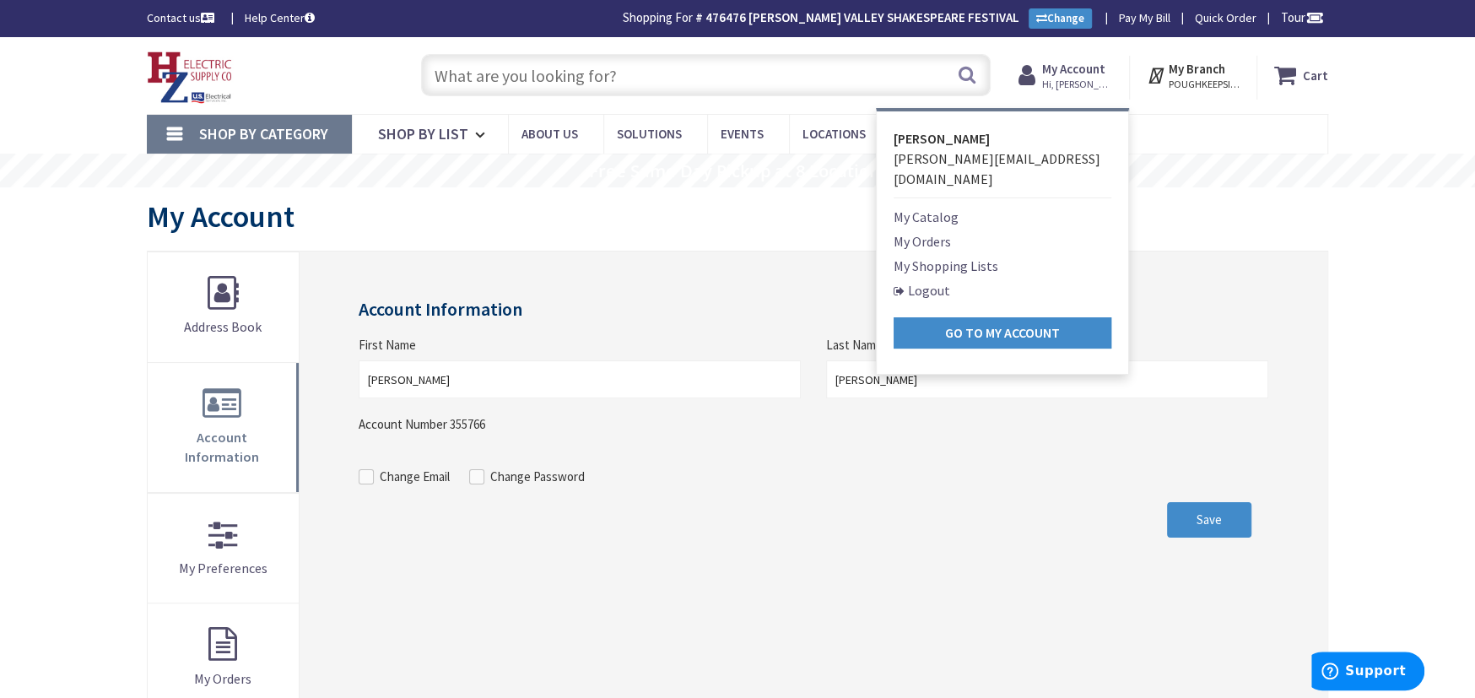
click at [918, 207] on link "My Catalog" at bounding box center [926, 217] width 65 height 20
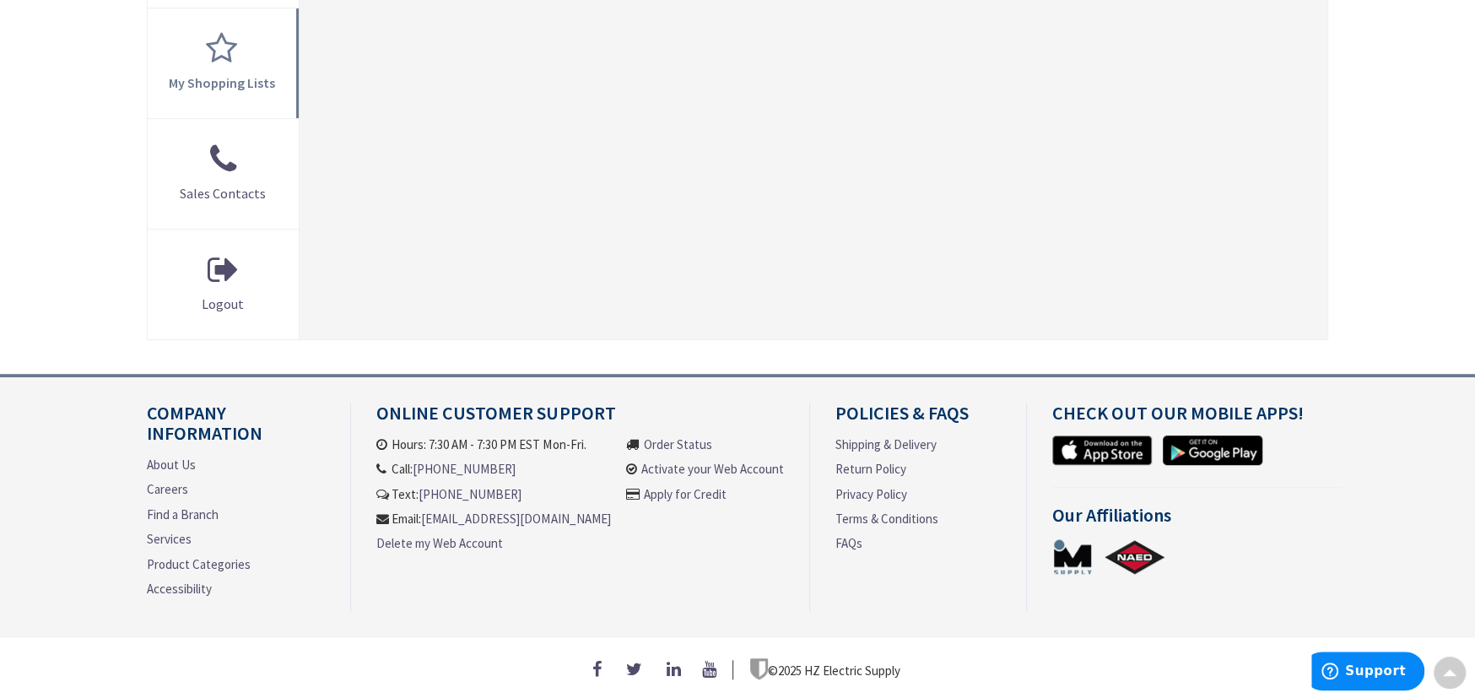
scroll to position [693, 0]
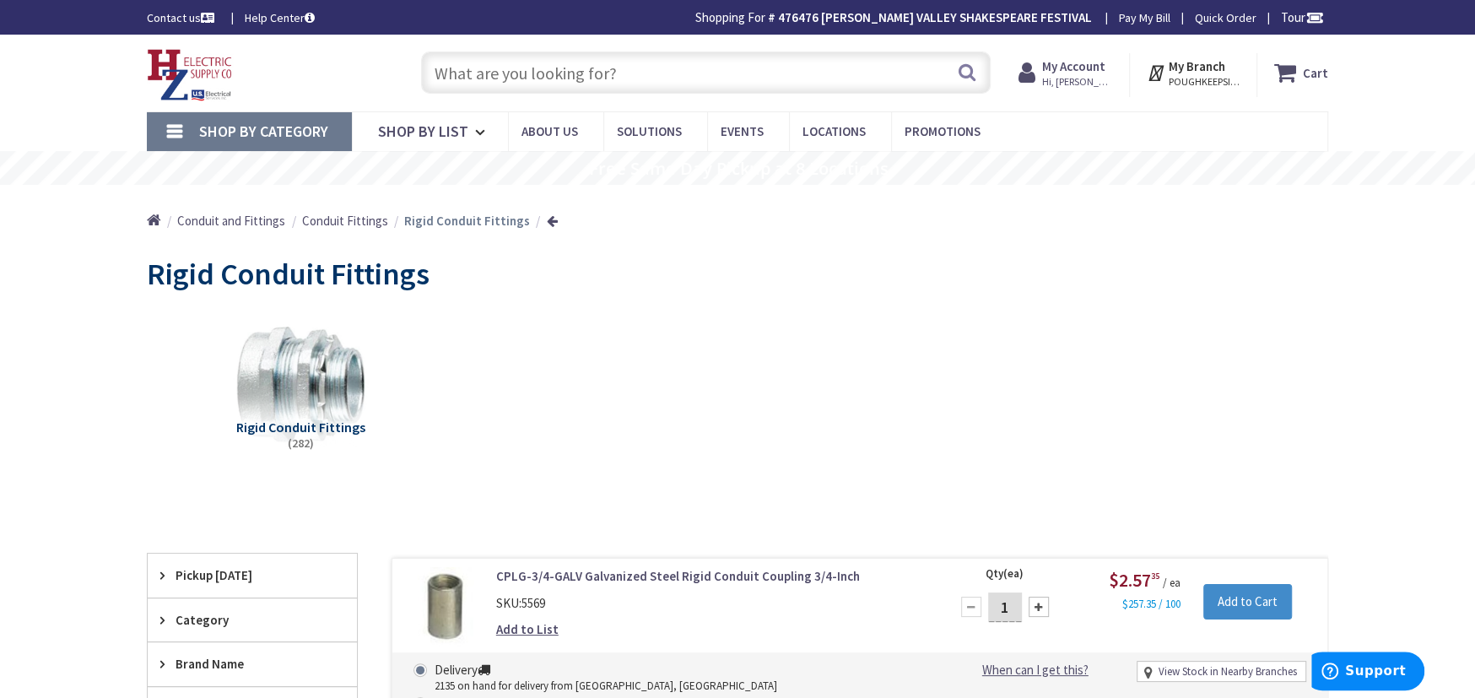
click at [1208, 80] on span "POUGHKEEPSIE, [GEOGRAPHIC_DATA]" at bounding box center [1205, 82] width 72 height 14
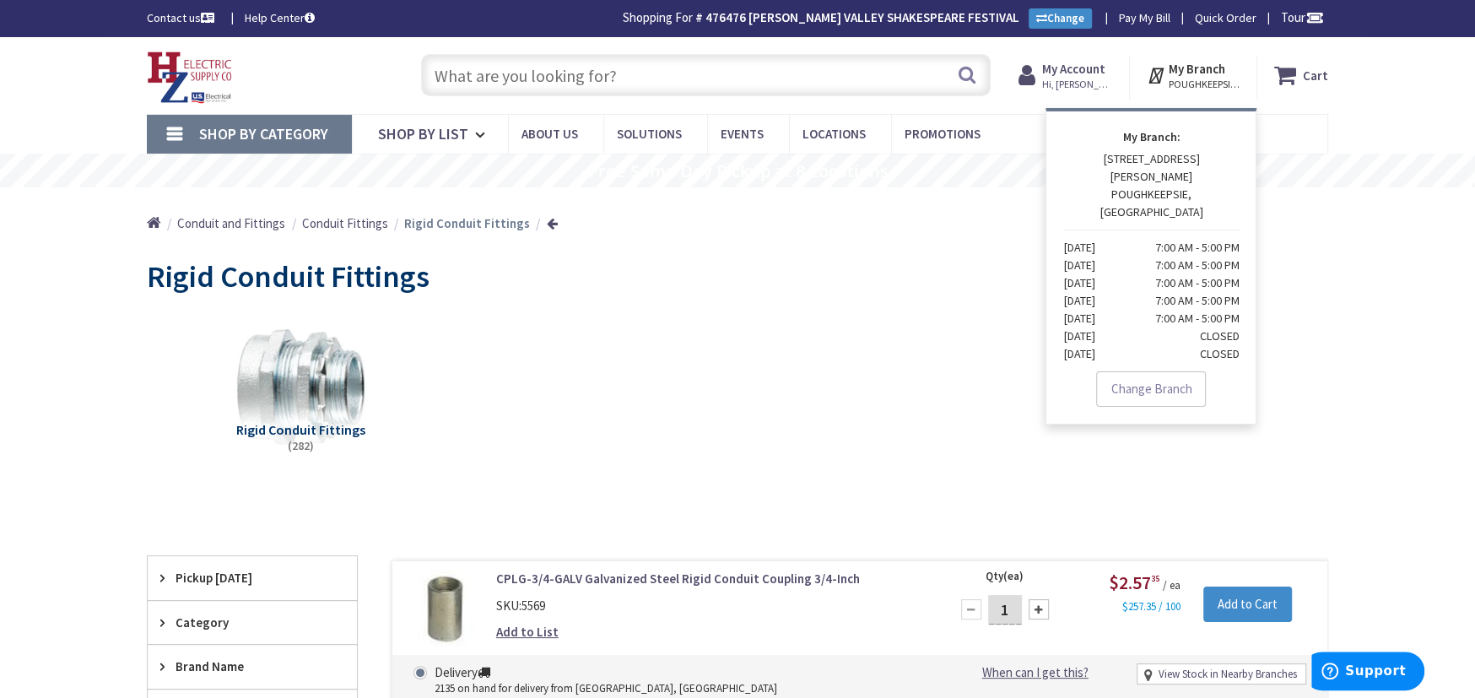
click at [1079, 85] on span "Hi, [PERSON_NAME]" at bounding box center [1078, 85] width 72 height 14
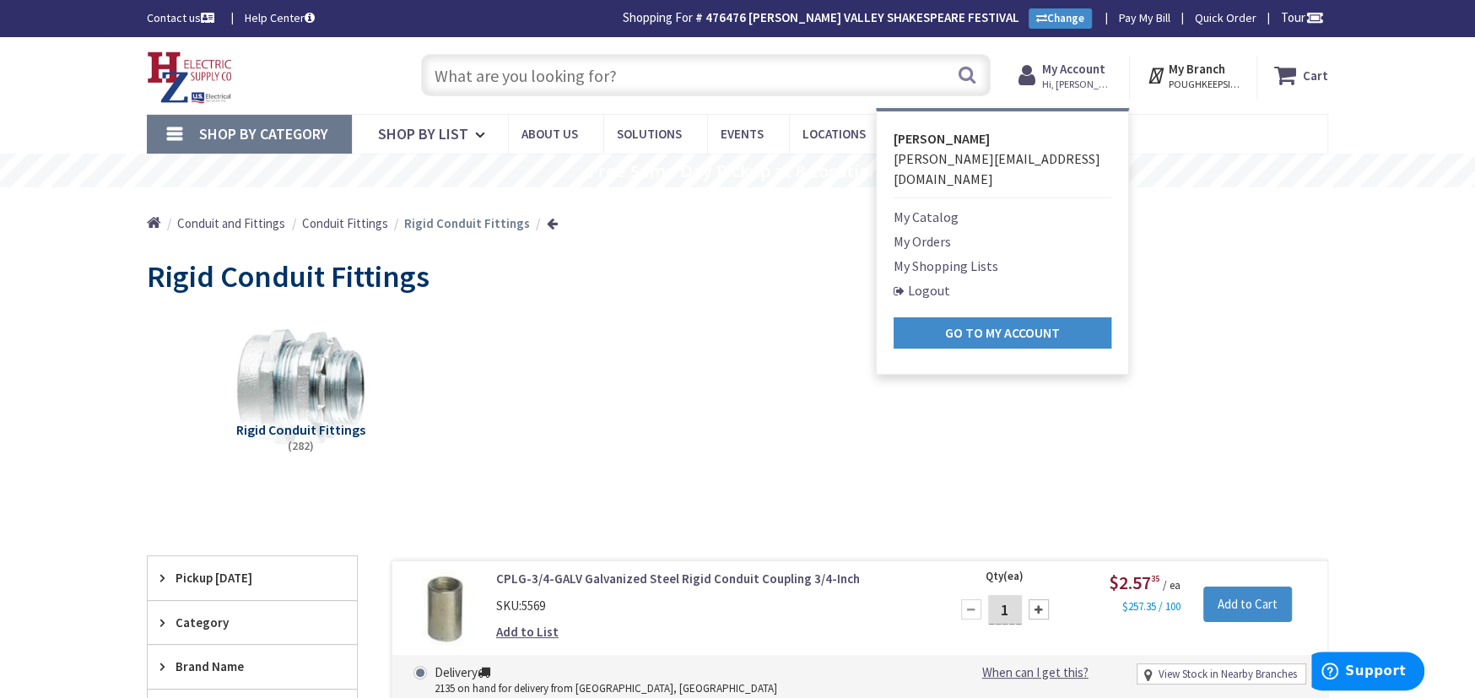
click at [932, 280] on link "Logout" at bounding box center [922, 290] width 57 height 20
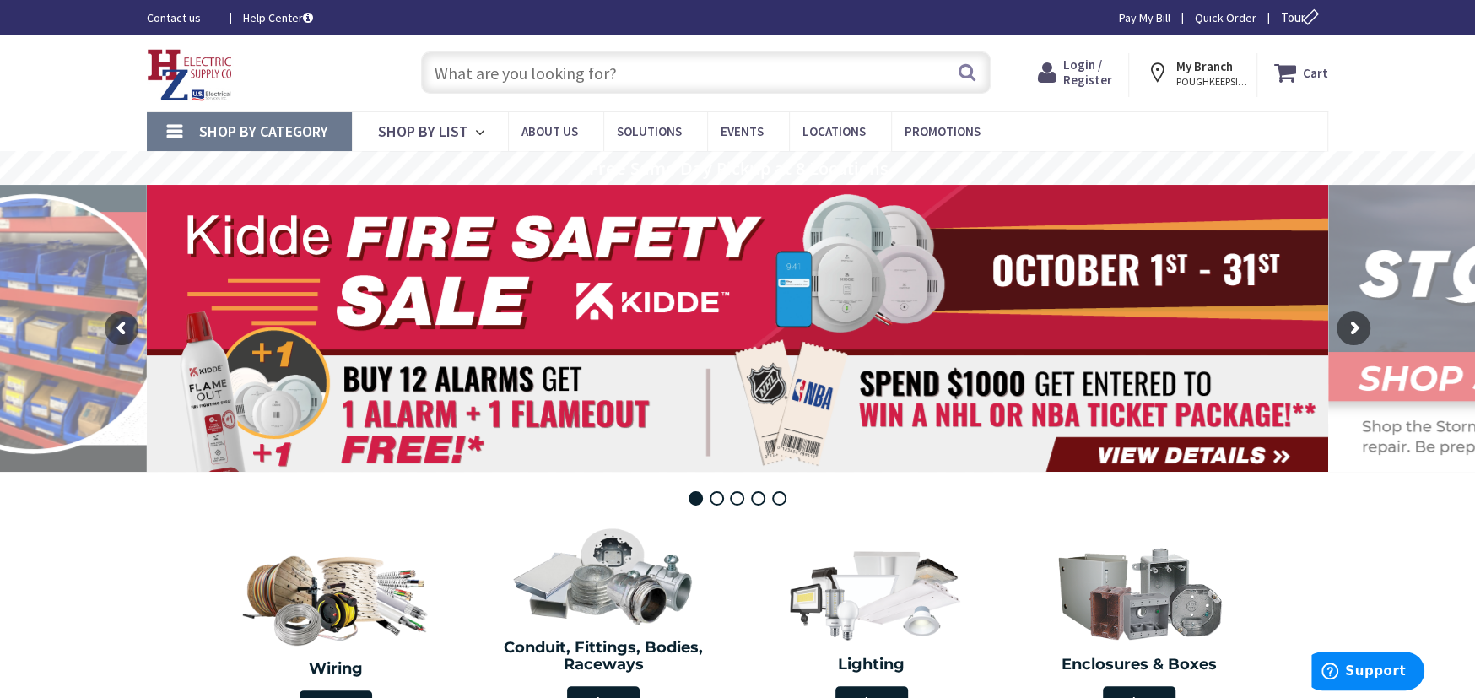
click at [1063, 76] on icon at bounding box center [1050, 72] width 25 height 30
click at [1070, 76] on span "Login / Register" at bounding box center [1087, 72] width 49 height 31
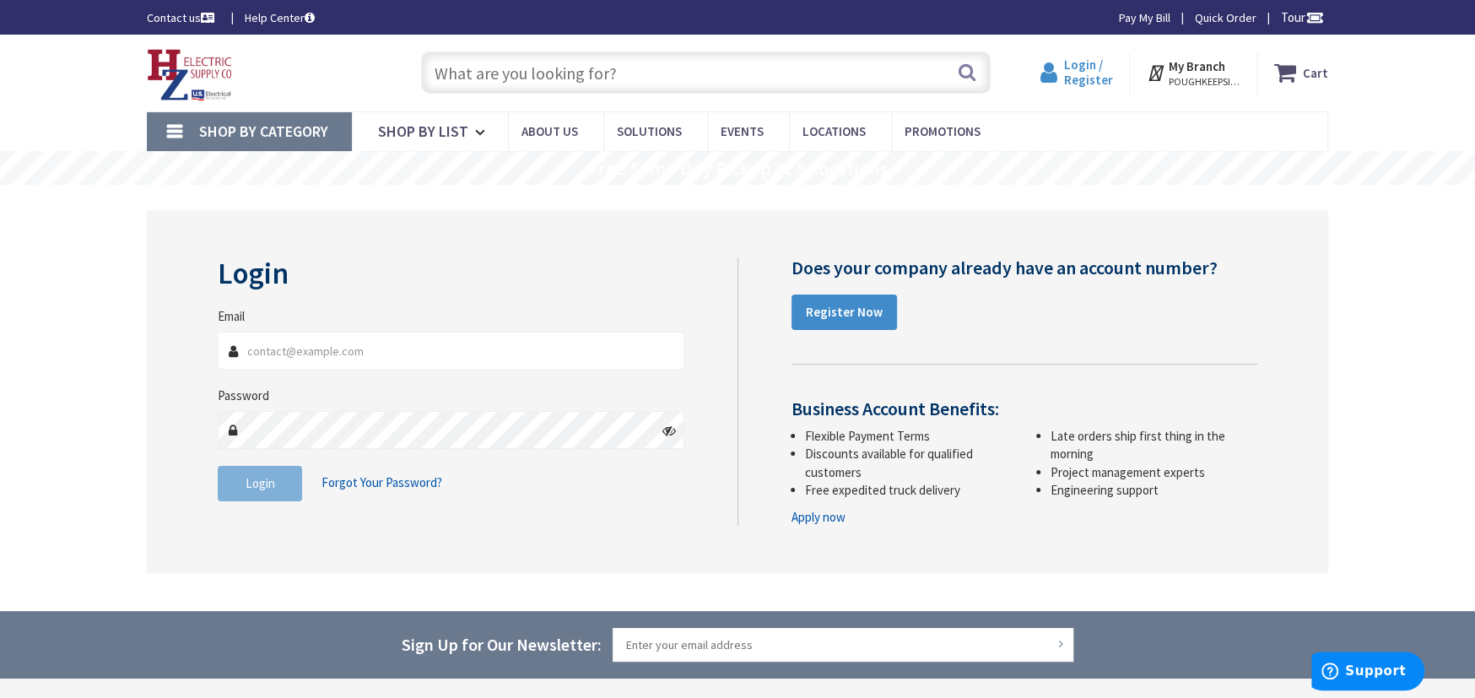
type input "[PERSON_NAME][EMAIL_ADDRESS][DOMAIN_NAME]"
click at [1079, 83] on span "Login / Register" at bounding box center [1087, 72] width 49 height 31
type input "[PERSON_NAME][EMAIL_ADDRESS][DOMAIN_NAME]"
click at [259, 471] on button "Login" at bounding box center [260, 483] width 84 height 35
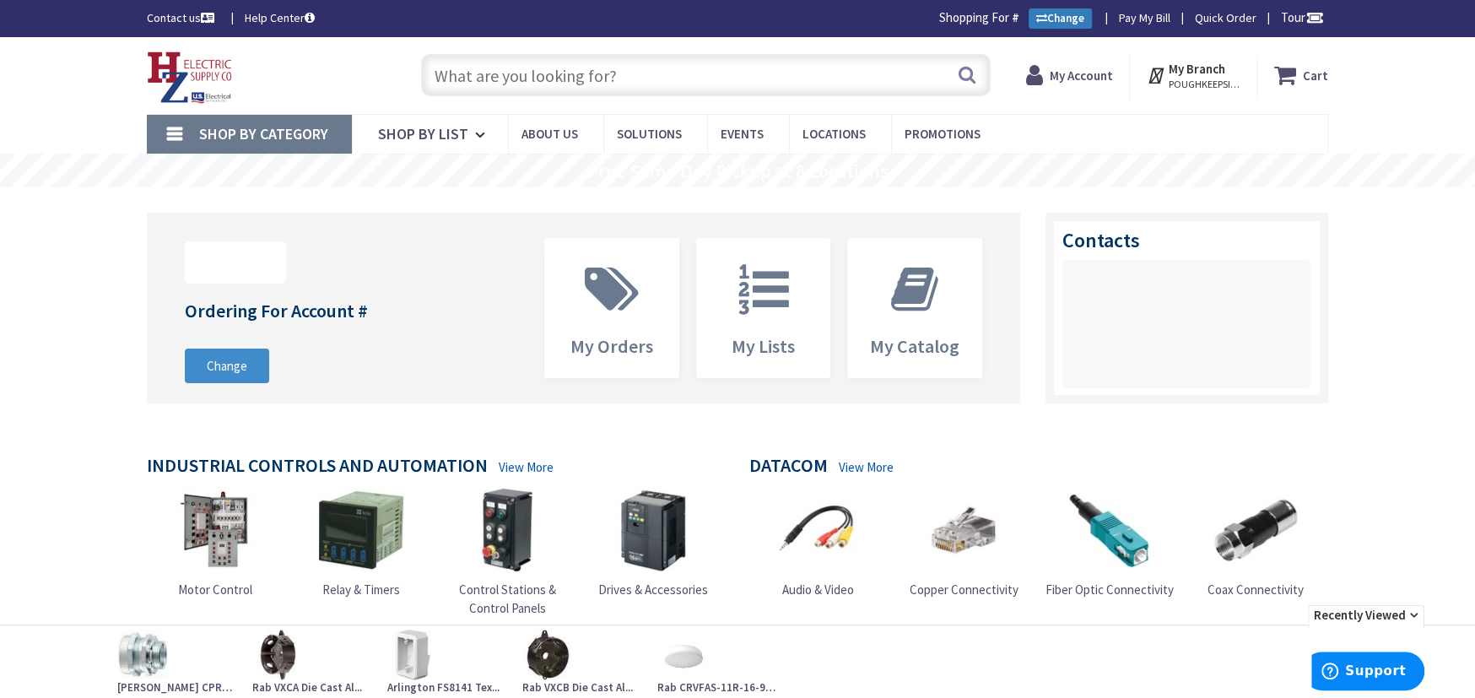
click at [1052, 23] on link "Change" at bounding box center [1060, 18] width 63 height 20
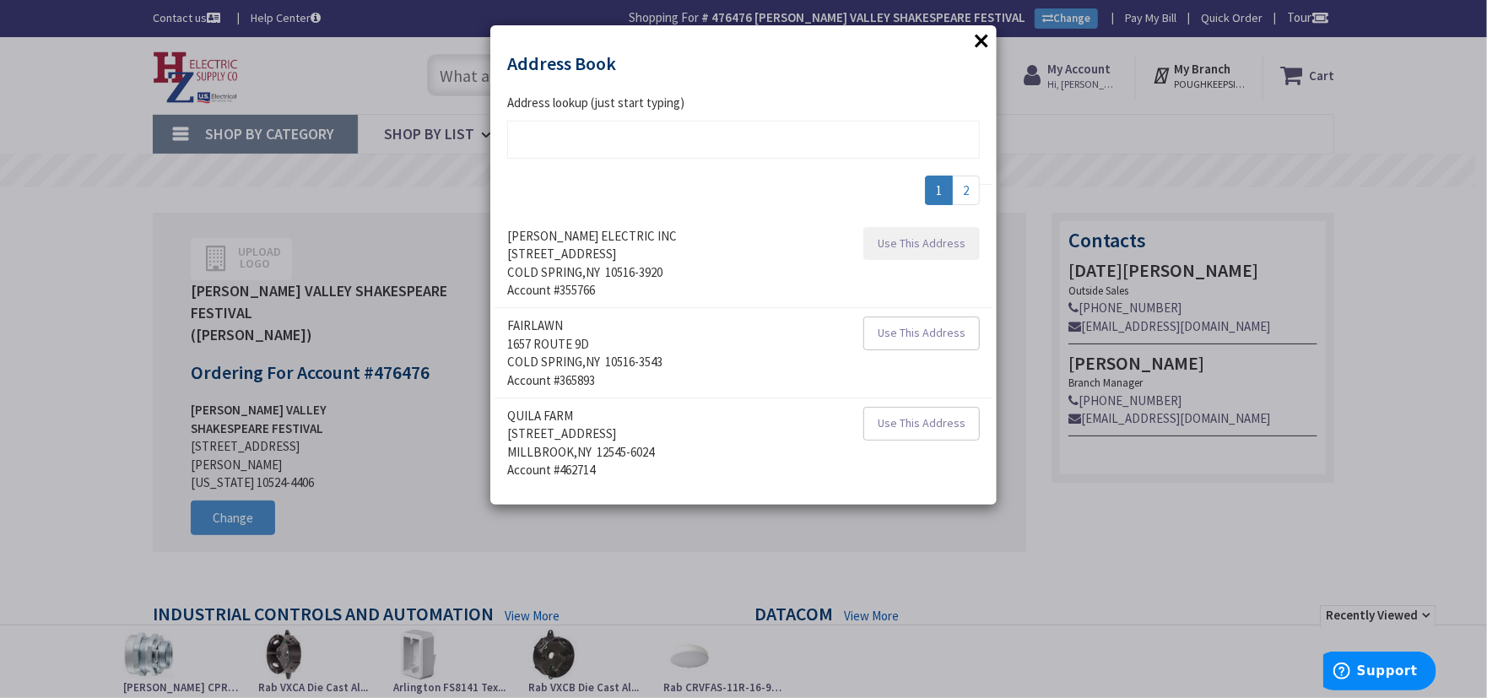
click at [901, 246] on span "Use This Address" at bounding box center [922, 242] width 88 height 15
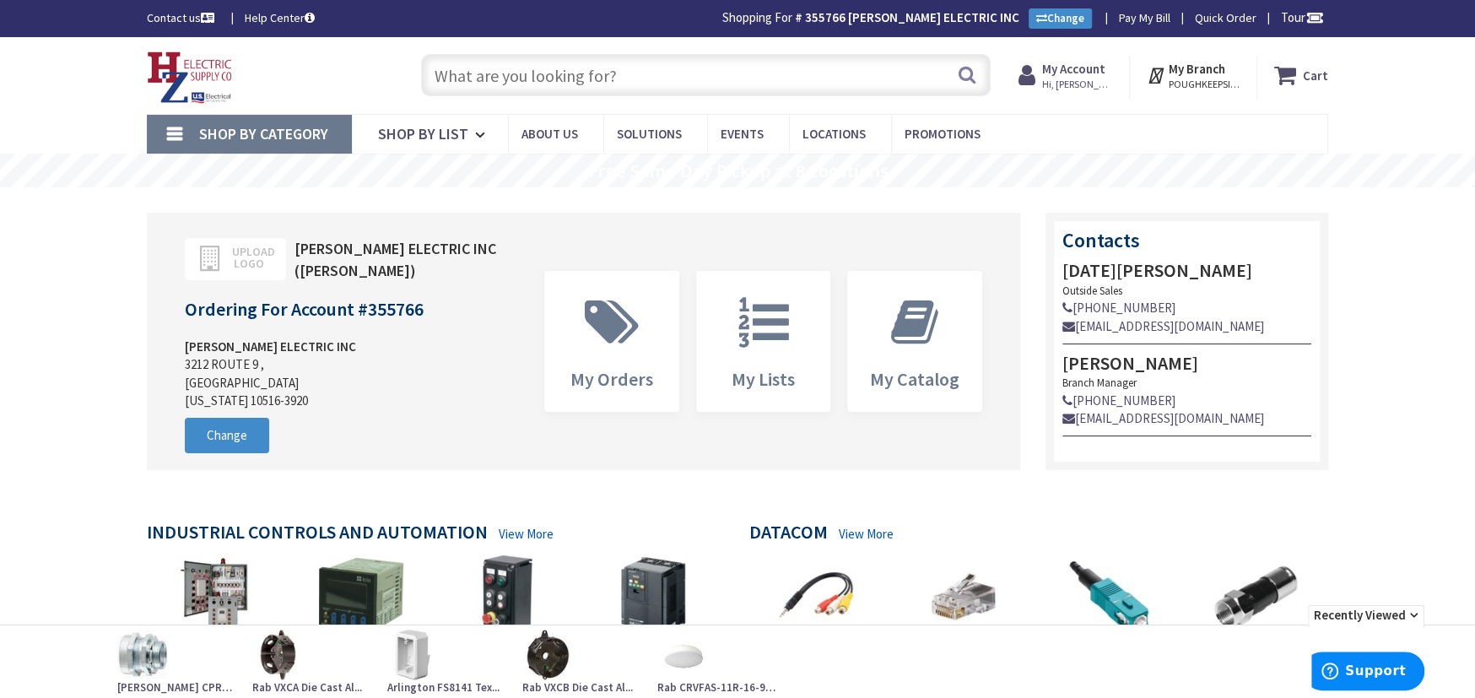
click at [468, 76] on input "text" at bounding box center [706, 75] width 570 height 42
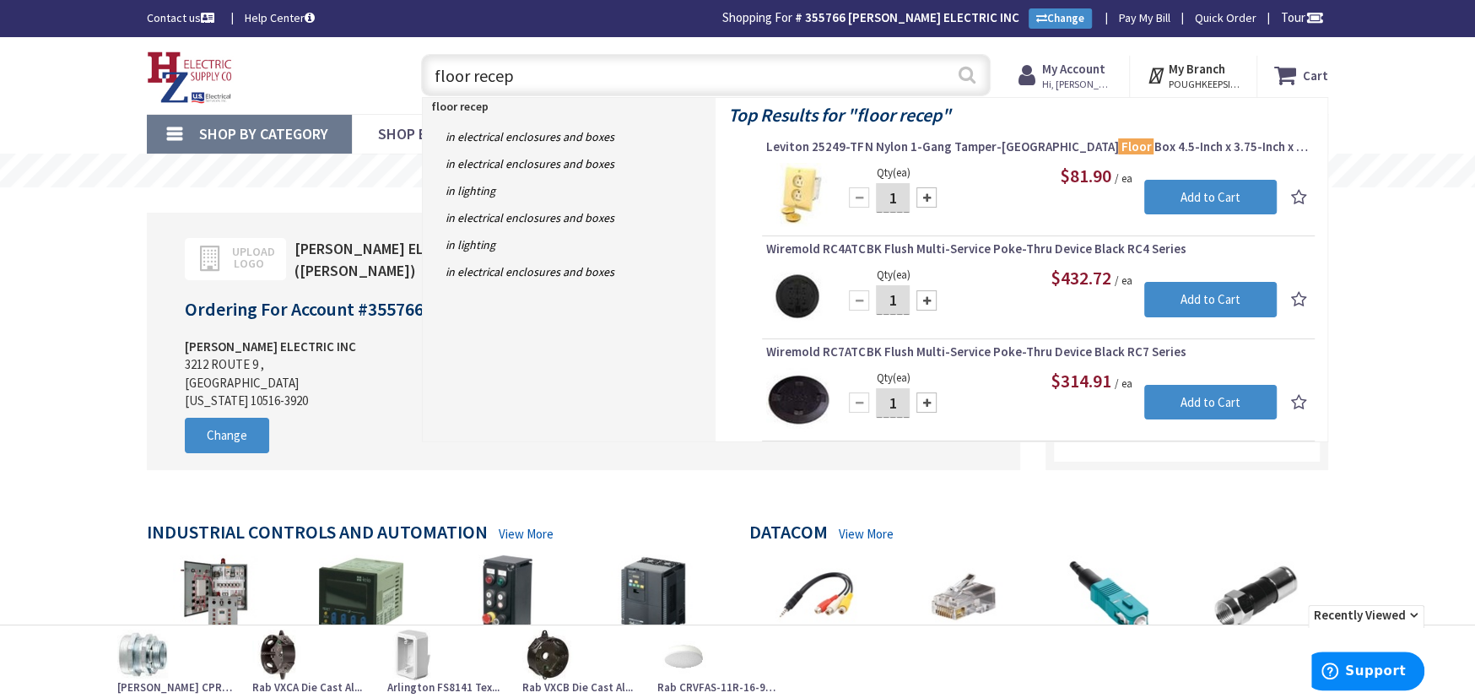
type input "floor recep"
click at [965, 74] on button "Search" at bounding box center [967, 75] width 22 height 38
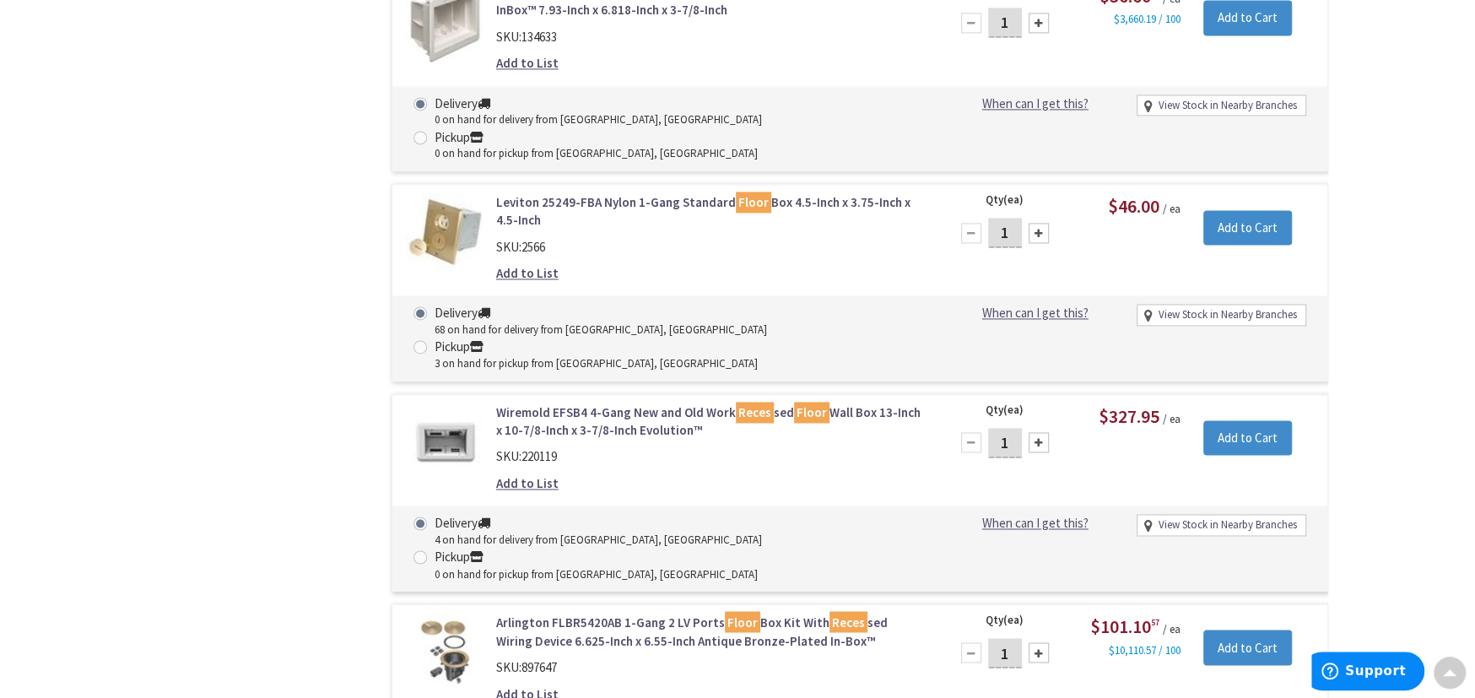
scroll to position [1944, 0]
click at [524, 612] on link "Arlington FLBR5420AB 1-Gang 2 LV Ports Floor Box Kit With Reces sed Wiring Devi…" at bounding box center [711, 630] width 430 height 36
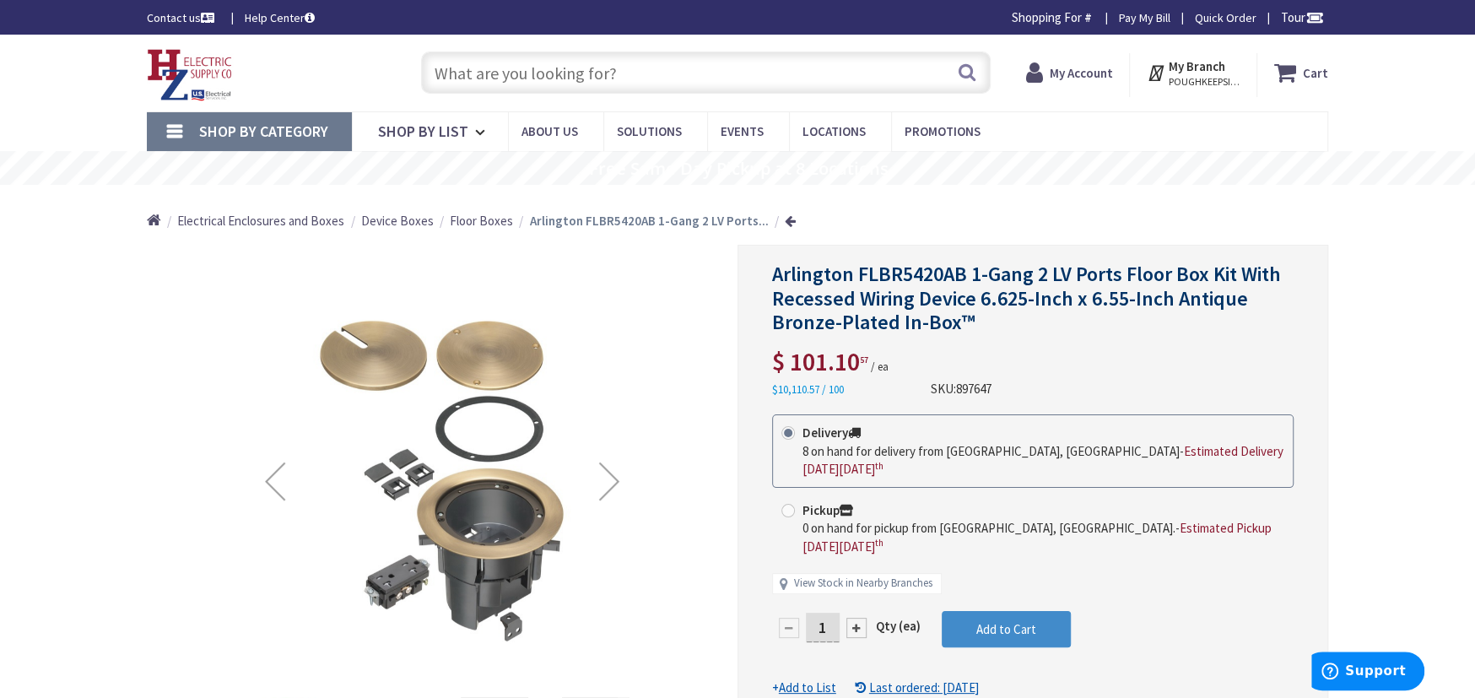
click at [605, 476] on div "Next" at bounding box center [610, 481] width 68 height 68
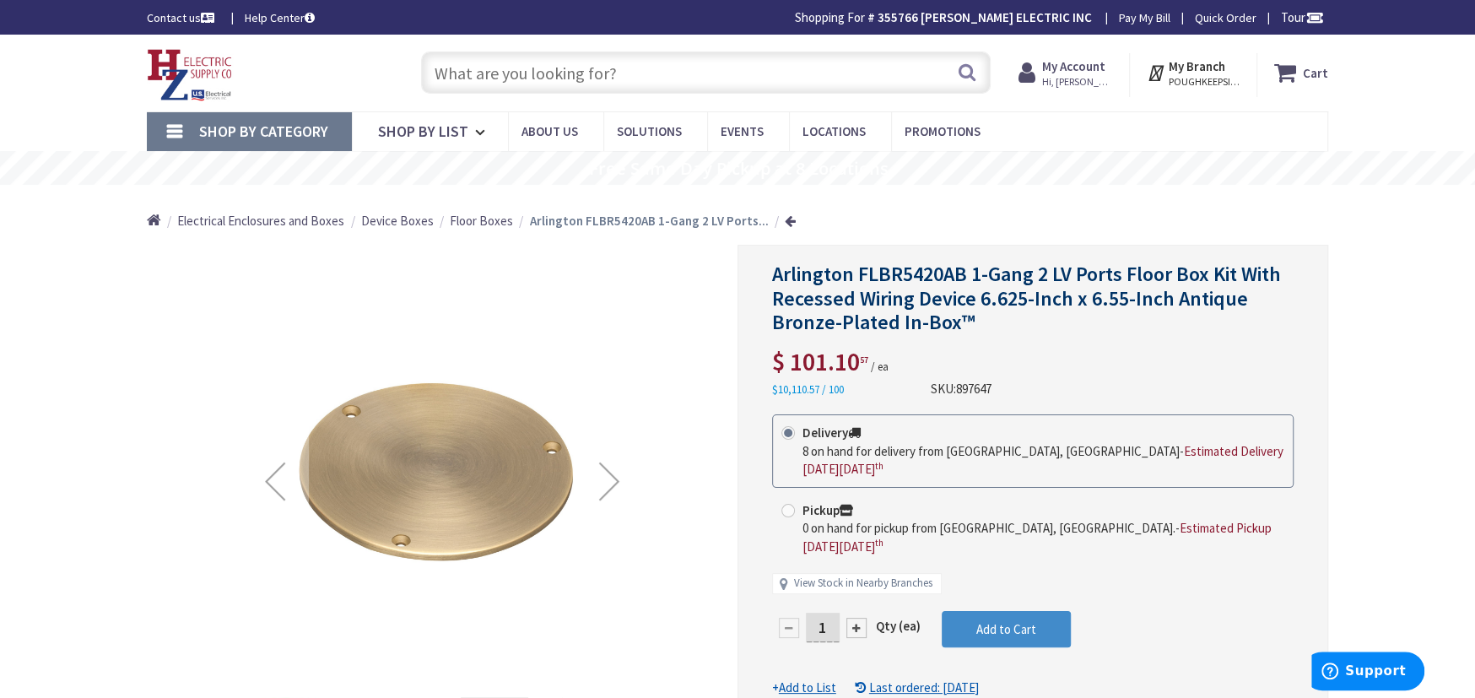
click at [605, 476] on div "Next" at bounding box center [610, 481] width 68 height 68
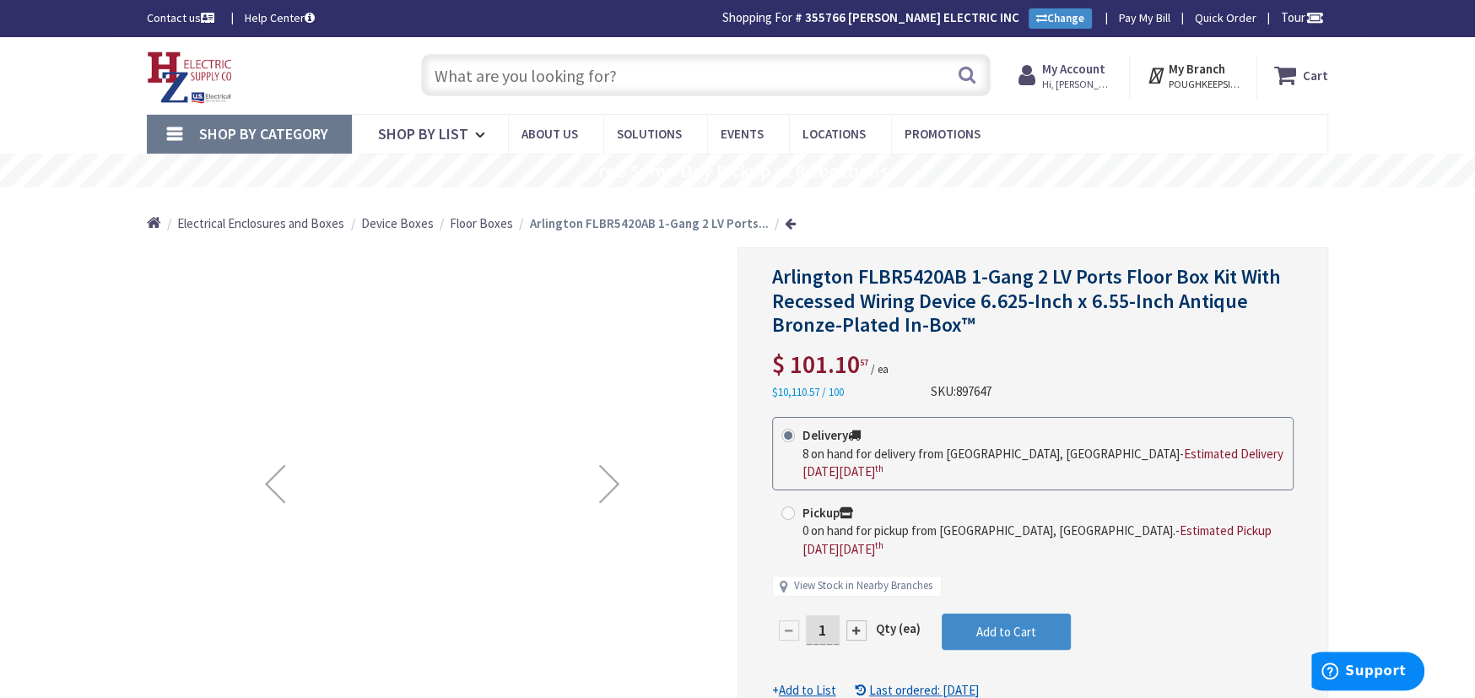
click at [605, 476] on div "Next" at bounding box center [610, 484] width 68 height 68
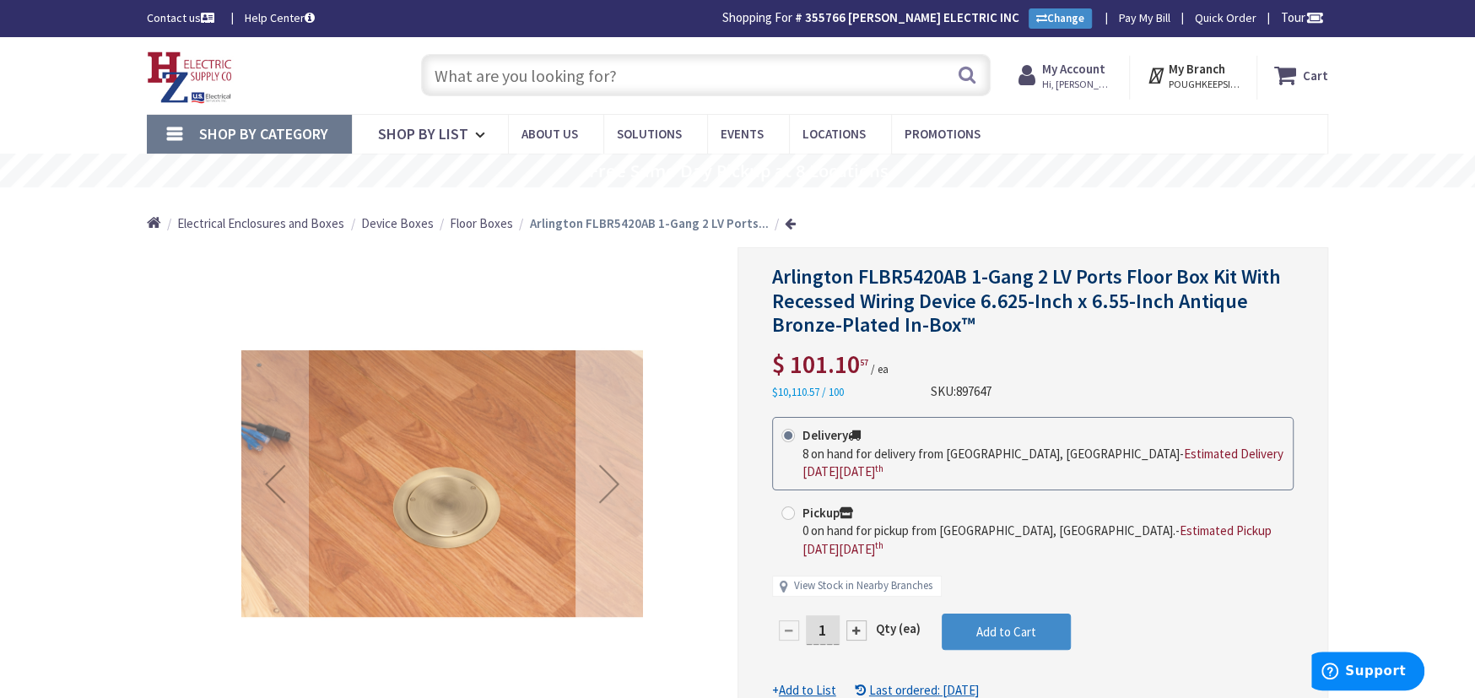
click at [605, 476] on div "Next" at bounding box center [610, 484] width 68 height 68
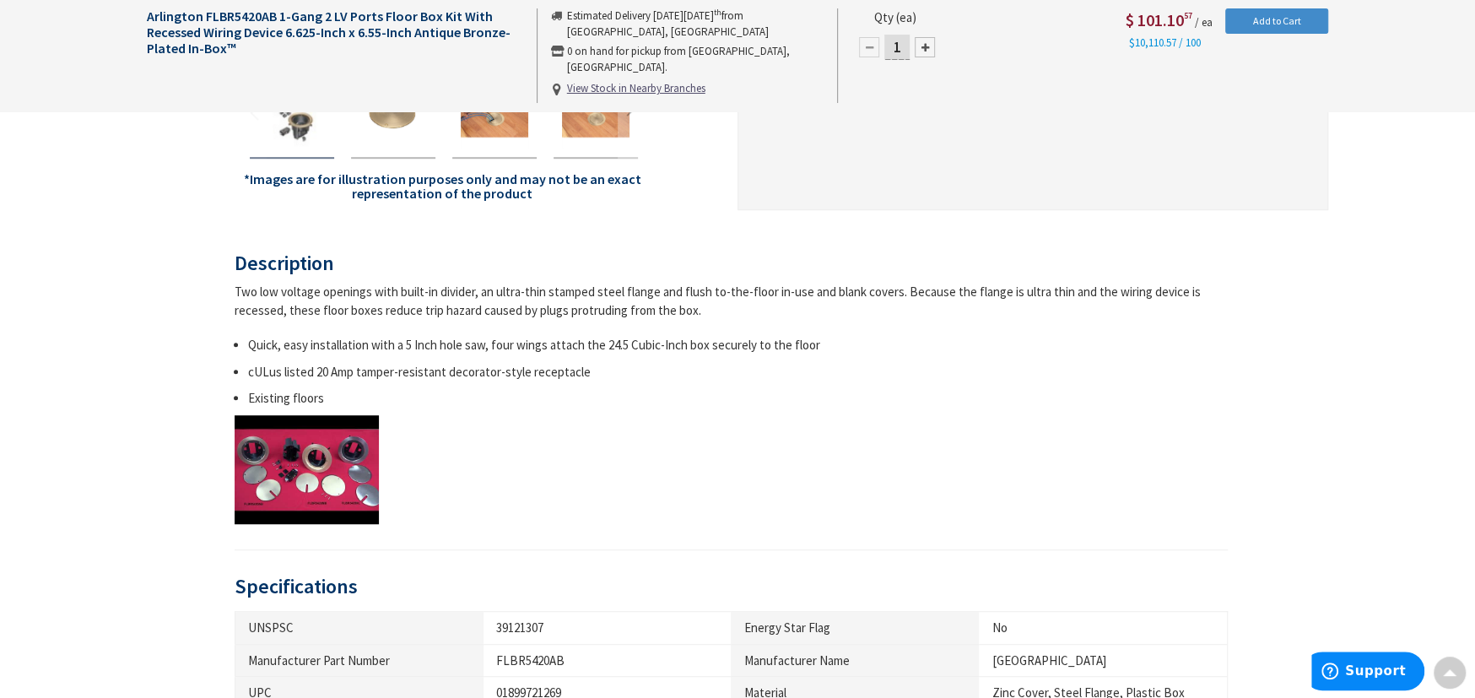
scroll to position [928, 0]
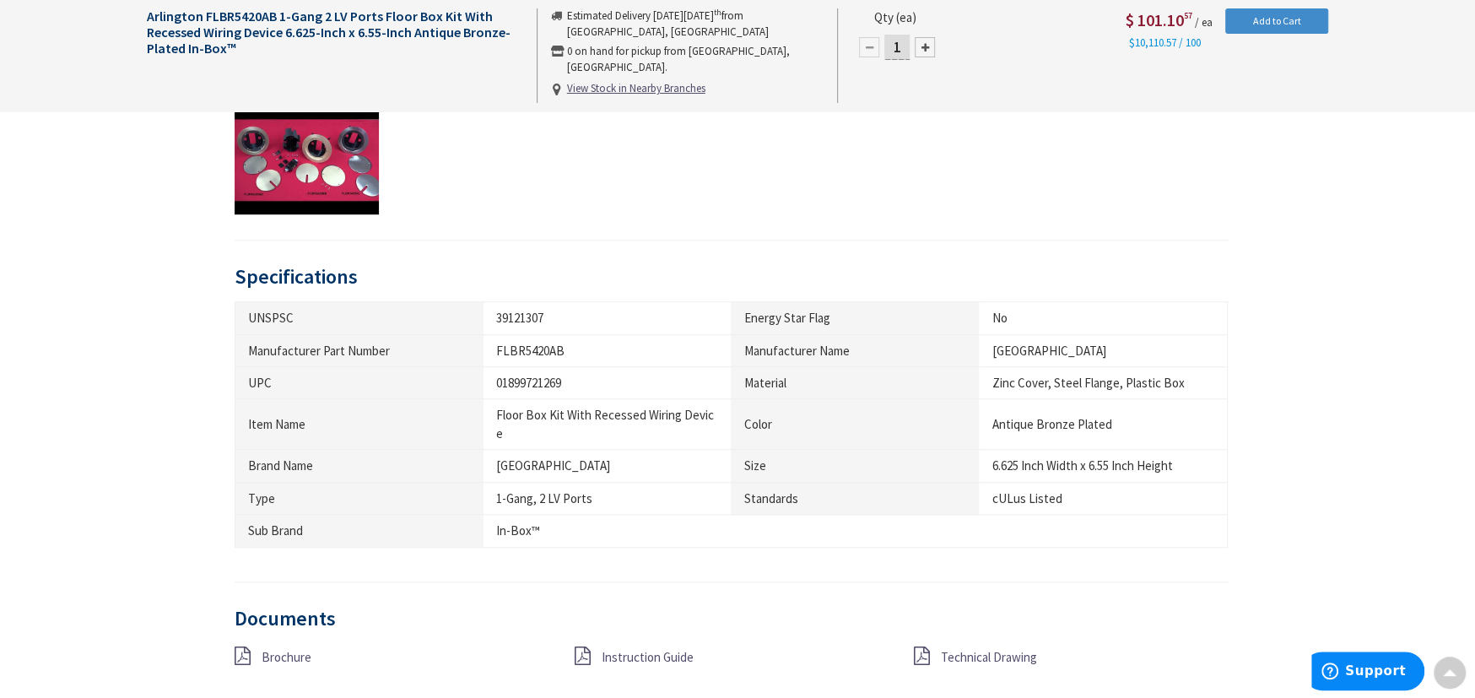
click at [587, 646] on icon at bounding box center [582, 655] width 16 height 19
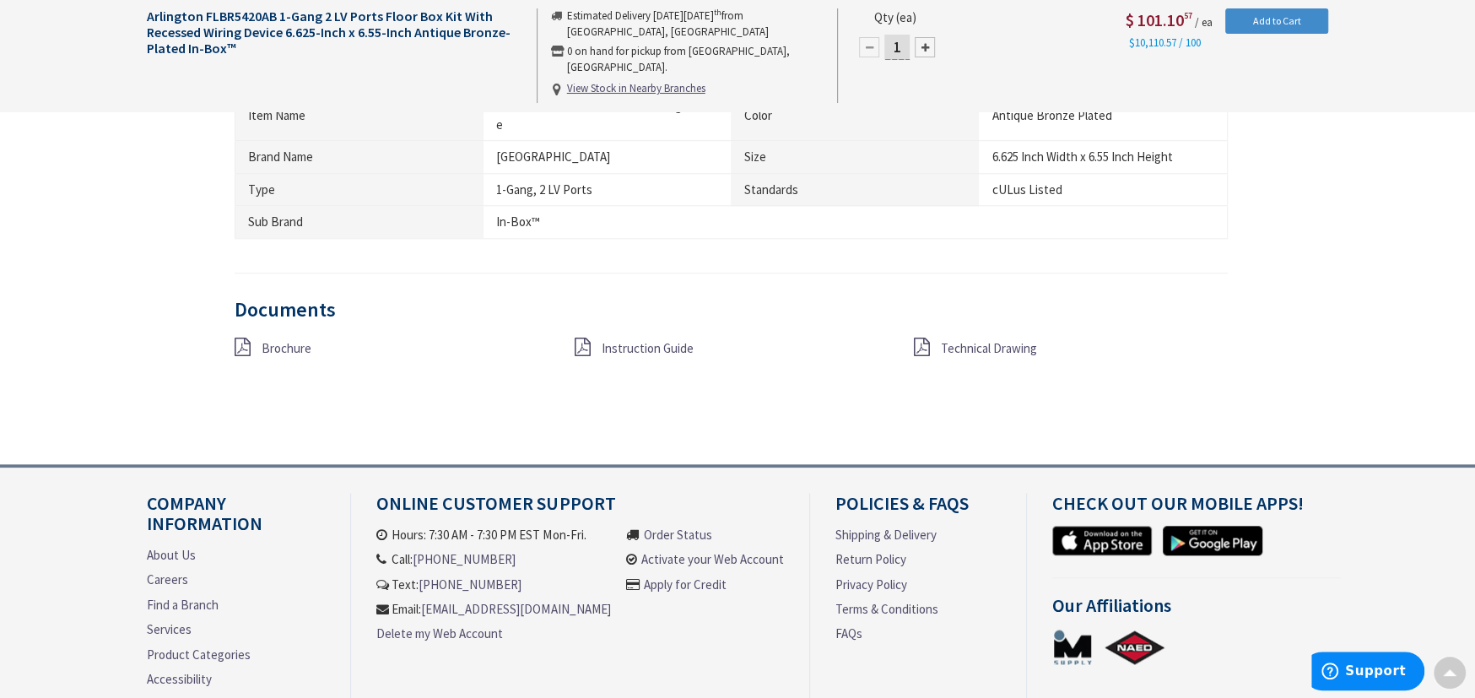
click at [235, 338] on icon at bounding box center [243, 347] width 16 height 19
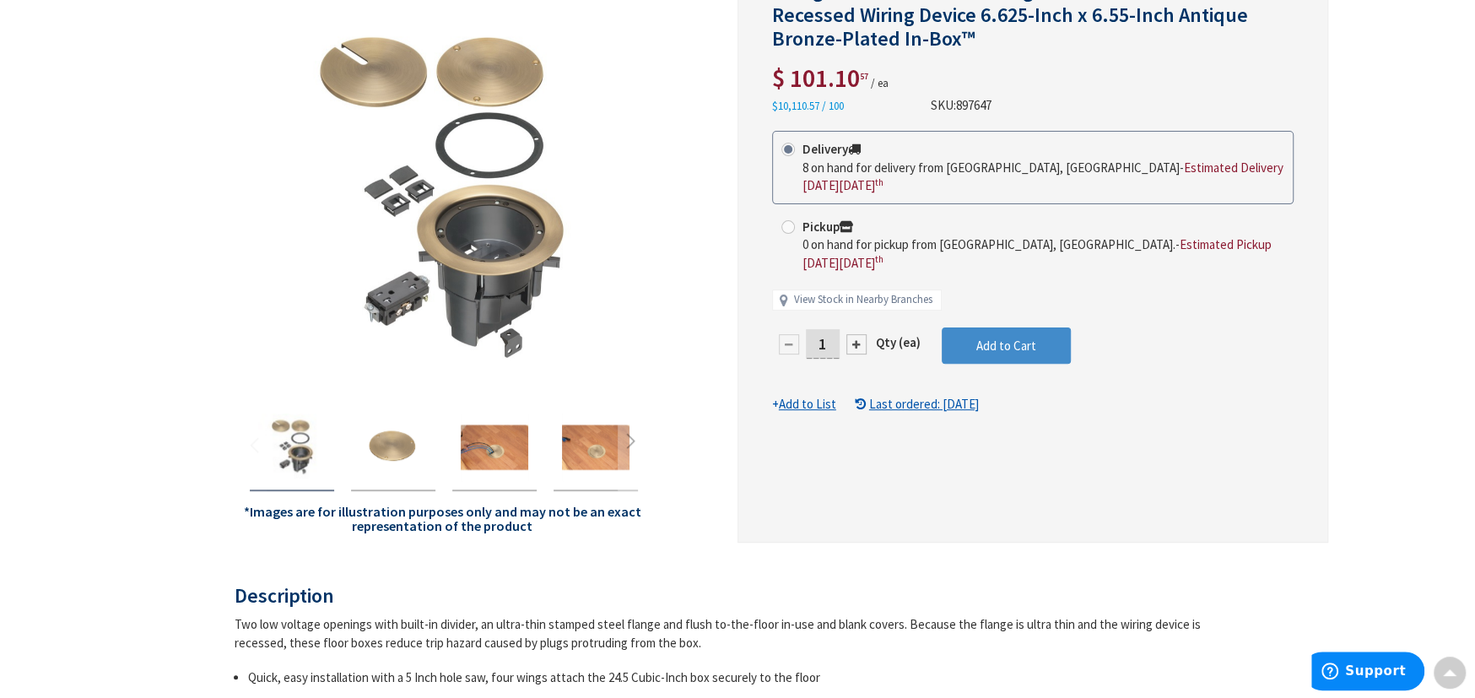
scroll to position [0, 0]
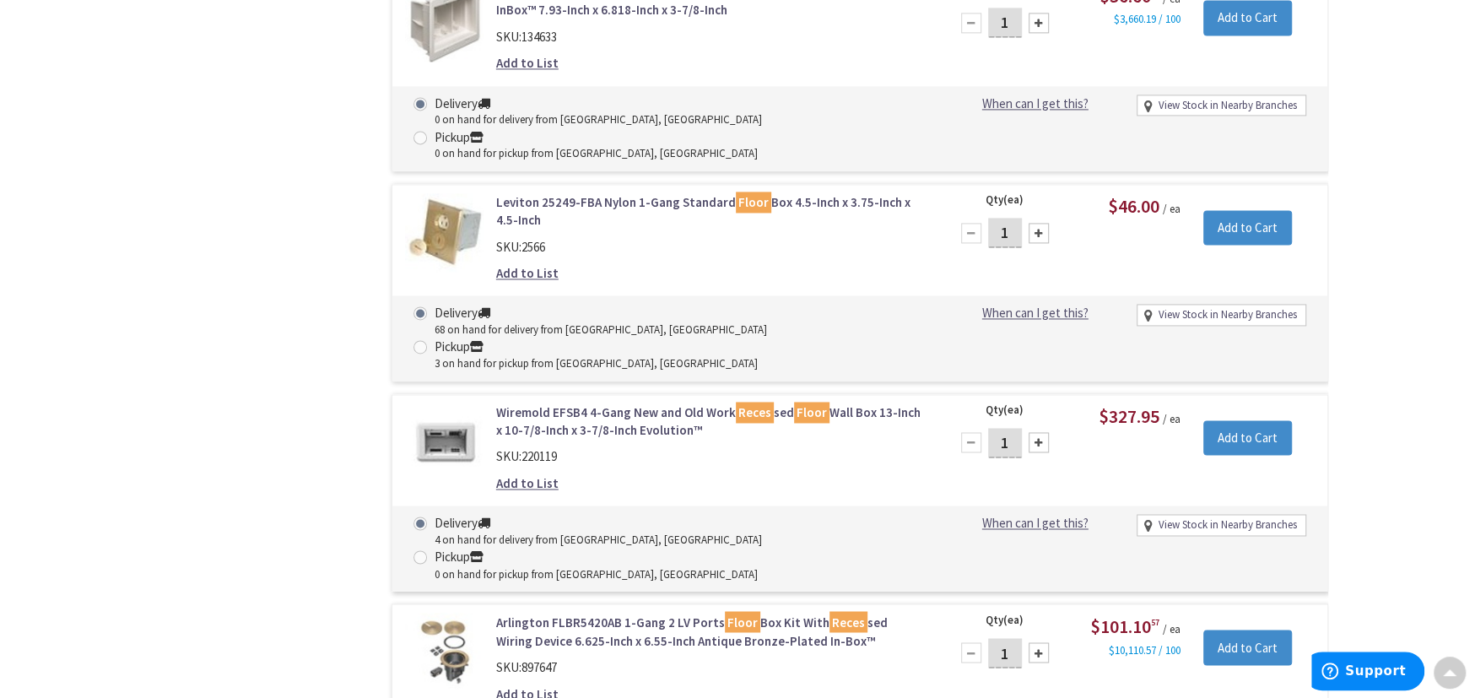
scroll to position [86, 0]
